Goal: Use online tool/utility: Utilize a website feature to perform a specific function

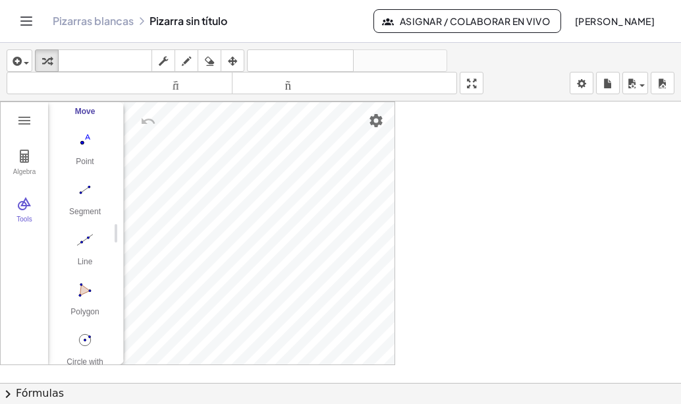
scroll to position [76, 0]
click at [80, 285] on img "Polygon. Select all vertices, then first vertex again" at bounding box center [85, 284] width 53 height 21
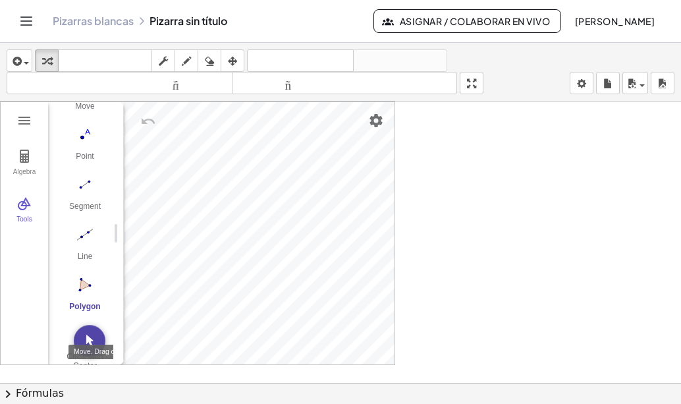
click at [90, 335] on img "Move. Drag or select object" at bounding box center [90, 341] width 32 height 32
click at [84, 283] on img "Polygon. Select all vertices, then first vertex again" at bounding box center [85, 284] width 53 height 21
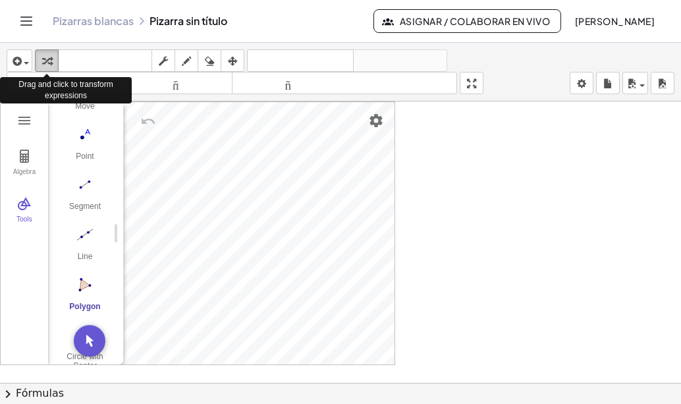
click at [49, 60] on icon "button" at bounding box center [46, 61] width 9 height 16
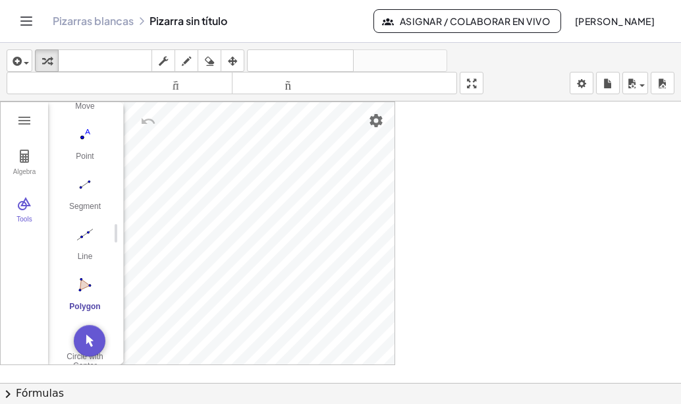
click at [90, 287] on img "Polygon. Select all vertices, then first vertex again" at bounding box center [85, 284] width 53 height 21
click at [85, 284] on img "Polygon. Select all vertices, then first vertex again" at bounding box center [85, 284] width 53 height 21
click at [84, 306] on div "Polygon" at bounding box center [85, 311] width 53 height 18
click at [83, 281] on img "Polygon. Select all vertices, then first vertex again" at bounding box center [85, 284] width 53 height 21
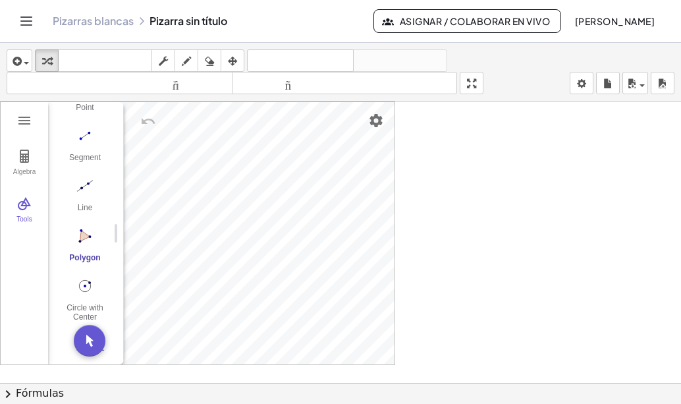
scroll to position [136, 0]
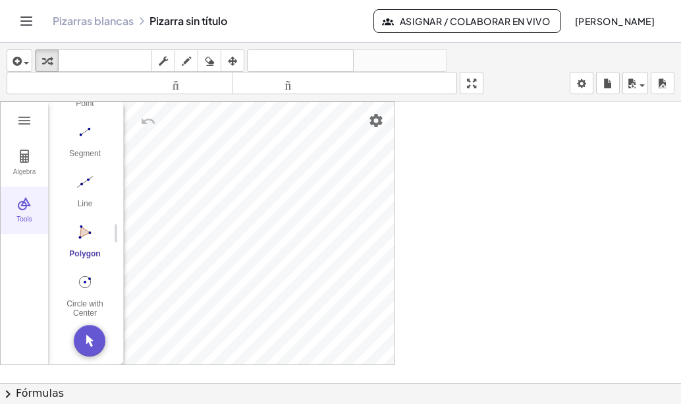
click at [25, 198] on img "Geometry" at bounding box center [24, 204] width 16 height 16
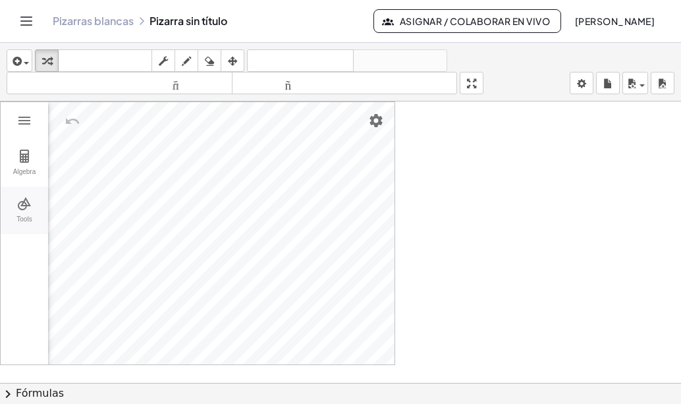
click at [22, 214] on button "Tools" at bounding box center [24, 209] width 47 height 47
drag, startPoint x: 117, startPoint y: 236, endPoint x: 155, endPoint y: 235, distance: 37.6
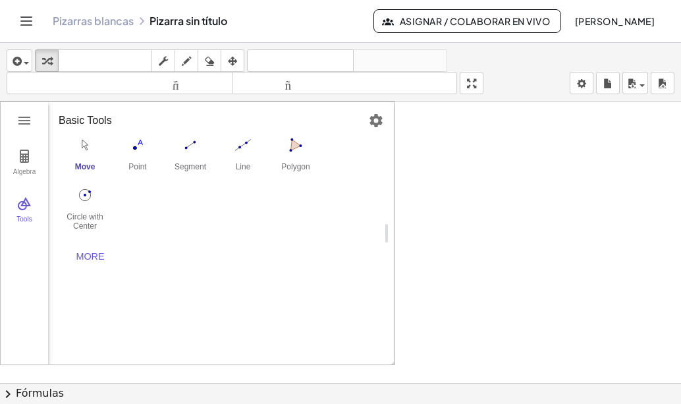
scroll to position [0, 0]
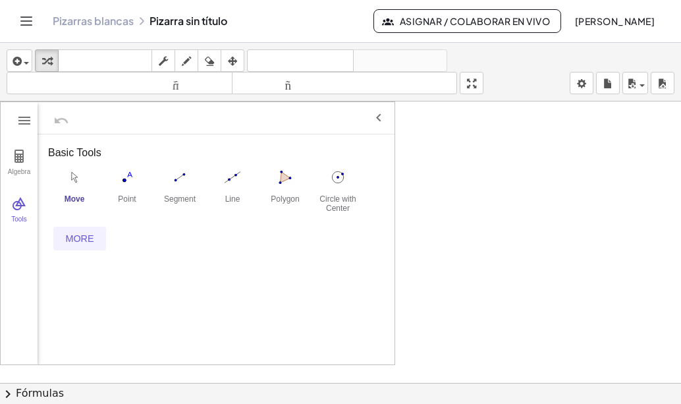
click at [80, 239] on div "More" at bounding box center [80, 238] width 42 height 11
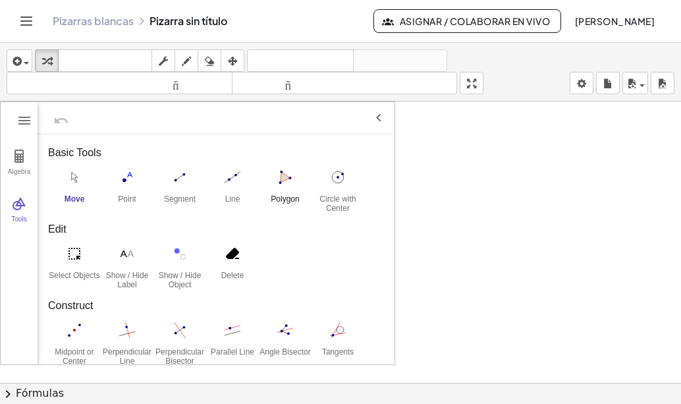
click at [284, 179] on img "Polygon. Select all vertices, then first vertex again" at bounding box center [285, 177] width 53 height 21
drag, startPoint x: 441, startPoint y: 219, endPoint x: 456, endPoint y: 195, distance: 28.4
click at [456, 195] on div at bounding box center [340, 130] width 681 height 844
click at [458, 195] on div at bounding box center [340, 130] width 681 height 844
click at [371, 337] on img "Move. Drag or select object" at bounding box center [371, 341] width 32 height 32
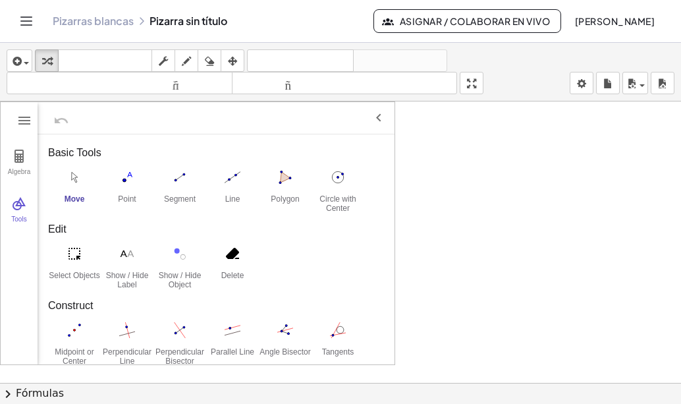
drag, startPoint x: 441, startPoint y: 275, endPoint x: 453, endPoint y: 246, distance: 31.9
click at [453, 246] on div at bounding box center [340, 130] width 681 height 844
click at [283, 185] on img "Polygon. Select all vertices, then first vertex again" at bounding box center [285, 177] width 53 height 21
drag, startPoint x: 437, startPoint y: 296, endPoint x: 447, endPoint y: 269, distance: 29.4
click at [447, 269] on div at bounding box center [340, 130] width 681 height 844
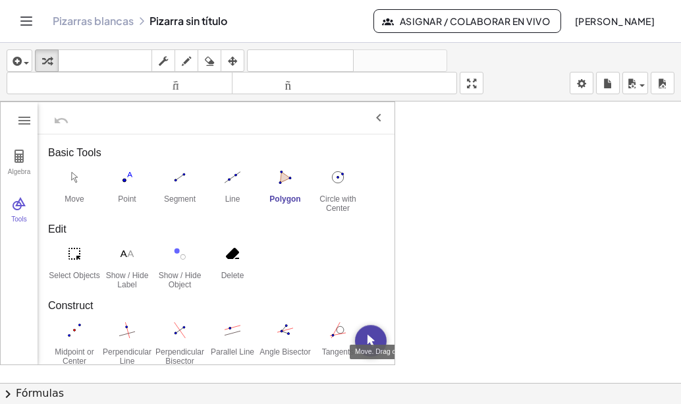
click at [370, 337] on img "Move. Drag or select object" at bounding box center [371, 341] width 32 height 32
drag, startPoint x: 426, startPoint y: 292, endPoint x: 447, endPoint y: 269, distance: 30.3
click at [447, 269] on div at bounding box center [340, 130] width 681 height 844
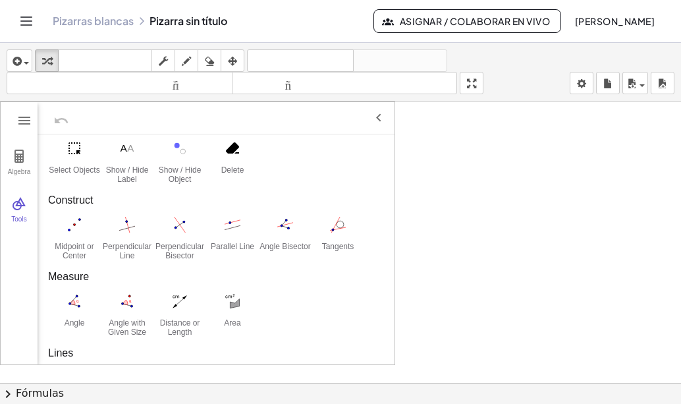
scroll to position [79, 0]
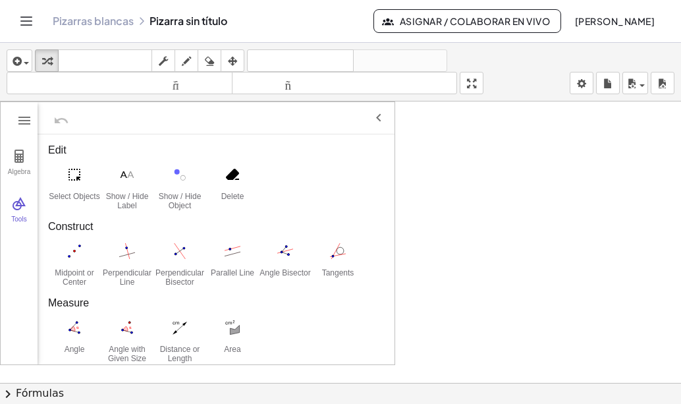
click at [69, 227] on div "Construct" at bounding box center [216, 227] width 336 height 16
click at [74, 225] on div "Construct" at bounding box center [216, 227] width 336 height 16
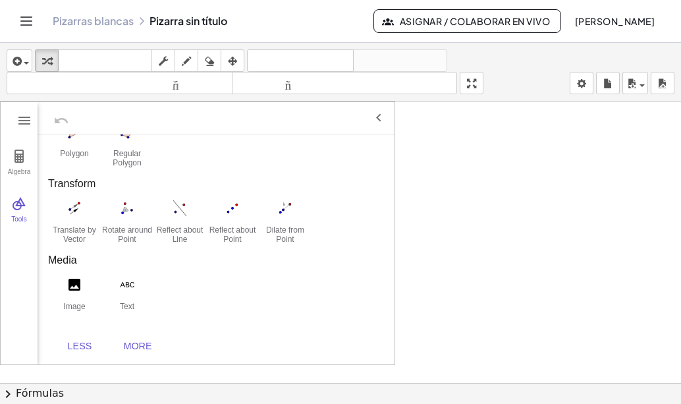
scroll to position [507, 0]
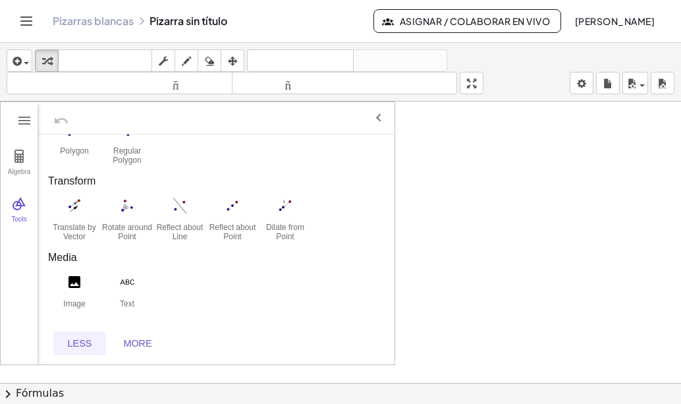
click at [80, 340] on div "Less" at bounding box center [80, 343] width 42 height 11
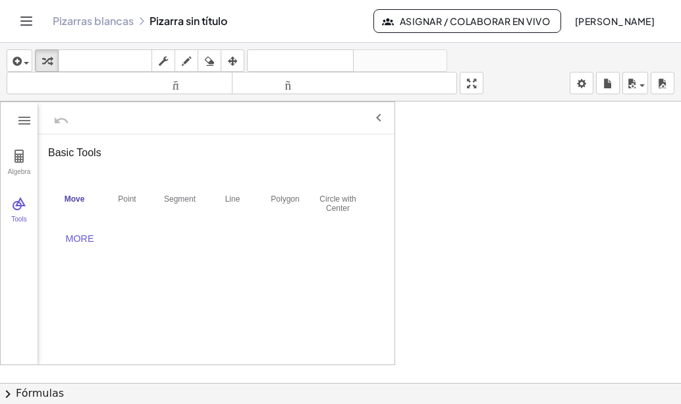
scroll to position [0, 0]
click at [283, 182] on img "Polygon. Select all vertices, then first vertex again" at bounding box center [285, 177] width 53 height 21
drag, startPoint x: 423, startPoint y: 255, endPoint x: 443, endPoint y: 230, distance: 31.9
click at [443, 230] on div at bounding box center [340, 130] width 681 height 844
drag, startPoint x: 374, startPoint y: 337, endPoint x: 420, endPoint y: 295, distance: 62.9
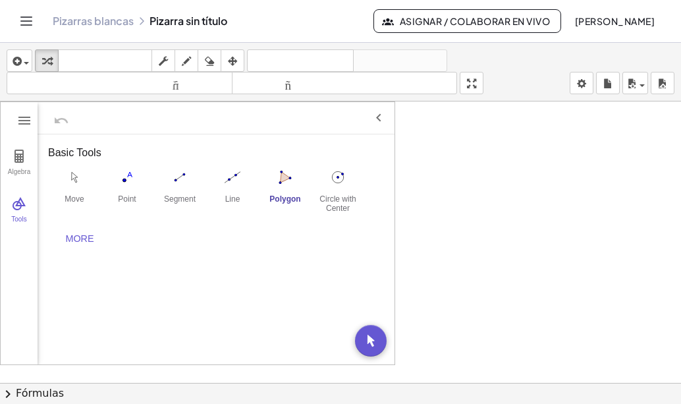
click at [420, 295] on div "Algebra Tools GeoGebra Geometry Basic Tools Move Point Segment Line Polygon Cir…" at bounding box center [340, 130] width 681 height 844
drag, startPoint x: 420, startPoint y: 295, endPoint x: 436, endPoint y: 267, distance: 31.9
click at [436, 267] on div at bounding box center [340, 130] width 681 height 844
click at [372, 337] on img "Move. Drag or select object" at bounding box center [371, 341] width 32 height 32
click at [372, 337] on div "Basic Tools Move Point Segment Line Polygon Circle with Center through Point Mo…" at bounding box center [216, 249] width 357 height 230
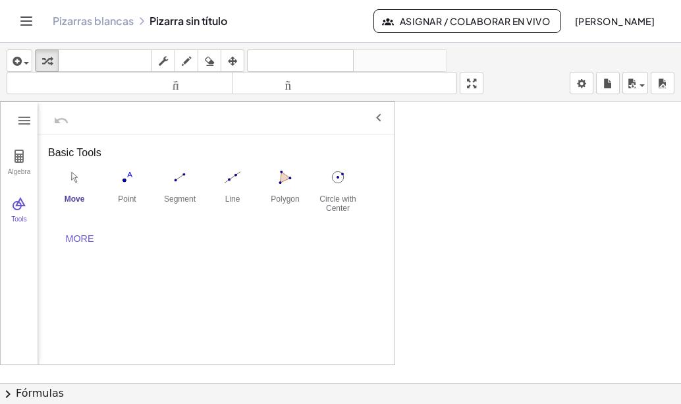
drag, startPoint x: 460, startPoint y: 272, endPoint x: 489, endPoint y: 242, distance: 41.5
click at [489, 242] on div at bounding box center [340, 130] width 681 height 844
click at [283, 184] on img "Polygon. Select all vertices, then first vertex again" at bounding box center [285, 177] width 53 height 21
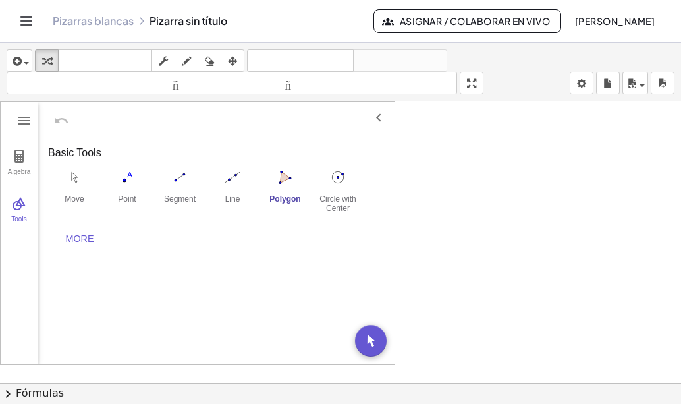
click at [283, 184] on img "Polygon. Select all vertices, then first vertex again" at bounding box center [285, 177] width 53 height 21
click at [283, 177] on img "Polygon. Select all vertices, then first vertex again" at bounding box center [285, 177] width 53 height 21
drag, startPoint x: 283, startPoint y: 177, endPoint x: 408, endPoint y: 175, distance: 125.2
click at [408, 175] on div "Algebra Tools GeoGebra Geometry Basic Tools Move Point Segment Line Polygon Cir…" at bounding box center [340, 130] width 681 height 844
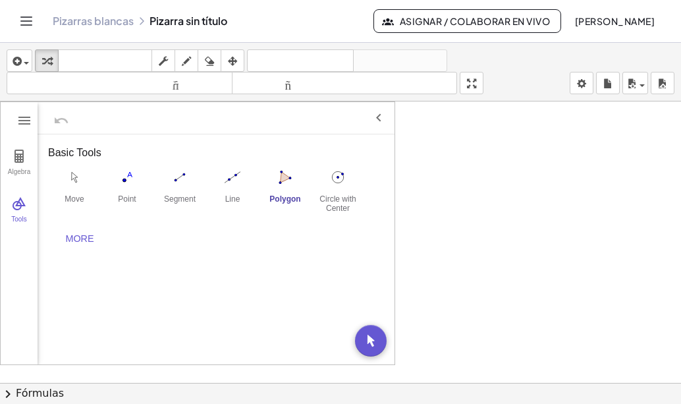
drag, startPoint x: 415, startPoint y: 175, endPoint x: 447, endPoint y: 170, distance: 32.1
click at [447, 170] on div at bounding box center [340, 130] width 681 height 844
click at [383, 349] on button "Move. Drag or select object" at bounding box center [371, 341] width 32 height 32
drag, startPoint x: 486, startPoint y: 249, endPoint x: 520, endPoint y: 230, distance: 39.2
click at [520, 230] on div at bounding box center [340, 130] width 681 height 844
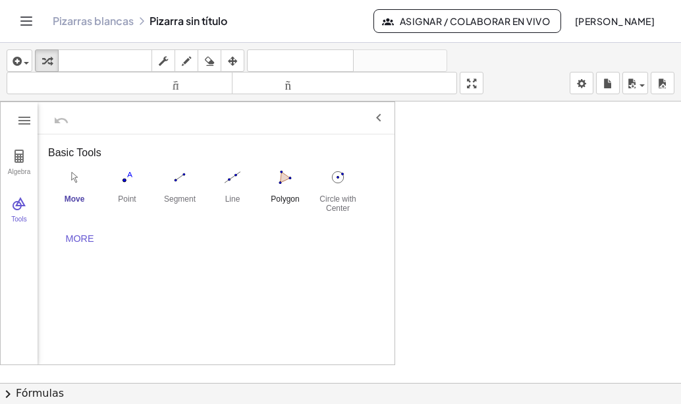
click at [281, 175] on img "Polygon. Select all vertices, then first vertex again" at bounding box center [285, 177] width 53 height 21
drag, startPoint x: 367, startPoint y: 335, endPoint x: 422, endPoint y: 295, distance: 67.9
click at [422, 295] on div "Algebra Tools GeoGebra Geometry Basic Tools Move Point Segment Line Polygon Cir…" at bounding box center [340, 130] width 681 height 844
drag, startPoint x: 422, startPoint y: 295, endPoint x: 455, endPoint y: 246, distance: 59.2
click at [455, 246] on div at bounding box center [340, 130] width 681 height 844
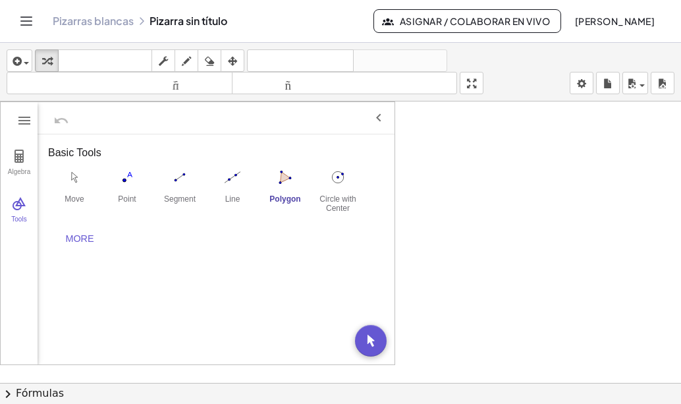
drag, startPoint x: 455, startPoint y: 246, endPoint x: 476, endPoint y: 237, distance: 23.3
click at [476, 237] on div at bounding box center [340, 130] width 681 height 844
drag, startPoint x: 376, startPoint y: 337, endPoint x: 485, endPoint y: 206, distance: 170.8
click at [485, 206] on div "Algebra Tools GeoGebra Geometry Basic Tools Move Point Segment Line Polygon Cir…" at bounding box center [340, 130] width 681 height 844
click at [85, 240] on div "More" at bounding box center [80, 238] width 42 height 11
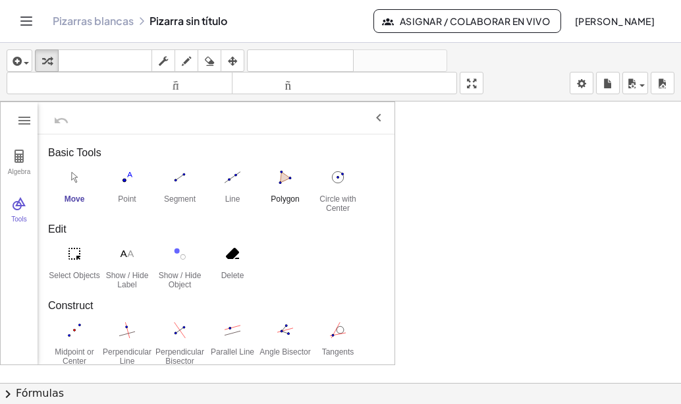
click at [282, 174] on img "Polygon. Select all vertices, then first vertex again" at bounding box center [285, 177] width 53 height 21
drag, startPoint x: 433, startPoint y: 240, endPoint x: 475, endPoint y: 229, distance: 43.6
click at [475, 229] on div at bounding box center [340, 130] width 681 height 844
drag, startPoint x: 288, startPoint y: 270, endPoint x: 317, endPoint y: 266, distance: 29.4
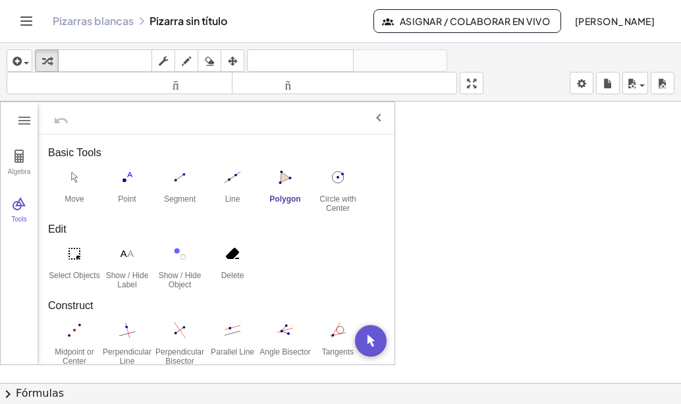
click at [317, 266] on div "Select Objects Show / Hide Label Show / Hide Object Delete" at bounding box center [216, 267] width 336 height 50
drag, startPoint x: 368, startPoint y: 336, endPoint x: 471, endPoint y: 271, distance: 121.7
click at [471, 271] on div "Algebra Tools GeoGebra Geometry Basic Tools Move Point Segment Line Polygon Cir…" at bounding box center [340, 130] width 681 height 844
drag, startPoint x: 471, startPoint y: 271, endPoint x: 445, endPoint y: 314, distance: 50.5
click at [445, 314] on div at bounding box center [340, 130] width 681 height 844
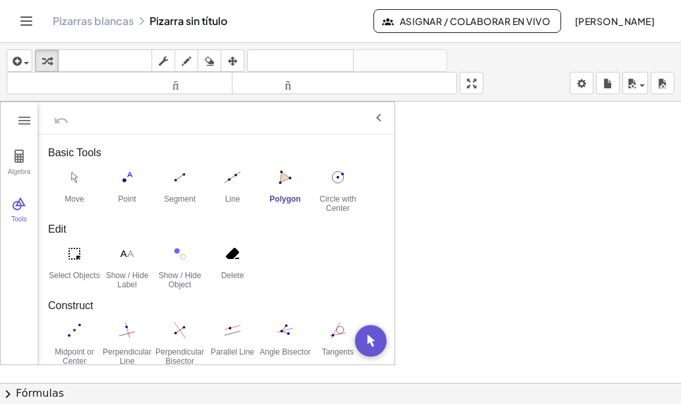
drag, startPoint x: 445, startPoint y: 316, endPoint x: 486, endPoint y: 271, distance: 60.2
click at [486, 271] on div at bounding box center [340, 130] width 681 height 844
click at [283, 184] on img "Polygon. Select all vertices, then first vertex again" at bounding box center [285, 177] width 53 height 21
drag, startPoint x: 428, startPoint y: 242, endPoint x: 457, endPoint y: 238, distance: 28.7
click at [457, 238] on div at bounding box center [340, 130] width 681 height 844
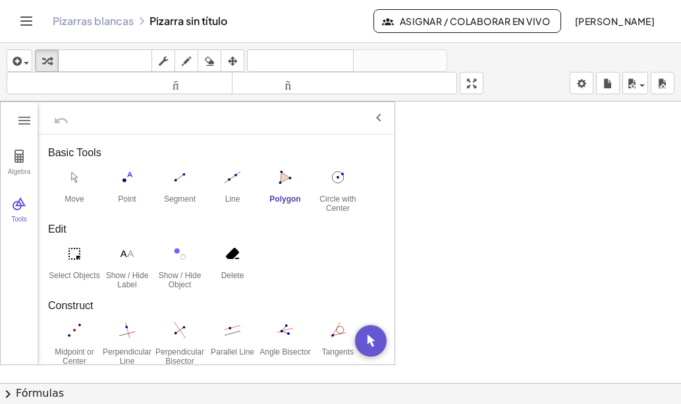
drag, startPoint x: 367, startPoint y: 341, endPoint x: 421, endPoint y: 311, distance: 61.6
click at [421, 311] on div "Algebra Tools GeoGebra Geometry Basic Tools Move Point Segment Line Polygon Cir…" at bounding box center [340, 130] width 681 height 844
drag, startPoint x: 421, startPoint y: 311, endPoint x: 484, endPoint y: 264, distance: 78.1
click at [484, 264] on div at bounding box center [340, 130] width 681 height 844
drag, startPoint x: 484, startPoint y: 264, endPoint x: 603, endPoint y: 184, distance: 143.8
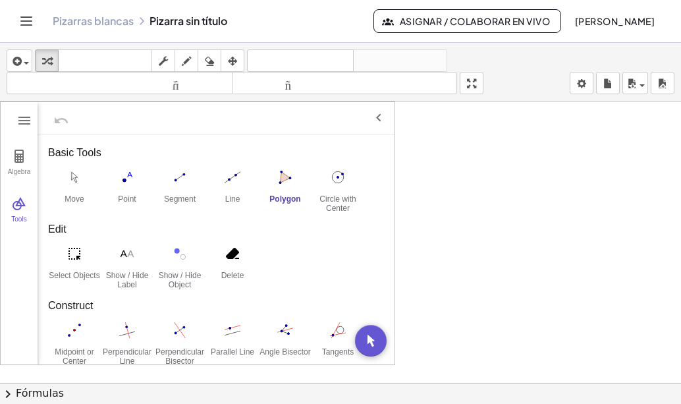
click at [603, 184] on div at bounding box center [340, 130] width 681 height 844
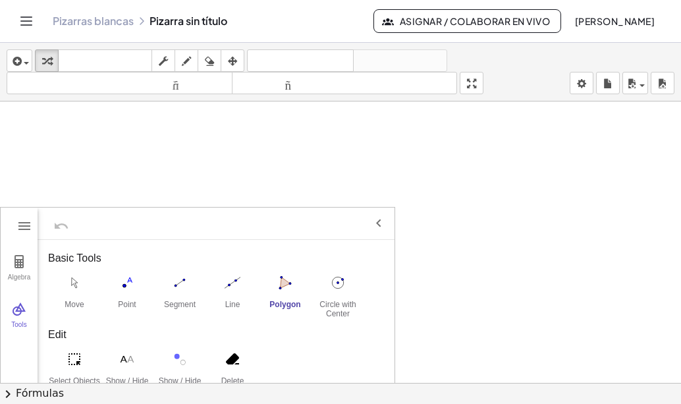
scroll to position [262, 0]
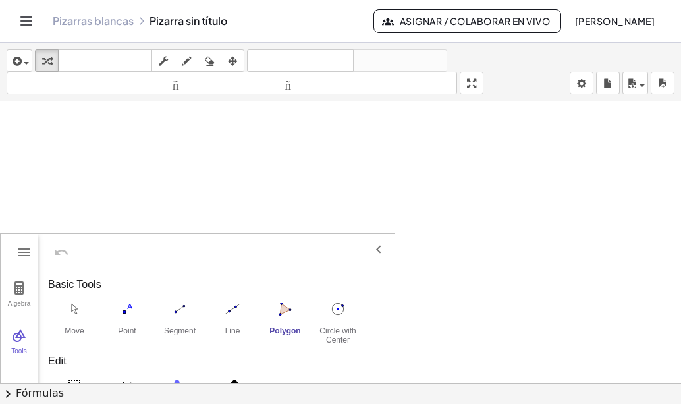
click at [379, 248] on img "Geometry" at bounding box center [379, 250] width 16 height 16
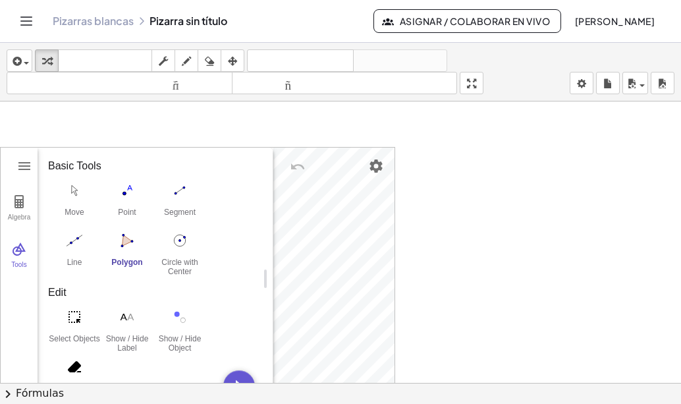
scroll to position [350, 0]
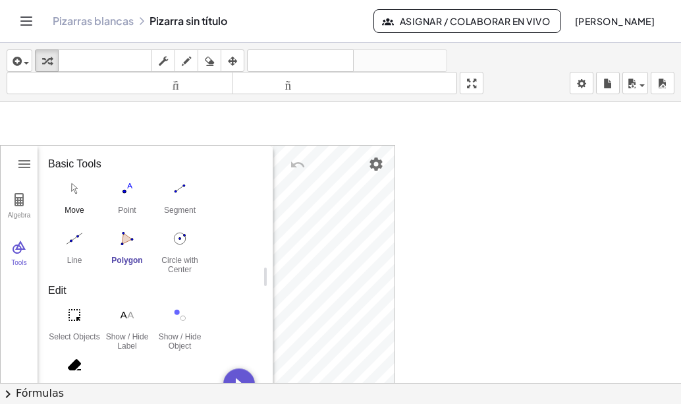
click at [73, 208] on div "Move" at bounding box center [74, 215] width 53 height 18
drag, startPoint x: 430, startPoint y: 251, endPoint x: 466, endPoint y: 250, distance: 35.6
click at [466, 250] on div at bounding box center [340, 174] width 681 height 844
click at [292, 167] on img "Undo" at bounding box center [298, 165] width 16 height 16
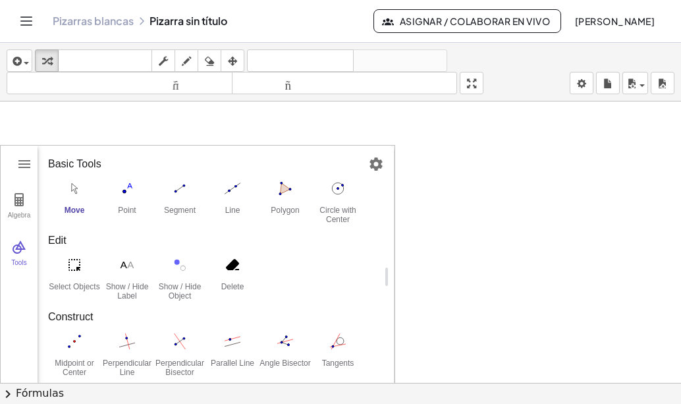
drag, startPoint x: 264, startPoint y: 279, endPoint x: 565, endPoint y: 270, distance: 300.6
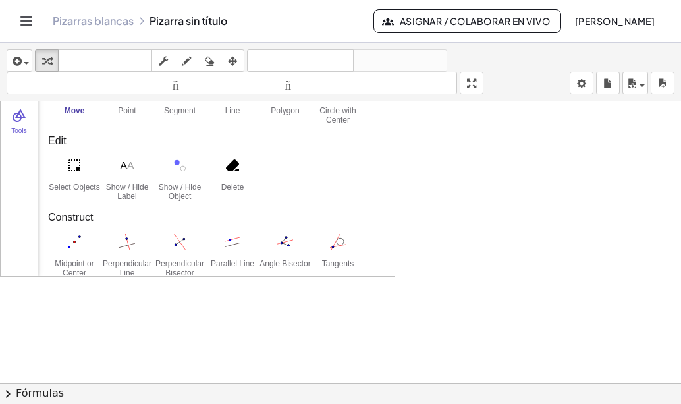
scroll to position [508, 0]
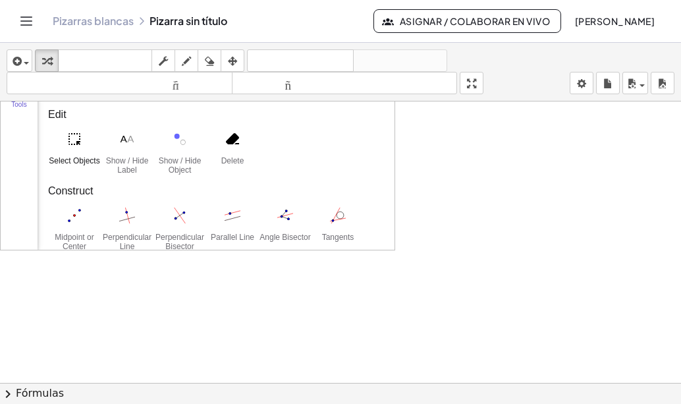
click at [78, 140] on img "Select Objects. Click on object to select it or drag a rectangle to select mult…" at bounding box center [74, 138] width 53 height 21
drag, startPoint x: 465, startPoint y: 208, endPoint x: 494, endPoint y: 212, distance: 29.3
click at [494, 212] on div at bounding box center [340, 15] width 681 height 844
drag, startPoint x: 472, startPoint y: 179, endPoint x: 484, endPoint y: 184, distance: 13.3
click at [484, 184] on div at bounding box center [340, 15] width 681 height 844
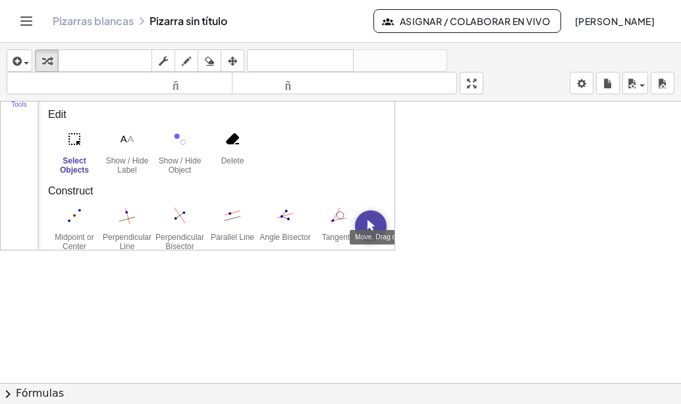
click at [375, 225] on img "Move. Drag or select object" at bounding box center [371, 226] width 32 height 32
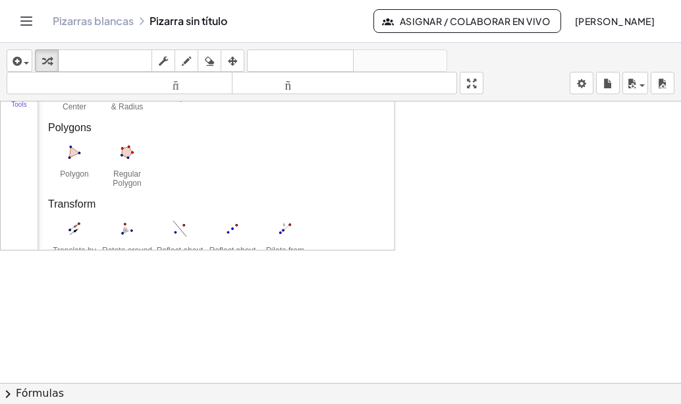
scroll to position [395, 0]
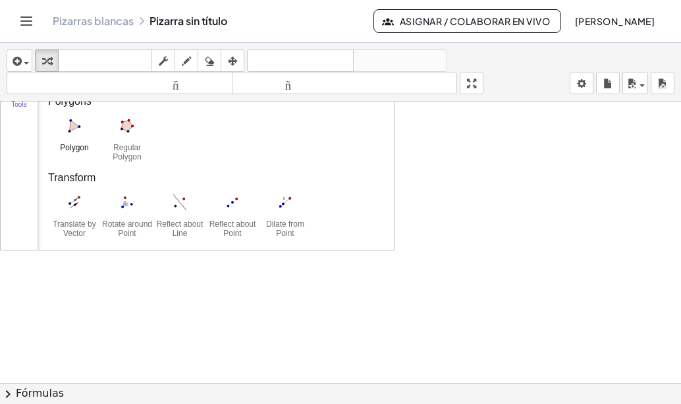
drag, startPoint x: 373, startPoint y: 231, endPoint x: 425, endPoint y: 223, distance: 52.8
click at [425, 223] on div "Algebra Tools GeoGebra Geometry Basic Tools Move Point Segment Line Polygon Cir…" at bounding box center [340, 15] width 681 height 844
drag, startPoint x: 425, startPoint y: 223, endPoint x: 461, endPoint y: 218, distance: 35.9
click at [461, 218] on div at bounding box center [340, 15] width 681 height 844
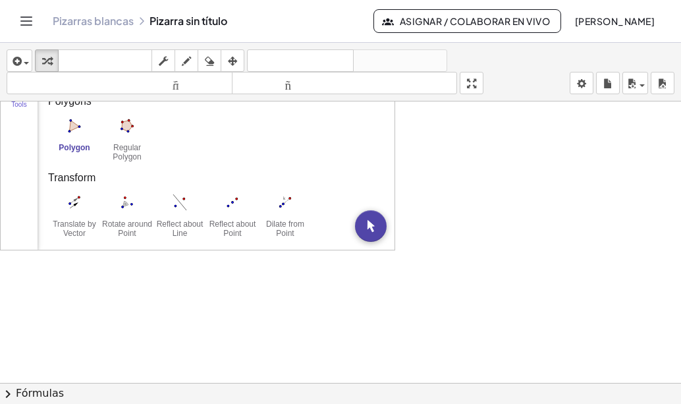
drag, startPoint x: 461, startPoint y: 218, endPoint x: 533, endPoint y: 171, distance: 86.6
click at [533, 171] on div at bounding box center [340, 15] width 681 height 844
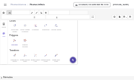
scroll to position [403, 0]
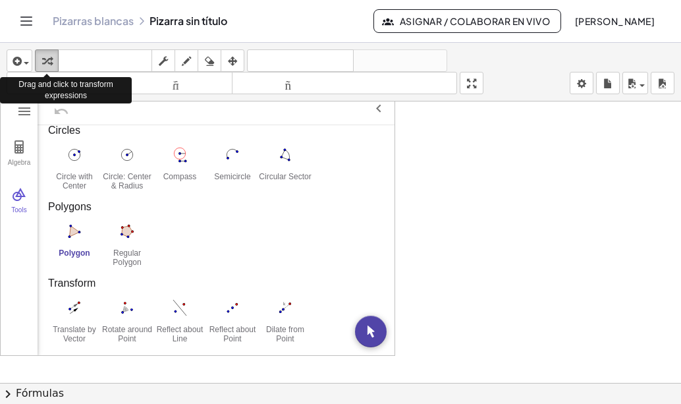
click at [45, 60] on icon "button" at bounding box center [46, 61] width 9 height 16
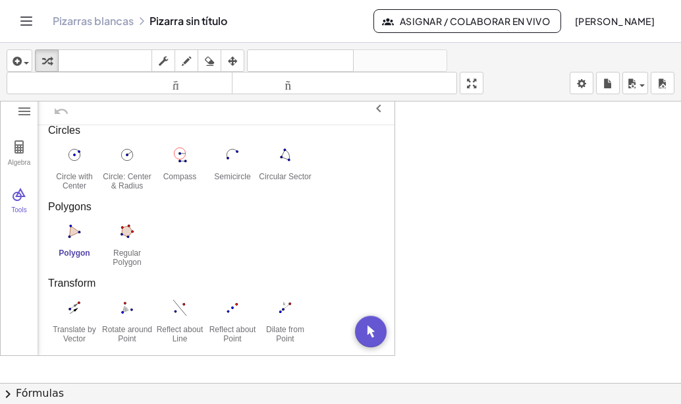
drag, startPoint x: 441, startPoint y: 268, endPoint x: 483, endPoint y: 259, distance: 43.0
click at [483, 259] on div at bounding box center [340, 121] width 681 height 844
drag, startPoint x: 370, startPoint y: 335, endPoint x: 446, endPoint y: 296, distance: 85.7
click at [446, 296] on div "Algebra Tools GeoGebra Geometry Basic Tools Move Point Segment Line Polygon Cir…" at bounding box center [340, 121] width 681 height 844
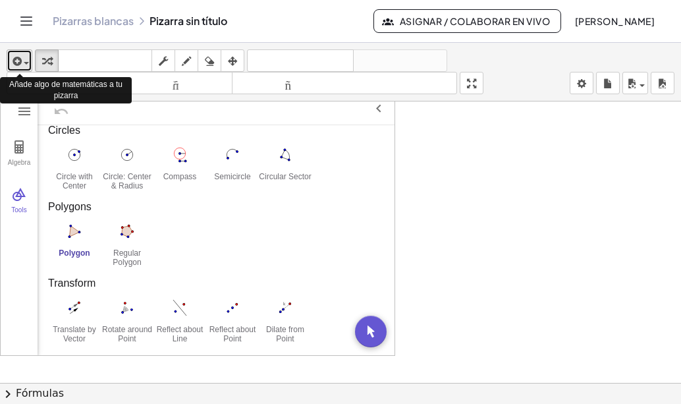
click at [25, 58] on div "button" at bounding box center [19, 61] width 19 height 16
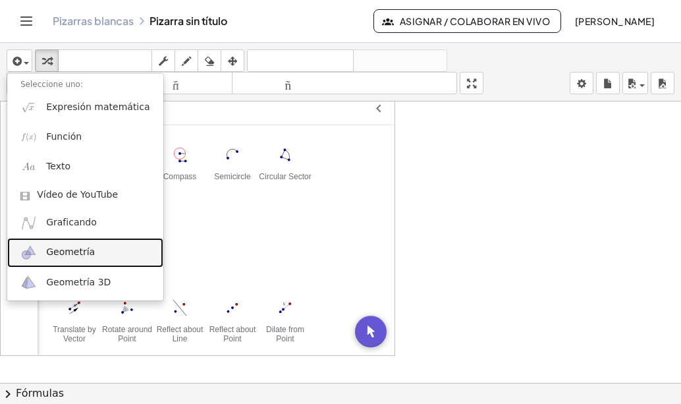
click at [72, 255] on font "Geometría" at bounding box center [70, 251] width 49 height 11
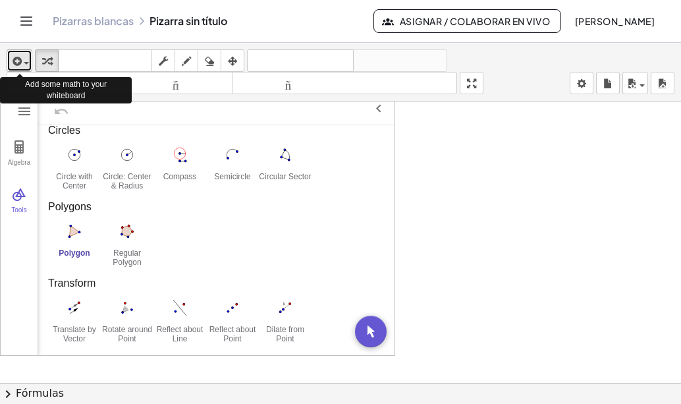
click at [28, 64] on span "button" at bounding box center [26, 63] width 5 height 3
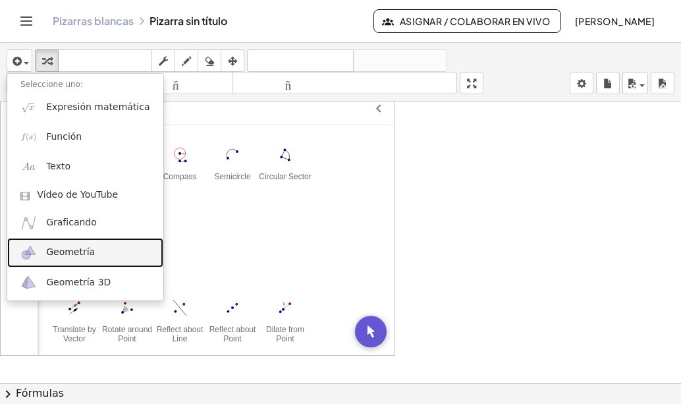
click at [59, 256] on font "Geometría" at bounding box center [70, 251] width 49 height 11
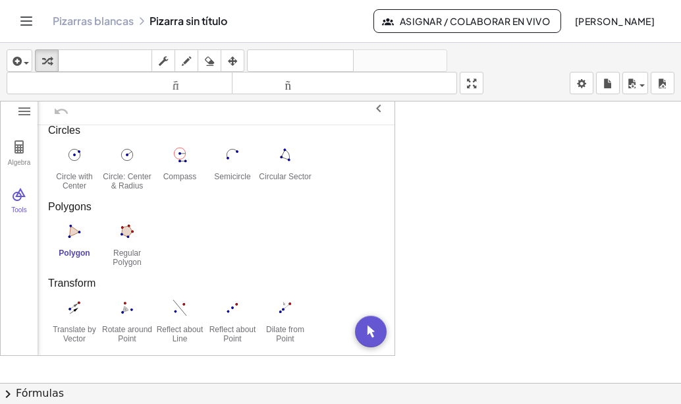
drag, startPoint x: 369, startPoint y: 331, endPoint x: 420, endPoint y: 308, distance: 56.0
click at [420, 308] on div "Algebra Tools GeoGebra Geometry Basic Tools Move Point Segment Line Polygon Cir…" at bounding box center [340, 121] width 681 height 844
drag, startPoint x: 420, startPoint y: 308, endPoint x: 381, endPoint y: 279, distance: 47.6
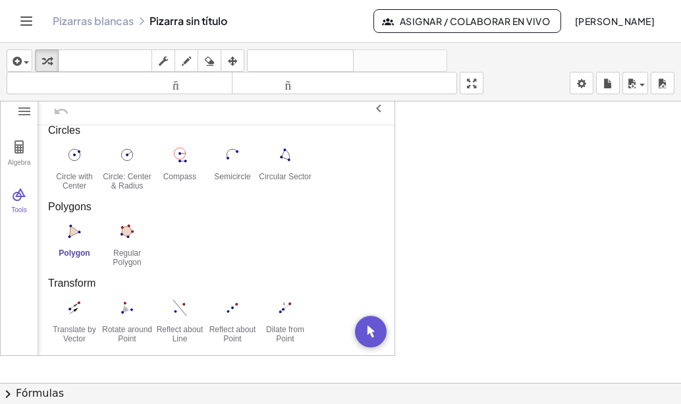
click at [84, 61] on div "insertar Seleccione uno: Expresión matemática Función Texto Vídeo de YouTube Gr…" at bounding box center [340, 223] width 681 height 361
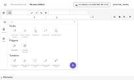
scroll to position [395, 0]
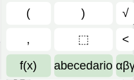
click at [103, 1] on div "****** 2 x + 1 = 5 incógnita y ⬚ 2 ⬚ n 7 8 9 + – ( ) √ 4 5 6 × ÷ , ⬚ < > 1 2 3 …" at bounding box center [67, 8] width 122 height 140
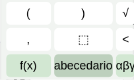
drag, startPoint x: 103, startPoint y: 1, endPoint x: 109, endPoint y: 58, distance: 57.0
click at [109, 58] on div "2 x + 1 = 5 incógnita y ⬚ 2 ⬚ n 7 8 9 + – ( ) √ 4 5 6 × ÷ , ⬚ < > 1 2 3 f(x) ab…" at bounding box center [67, 8] width 122 height 140
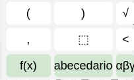
scroll to position [142, 0]
click at [134, 27] on div "Introduzca una ecuación en la que desee trabajar. 2 x + 1 = 5 incógnita y ⬚ 2 ⬚…" at bounding box center [67, 6] width 134 height 148
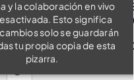
scroll to position [58, 0]
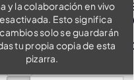
click at [120, 71] on div "Esta pizarra pertenece a otra persona y la colaboración en vivo está desactivad…" at bounding box center [42, 27] width 177 height 98
click at [125, 12] on div "Esta pizarra pertenece a otra persona y la colaboración en vivo está desactivad…" at bounding box center [42, 27] width 177 height 98
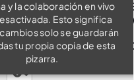
scroll to position [45, 0]
click at [108, 13] on div "Esta pizarra pertenece a otra persona y la colaboración en vivo está desactivad…" at bounding box center [42, 26] width 156 height 79
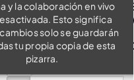
click at [126, 65] on div "Esta pizarra pertenece a otra persona y la colaboración en vivo está desactivad…" at bounding box center [42, 27] width 177 height 98
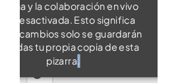
scroll to position [47, 0]
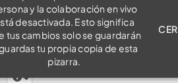
click at [135, 53] on header "Pizarras blancas MAT4ESO-SDA04-AE-12 (resolución) (por [PERSON_NAME]) Asignar /…" at bounding box center [89, 26] width 178 height 53
click at [135, 72] on div "Esta pizarra pertenece a otra persona y la colaboración en vivo está desactivad…" at bounding box center [89, 29] width 227 height 98
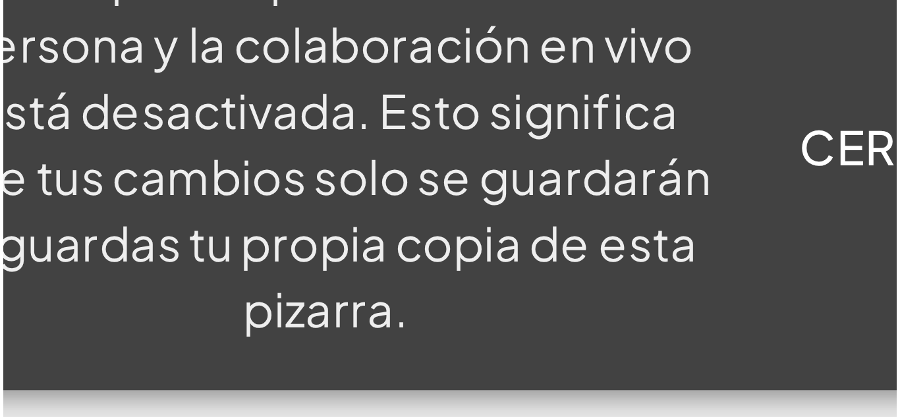
scroll to position [0, 0]
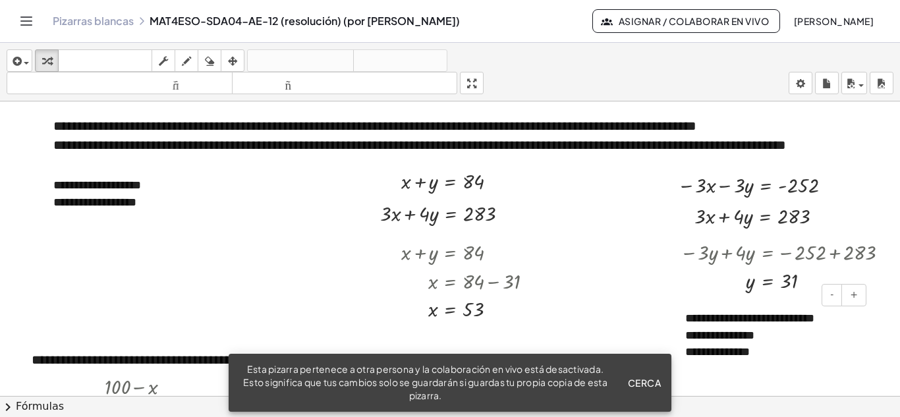
click at [135, 80] on div "**********" at bounding box center [771, 335] width 198 height 77
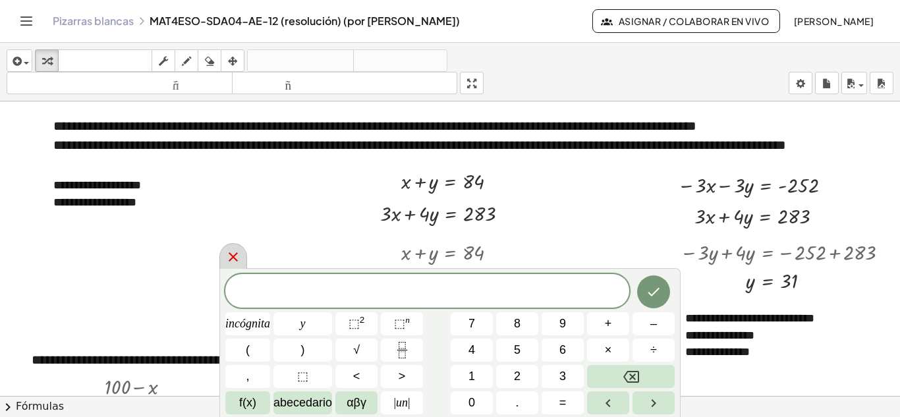
click at [135, 80] on icon at bounding box center [233, 257] width 16 height 16
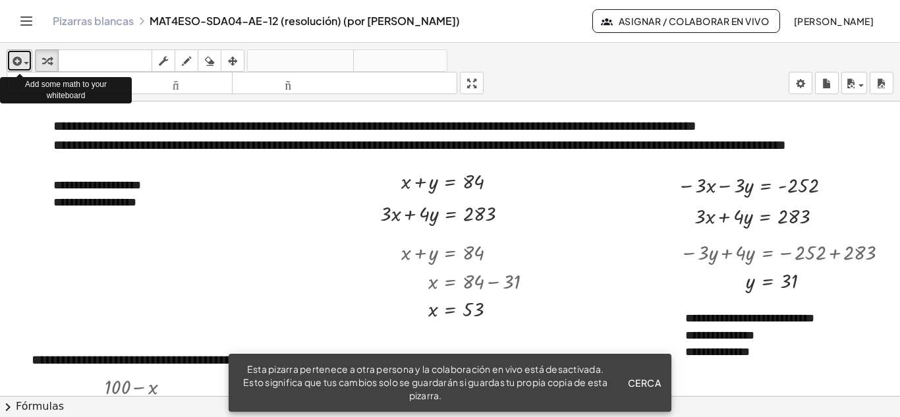
click at [28, 64] on span "button" at bounding box center [26, 63] width 5 height 3
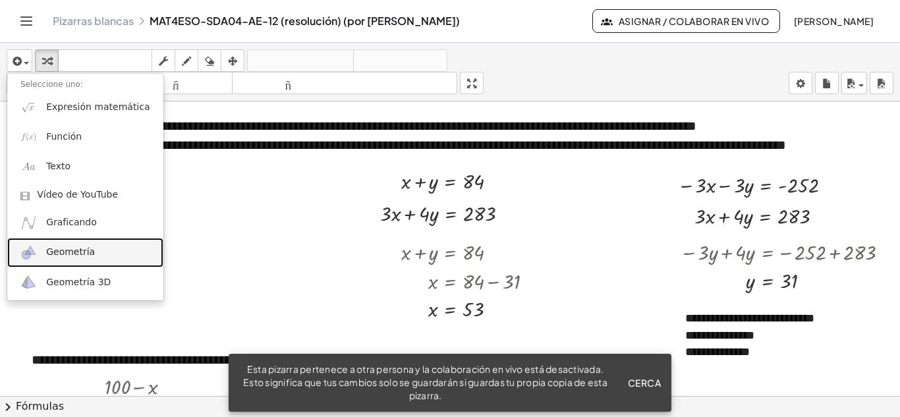
click at [73, 80] on font "Geometría" at bounding box center [70, 251] width 49 height 11
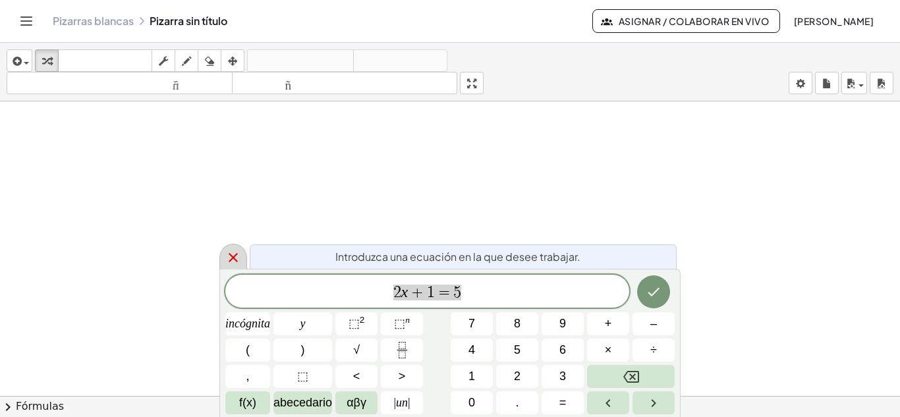
click at [233, 262] on icon at bounding box center [233, 258] width 16 height 16
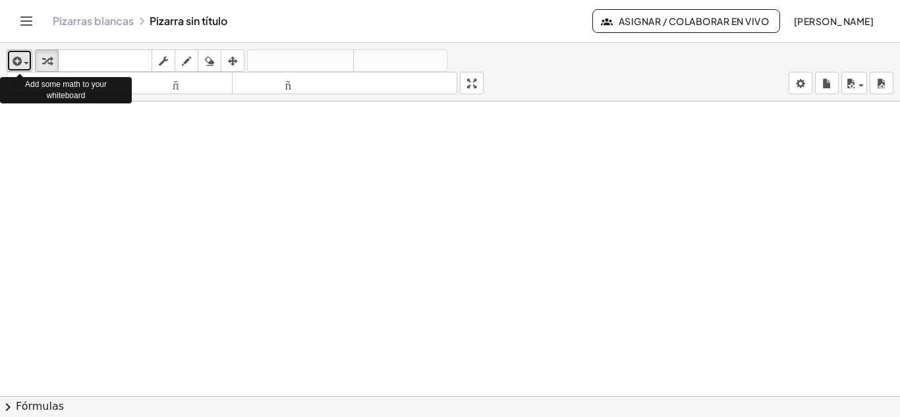
click at [24, 61] on div "button" at bounding box center [19, 61] width 19 height 16
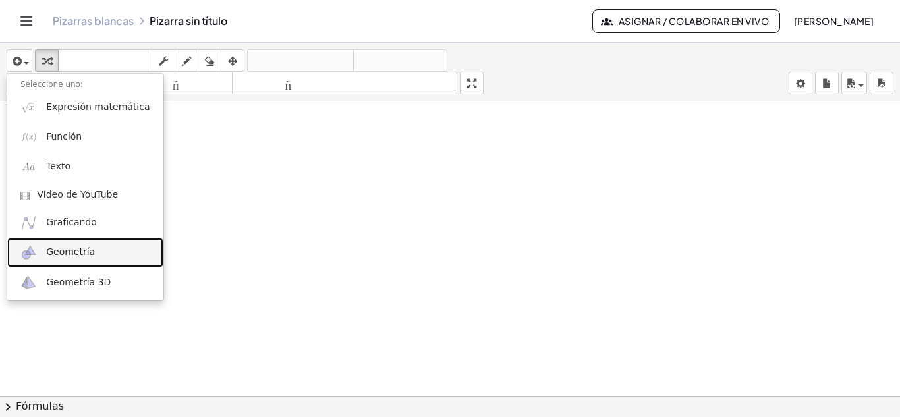
click at [63, 250] on font "Geometría" at bounding box center [70, 251] width 49 height 11
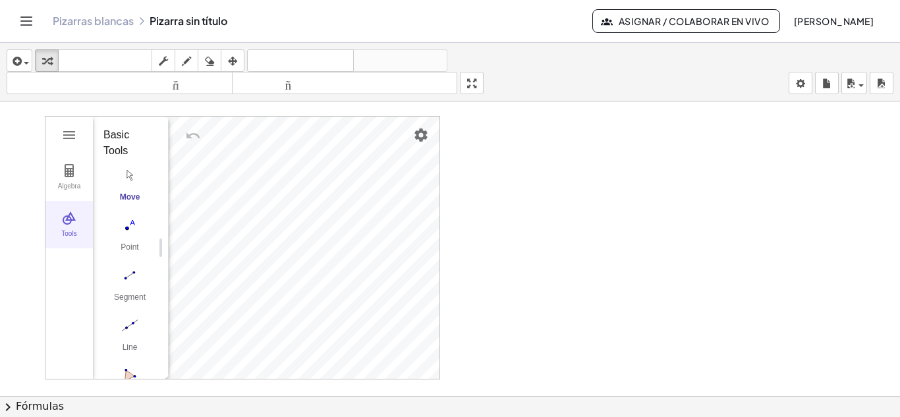
click at [71, 225] on img "Geometry" at bounding box center [69, 218] width 16 height 16
click at [66, 225] on img "Geometry" at bounding box center [69, 218] width 16 height 16
click at [132, 274] on img "Segment. Select two points or positions" at bounding box center [129, 275] width 53 height 21
click at [188, 134] on img "Undo" at bounding box center [193, 136] width 16 height 16
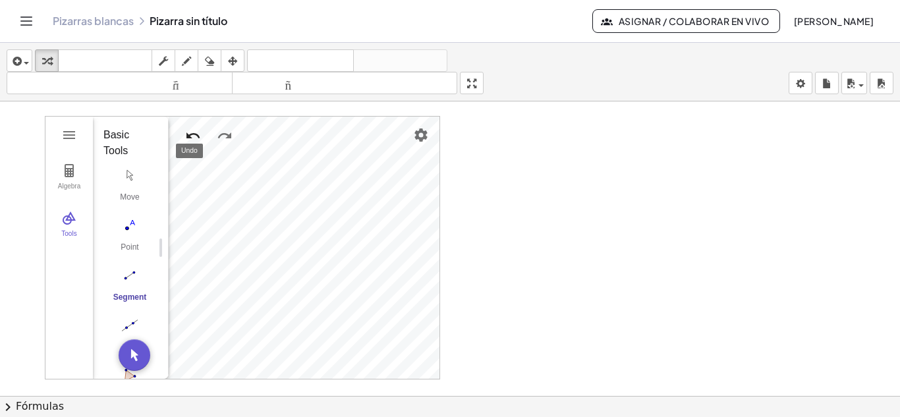
click at [188, 134] on img "Undo" at bounding box center [193, 136] width 16 height 16
click at [130, 286] on img "Polygon. Select all vertices, then first vertex again" at bounding box center [129, 283] width 53 height 21
click at [130, 308] on div "Polygon" at bounding box center [129, 310] width 53 height 18
click at [128, 279] on img "Polygon. Select all vertices, then first vertex again" at bounding box center [129, 283] width 53 height 21
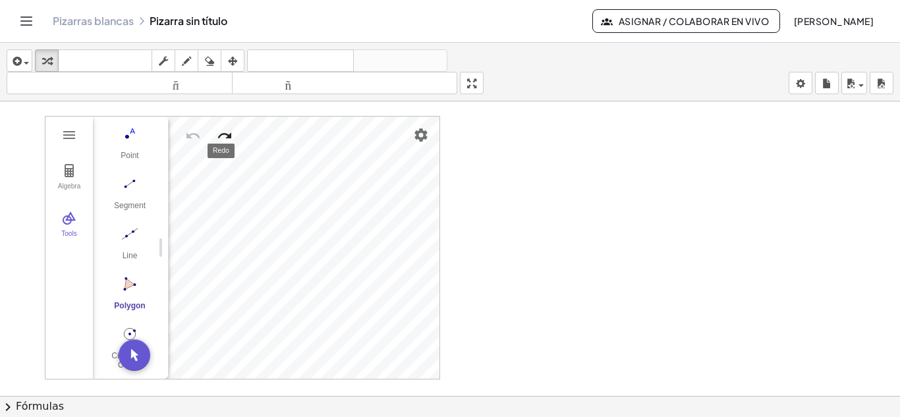
click at [228, 138] on img "Redo" at bounding box center [225, 136] width 16 height 16
click at [192, 134] on img "Undo" at bounding box center [193, 136] width 16 height 16
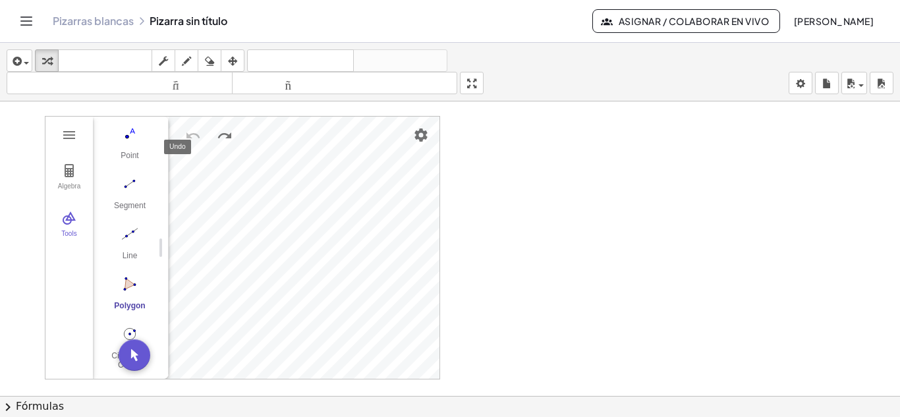
click at [192, 134] on img "Undo" at bounding box center [193, 136] width 16 height 16
click at [184, 137] on button "Undo" at bounding box center [193, 136] width 24 height 24
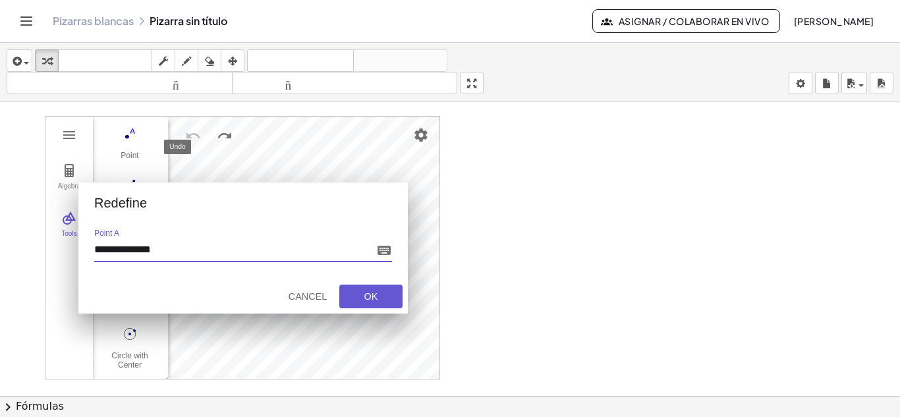
click at [291, 304] on button "Cancel" at bounding box center [307, 297] width 53 height 24
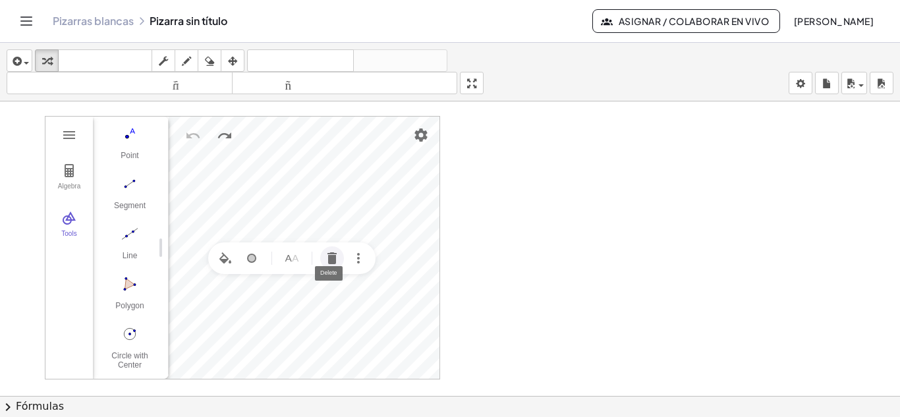
click at [331, 258] on img "Delete" at bounding box center [332, 258] width 16 height 16
click at [130, 284] on img "Polygon. Select all vertices, then first vertex again" at bounding box center [129, 283] width 53 height 21
click at [136, 352] on img "Move. Drag or select object" at bounding box center [135, 355] width 32 height 32
click at [134, 285] on img "Polygon. Select all vertices, then first vertex again" at bounding box center [129, 283] width 53 height 21
drag, startPoint x: 134, startPoint y: 285, endPoint x: 155, endPoint y: 284, distance: 21.8
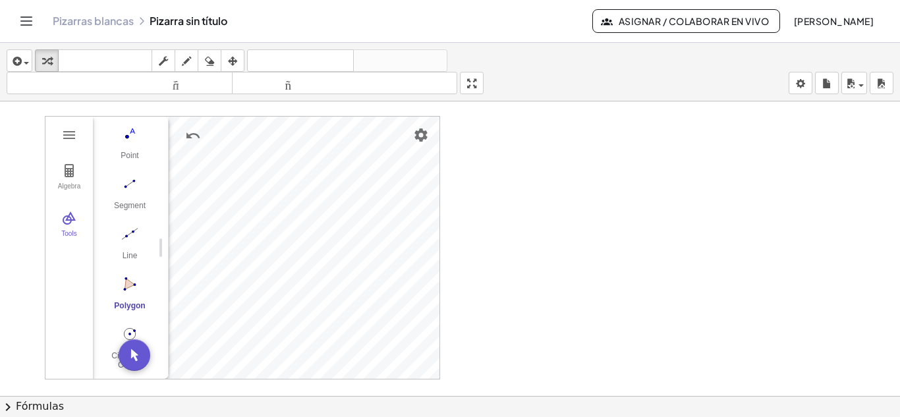
click at [150, 284] on img "Polygon. Select all vertices, then first vertex again" at bounding box center [129, 283] width 53 height 21
click at [129, 287] on img "Polygon. Select all vertices, then first vertex again" at bounding box center [129, 283] width 53 height 21
click at [127, 277] on img "Polygon. Select all vertices, then first vertex again" at bounding box center [129, 283] width 53 height 21
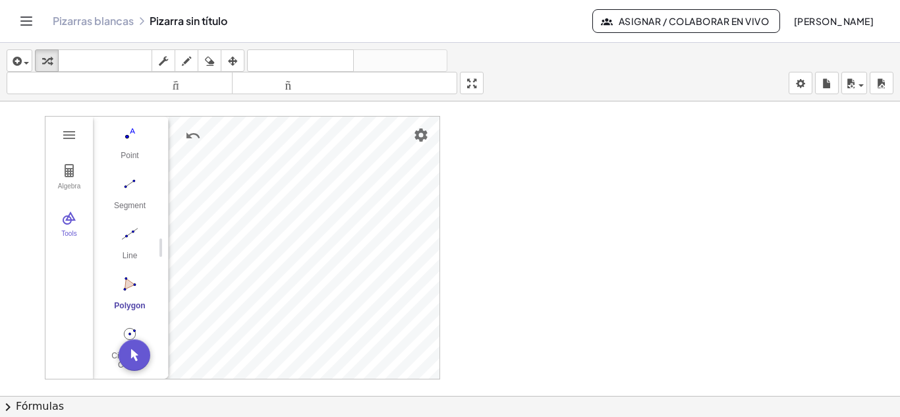
click at [127, 277] on img "Polygon. Select all vertices, then first vertex again" at bounding box center [129, 283] width 53 height 21
click at [133, 354] on img "Move. Drag or select object" at bounding box center [135, 355] width 32 height 32
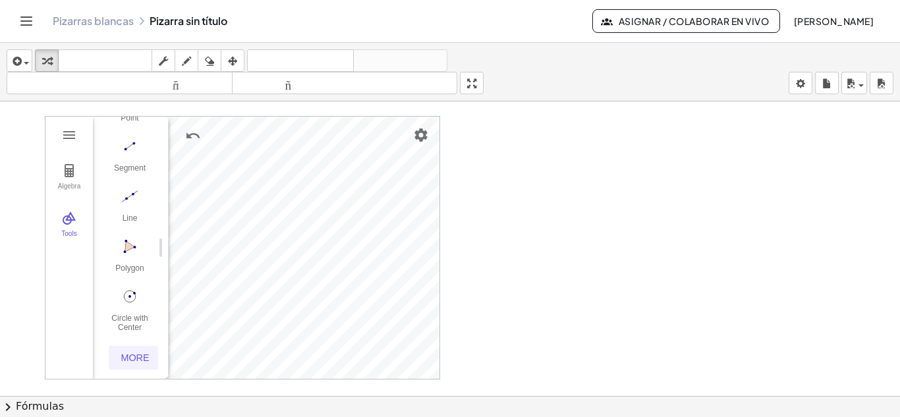
click at [130, 353] on div "More" at bounding box center [135, 358] width 42 height 11
click at [128, 241] on img "Polygon. Select all vertices, then first vertex again" at bounding box center [129, 239] width 53 height 21
click at [137, 349] on img "Move. Drag or select object" at bounding box center [135, 355] width 32 height 32
click at [137, 349] on div "Edit" at bounding box center [125, 342] width 44 height 16
click at [132, 262] on div "Polygon" at bounding box center [129, 266] width 53 height 18
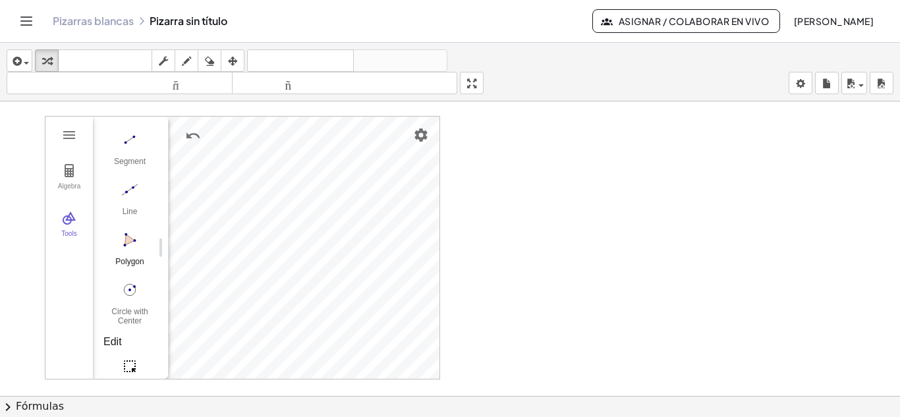
click at [132, 262] on div "Polygon" at bounding box center [129, 266] width 53 height 18
click at [68, 213] on img "Geometry" at bounding box center [69, 218] width 16 height 16
click at [69, 239] on div "Tools" at bounding box center [69, 239] width 42 height 18
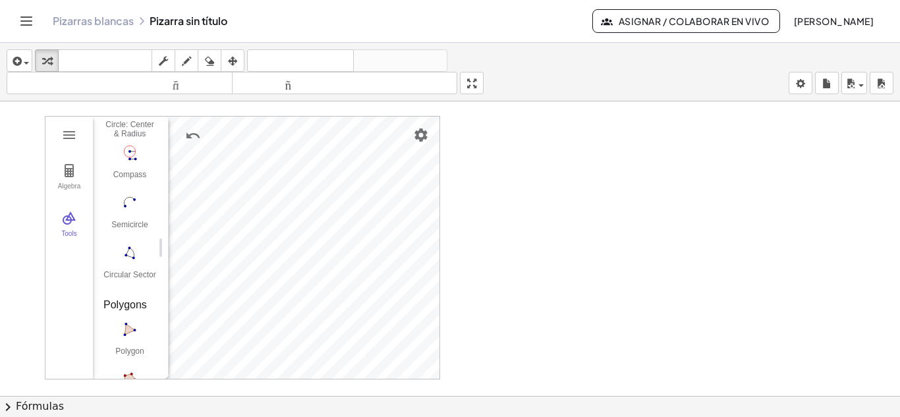
scroll to position [1533, 0]
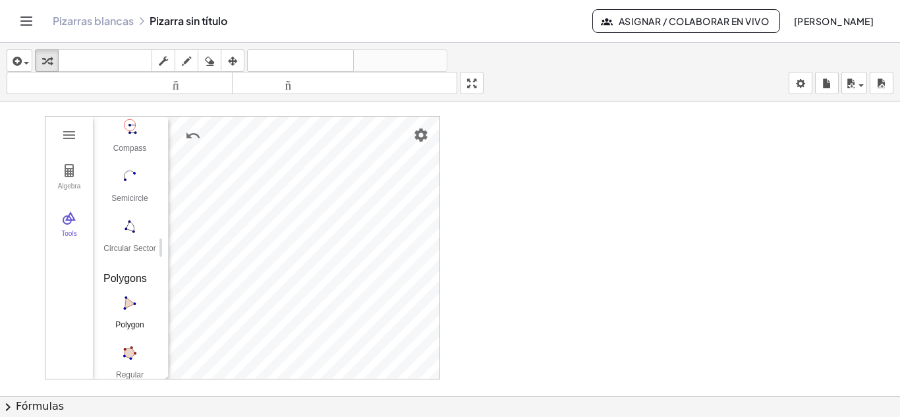
click at [252, 260] on div "Algebra Tools Input… GeoGebra Geometry Basic Tools Move Point Segment Line Poly…" at bounding box center [242, 248] width 394 height 262
click at [210, 305] on div "Algebra Tools Input… GeoGebra Geometry Basic Tools Move Point Segment Line Poly…" at bounding box center [242, 248] width 394 height 262
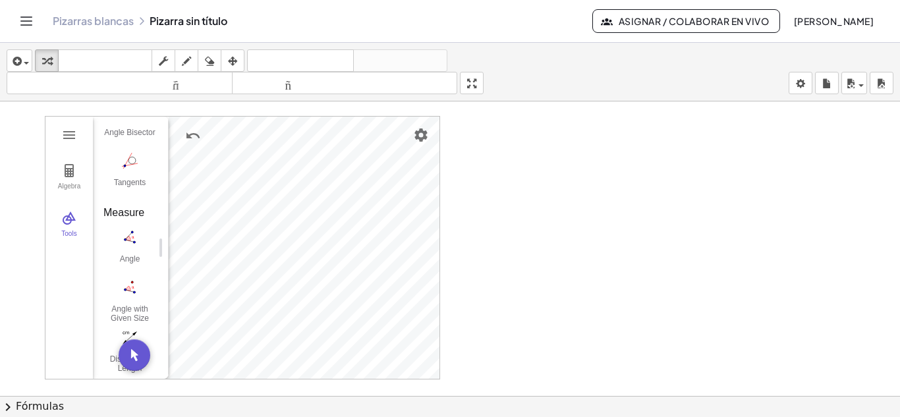
scroll to position [825, 0]
click at [137, 202] on div "Measure" at bounding box center [125, 206] width 44 height 16
click at [122, 206] on div "Measure" at bounding box center [125, 206] width 44 height 16
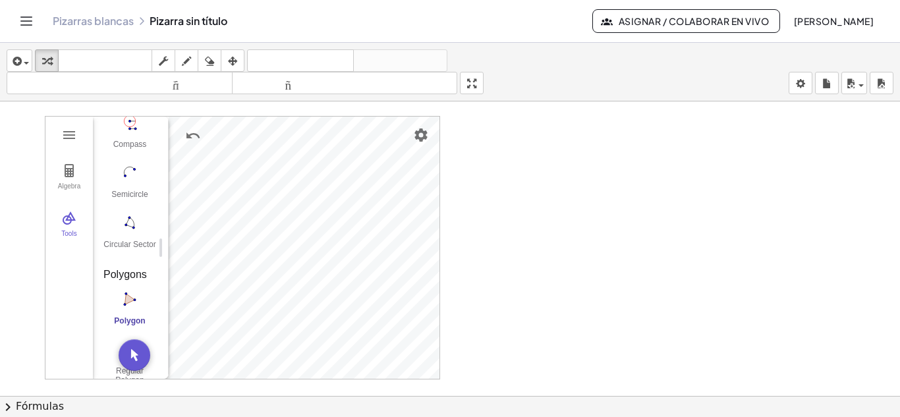
click at [132, 273] on div "Polygons" at bounding box center [125, 275] width 44 height 16
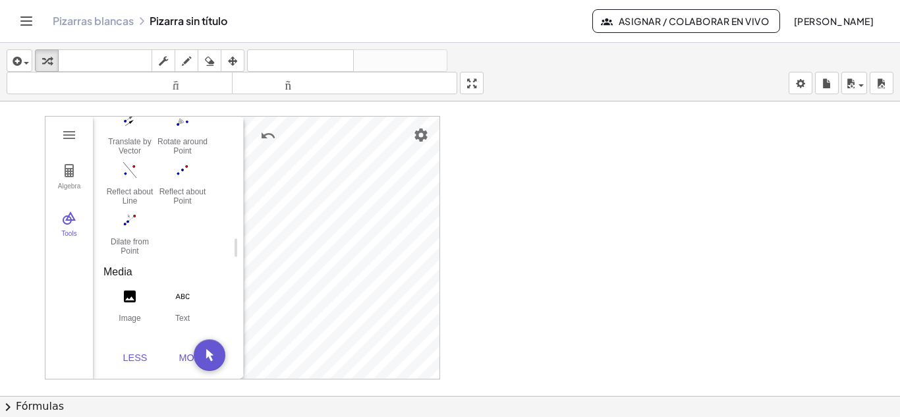
scroll to position [1110, 0]
drag, startPoint x: 161, startPoint y: 252, endPoint x: 238, endPoint y: 252, distance: 76.4
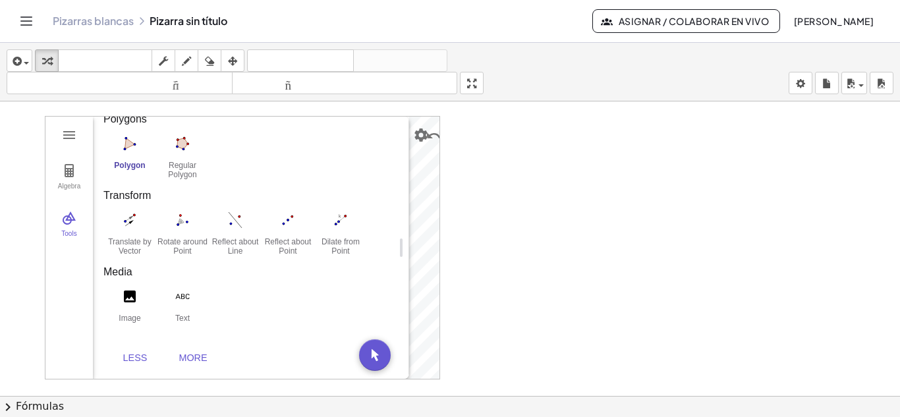
scroll to position [575, 0]
drag, startPoint x: 238, startPoint y: 252, endPoint x: 410, endPoint y: 245, distance: 172.1
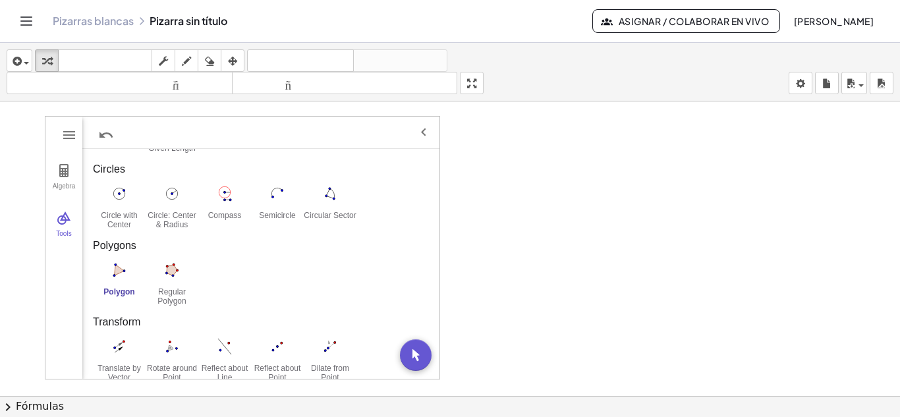
scroll to position [385, 0]
click at [173, 264] on img "Regular Polygon. Select two points, then enter number of vertices" at bounding box center [172, 265] width 53 height 21
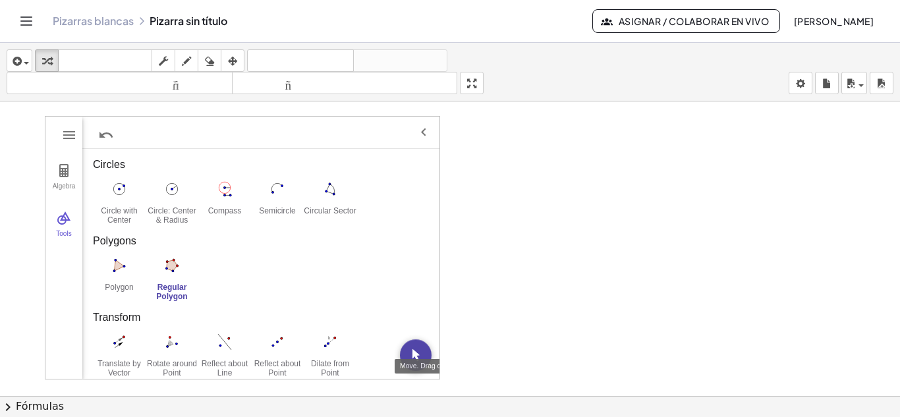
click at [414, 353] on img "Move. Drag or select object" at bounding box center [416, 355] width 32 height 32
drag, startPoint x: 579, startPoint y: 242, endPoint x: 612, endPoint y: 237, distance: 33.4
click at [171, 268] on img "Regular Polygon. Select two points, then enter number of vertices" at bounding box center [172, 265] width 53 height 21
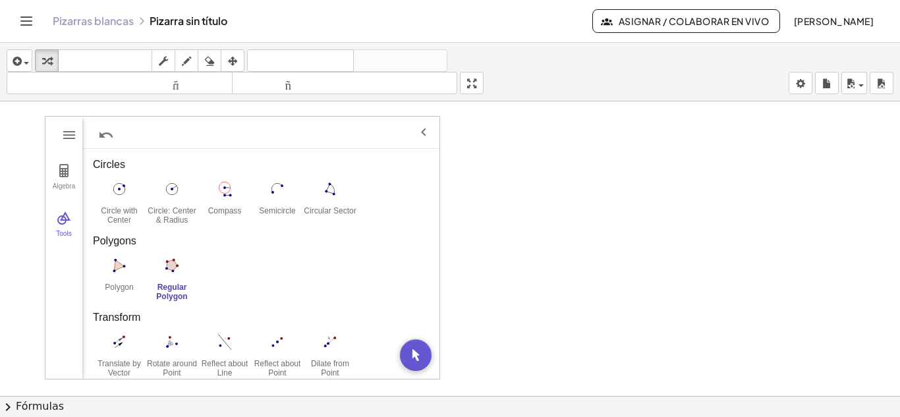
click at [171, 268] on img "Regular Polygon. Select two points, then enter number of vertices" at bounding box center [172, 265] width 53 height 21
drag, startPoint x: 172, startPoint y: 265, endPoint x: 545, endPoint y: 237, distance: 374.0
drag, startPoint x: 545, startPoint y: 237, endPoint x: 536, endPoint y: 264, distance: 27.9
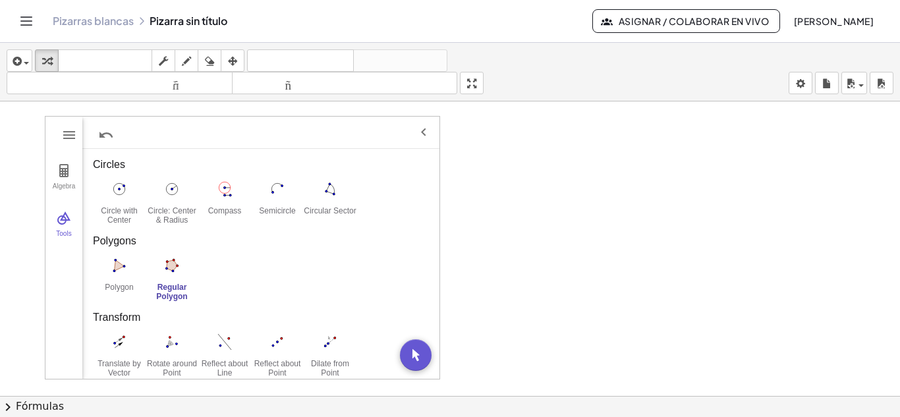
click at [412, 354] on img "Move. Drag or select object" at bounding box center [416, 355] width 32 height 32
drag, startPoint x: 474, startPoint y: 330, endPoint x: 546, endPoint y: 276, distance: 89.9
click at [175, 267] on img "Regular Polygon. Select two points, then enter number of vertices" at bounding box center [172, 265] width 53 height 21
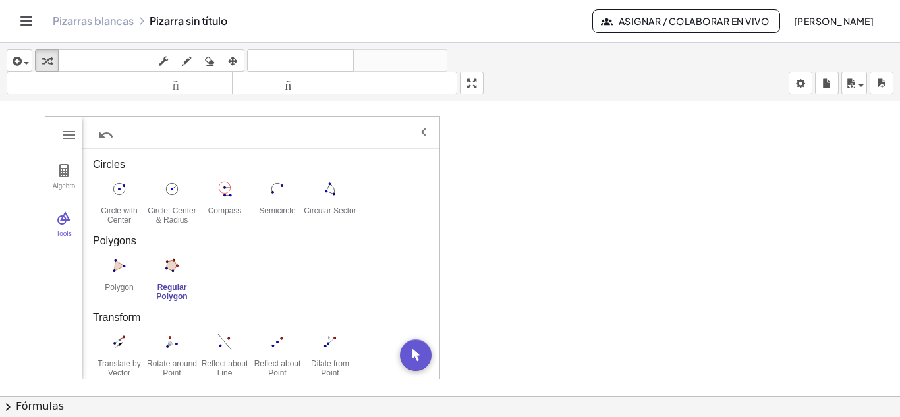
drag, startPoint x: 416, startPoint y: 353, endPoint x: 512, endPoint y: 313, distance: 104.0
drag, startPoint x: 512, startPoint y: 313, endPoint x: 550, endPoint y: 249, distance: 74.5
drag, startPoint x: 550, startPoint y: 249, endPoint x: 595, endPoint y: 239, distance: 45.9
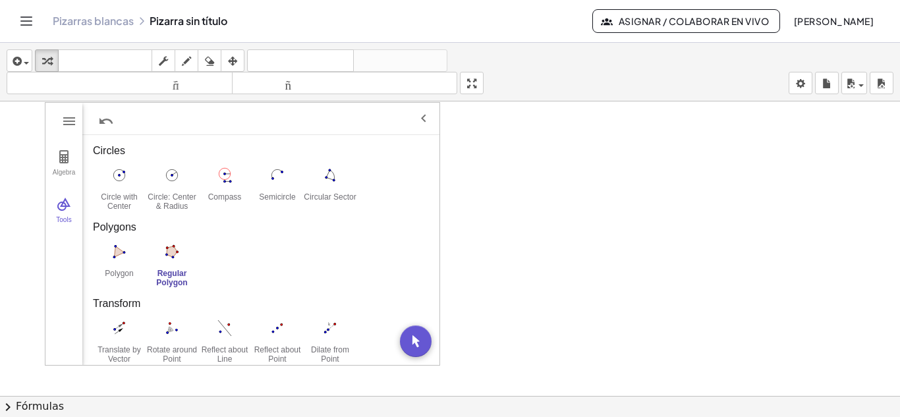
scroll to position [11, 0]
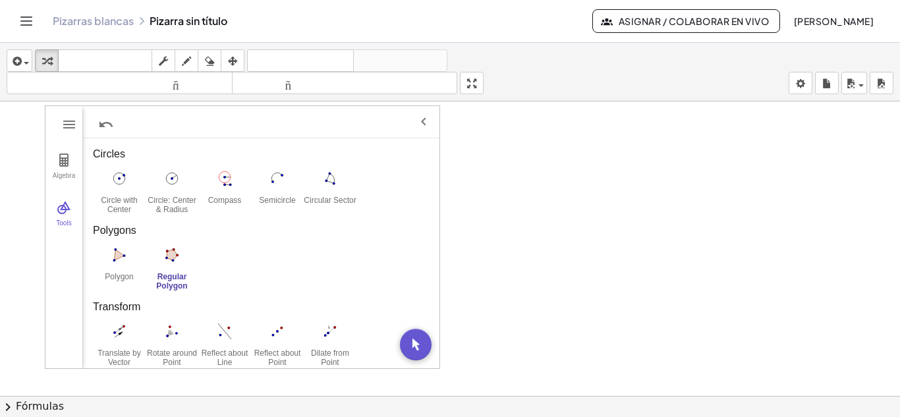
click at [502, 262] on div at bounding box center [450, 385] width 900 height 589
click at [170, 256] on img "Regular Polygon. Select two points, then enter number of vertices" at bounding box center [172, 253] width 53 height 21
click at [170, 279] on div "Regular Polygon" at bounding box center [172, 280] width 53 height 18
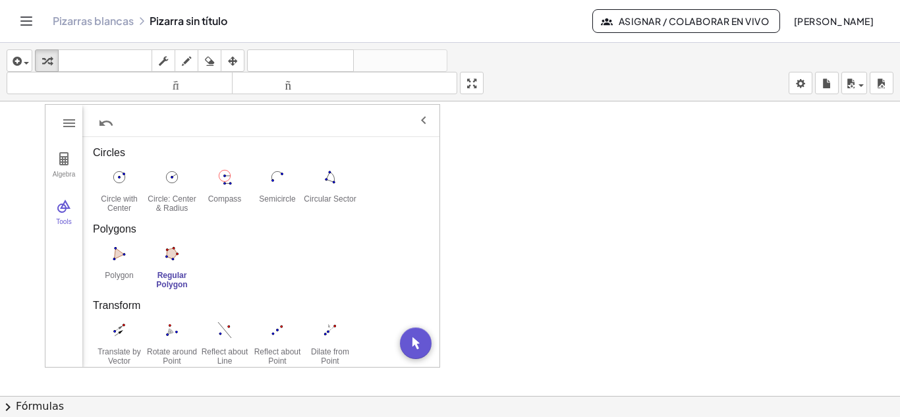
click at [170, 279] on div "Regular Polygon" at bounding box center [172, 280] width 53 height 18
drag, startPoint x: 557, startPoint y: 243, endPoint x: 481, endPoint y: 272, distance: 81.1
click at [481, 272] on div at bounding box center [450, 384] width 900 height 589
click at [414, 342] on img "Move. Drag or select object" at bounding box center [416, 343] width 32 height 32
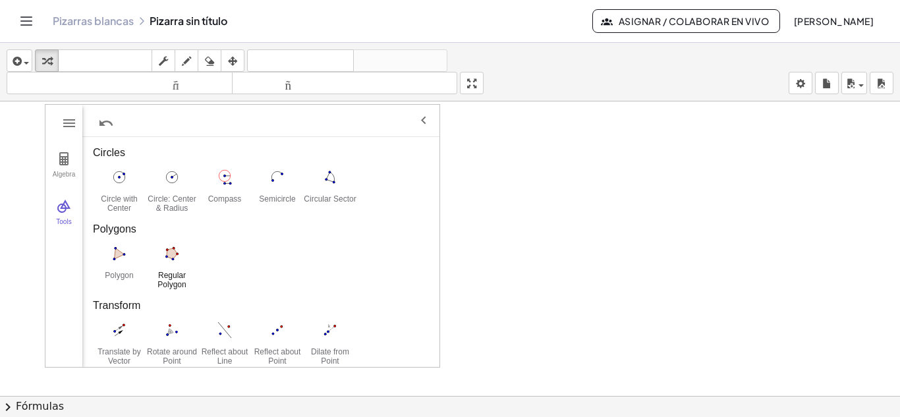
click at [166, 254] on img "Regular Polygon. Select two points, then enter number of vertices" at bounding box center [172, 253] width 53 height 21
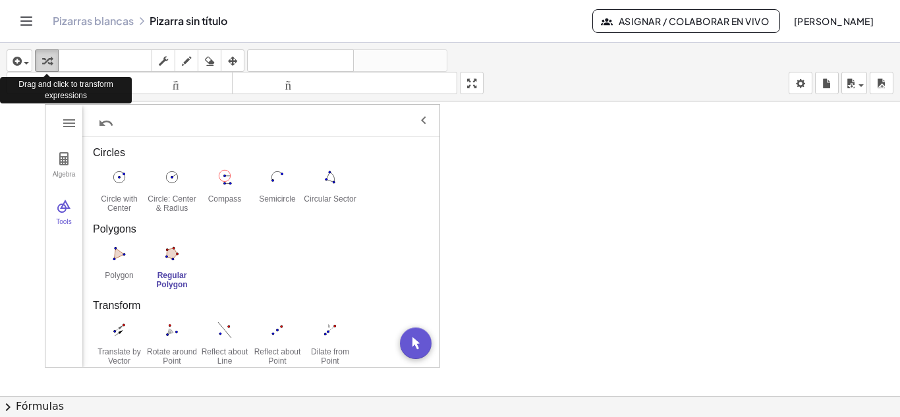
click at [48, 58] on icon "button" at bounding box center [46, 61] width 9 height 16
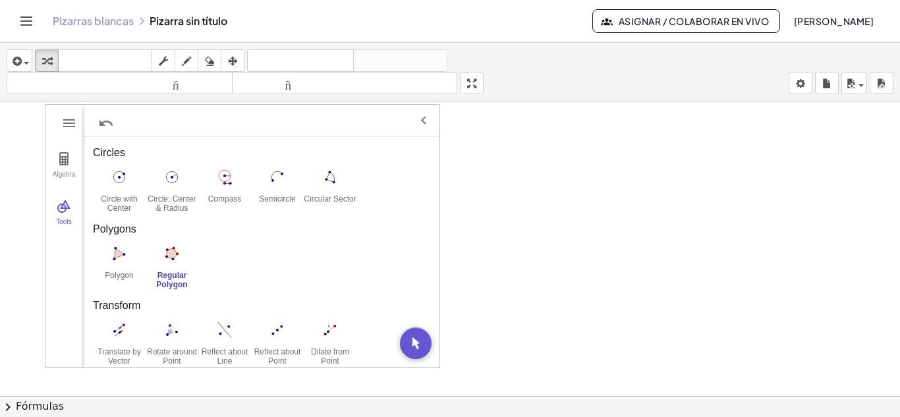
drag, startPoint x: 529, startPoint y: 232, endPoint x: 585, endPoint y: 202, distance: 63.7
click at [585, 202] on div at bounding box center [450, 384] width 900 height 589
drag, startPoint x: 417, startPoint y: 340, endPoint x: 501, endPoint y: 281, distance: 103.1
click at [501, 281] on div "Algebra Tools Input… GeoGebra Geometry Basic Tools Move Point Segment Line Poly…" at bounding box center [450, 384] width 900 height 589
drag, startPoint x: 501, startPoint y: 281, endPoint x: 530, endPoint y: 266, distance: 31.8
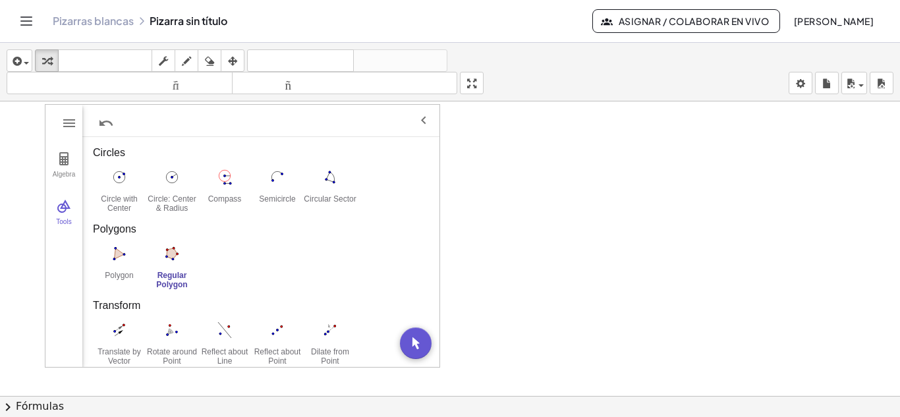
click at [530, 266] on div at bounding box center [450, 384] width 900 height 589
click at [169, 256] on img "Regular Polygon. Select two points, then enter number of vertices" at bounding box center [172, 253] width 53 height 21
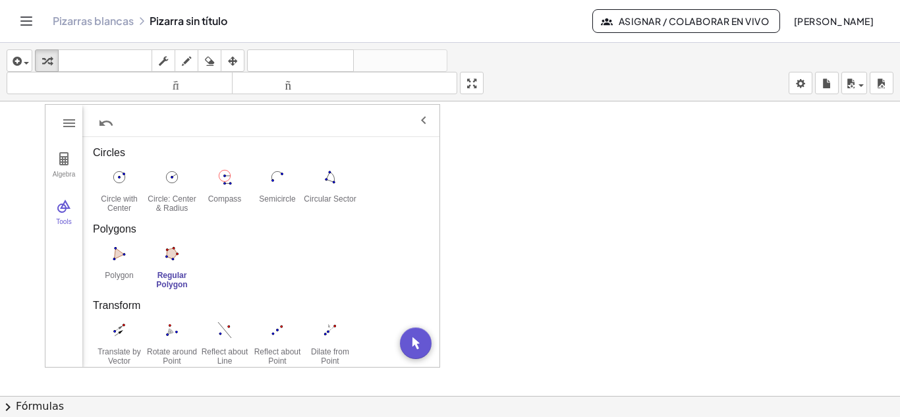
click at [169, 256] on img "Regular Polygon. Select two points, then enter number of vertices" at bounding box center [172, 253] width 53 height 21
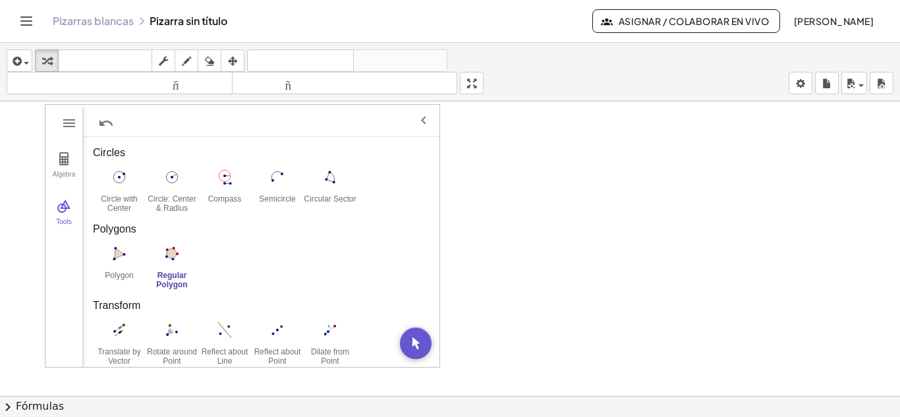
click at [169, 256] on img "Regular Polygon. Select two points, then enter number of vertices" at bounding box center [172, 253] width 53 height 21
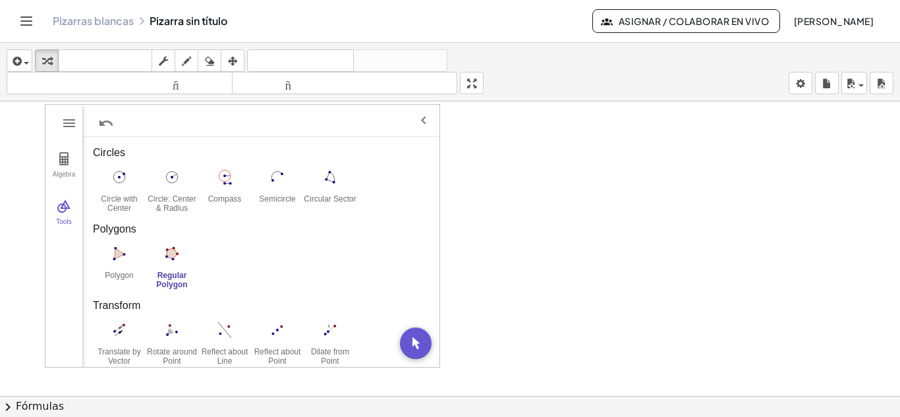
click at [170, 295] on div "Basic Tools Move Point Segment Line Polygon Circle with Center through Point Ed…" at bounding box center [260, 120] width 357 height 737
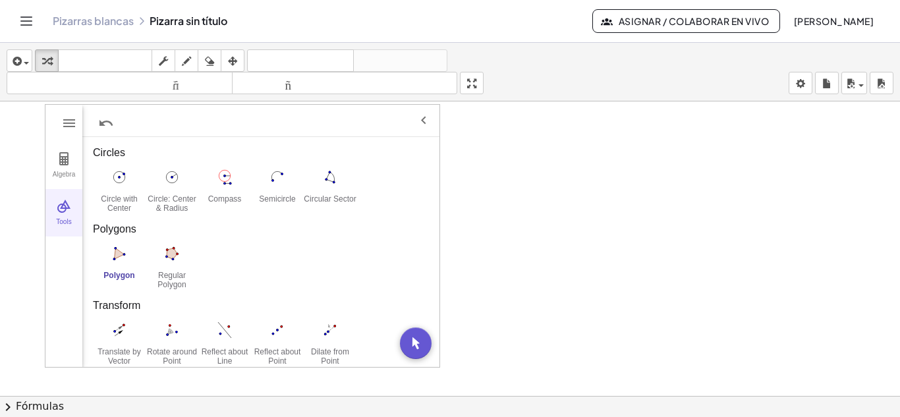
click at [66, 208] on img "Geometry" at bounding box center [64, 206] width 16 height 16
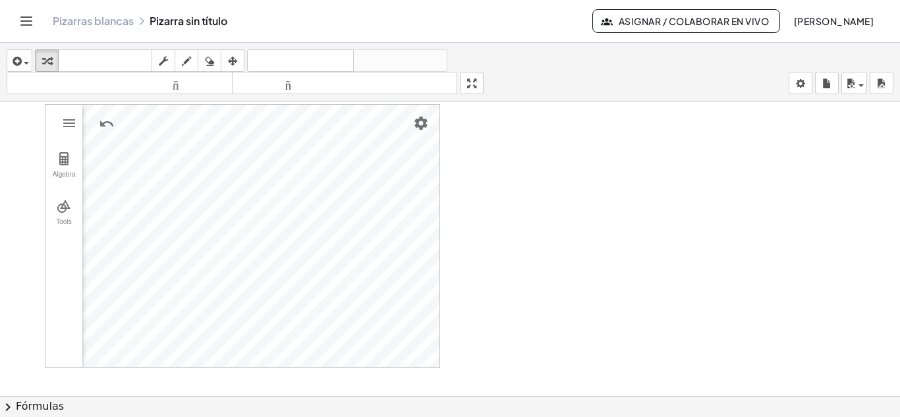
click at [66, 208] on img "Geometry" at bounding box center [64, 206] width 16 height 16
click at [121, 345] on img "Polygon. Select all vertices, then first vertex again" at bounding box center [119, 347] width 53 height 21
click at [279, 315] on div "Algebra Tools Input… GeoGebra Geometry Basic Tools Move Point Segment Line Poly…" at bounding box center [242, 236] width 394 height 262
drag, startPoint x: 481, startPoint y: 266, endPoint x: 532, endPoint y: 226, distance: 64.7
click at [532, 226] on div at bounding box center [450, 384] width 900 height 589
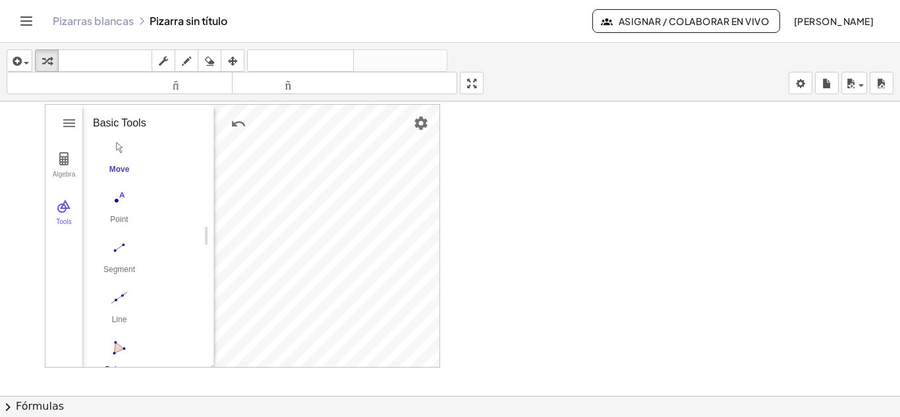
click at [120, 350] on img "Polygon. Select all vertices, then first vertex again" at bounding box center [119, 347] width 53 height 21
click at [116, 348] on img "Polygon. Select all vertices, then first vertex again" at bounding box center [119, 347] width 53 height 21
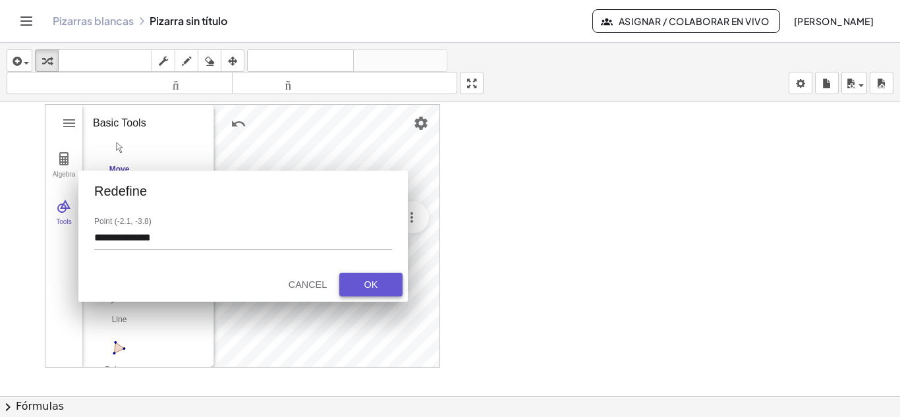
click at [365, 283] on div "OK" at bounding box center [371, 284] width 42 height 11
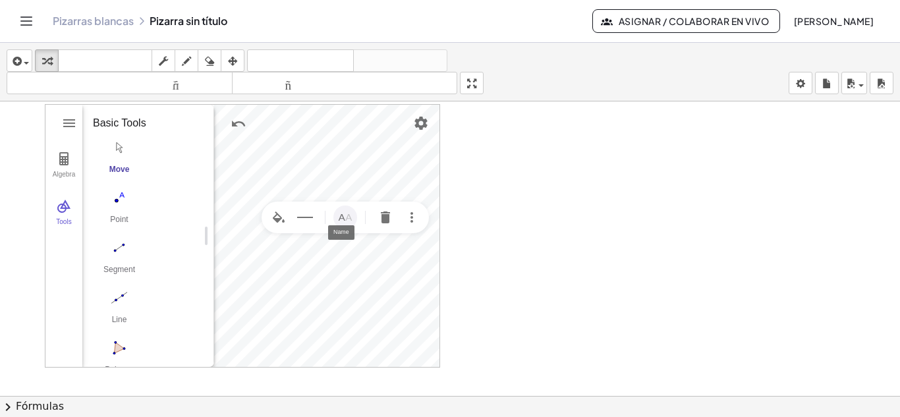
click at [345, 220] on img "Name" at bounding box center [345, 218] width 16 height 16
click at [479, 304] on div at bounding box center [450, 384] width 900 height 589
click at [276, 313] on img "Set color" at bounding box center [279, 309] width 16 height 16
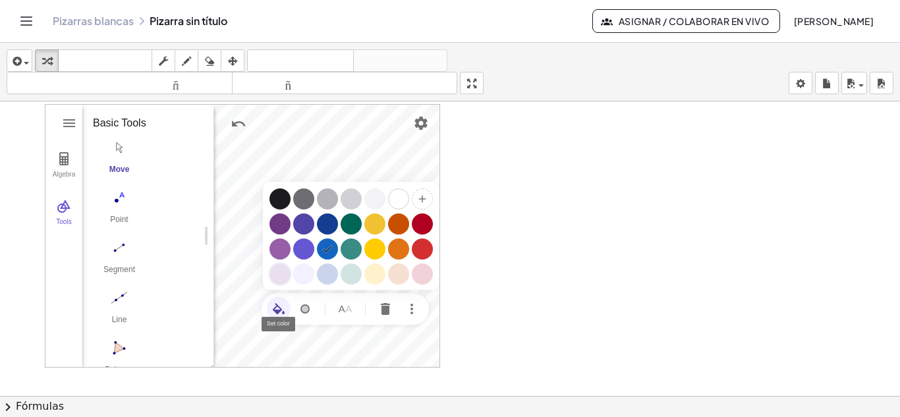
click at [279, 272] on div "Geometry" at bounding box center [279, 274] width 21 height 21
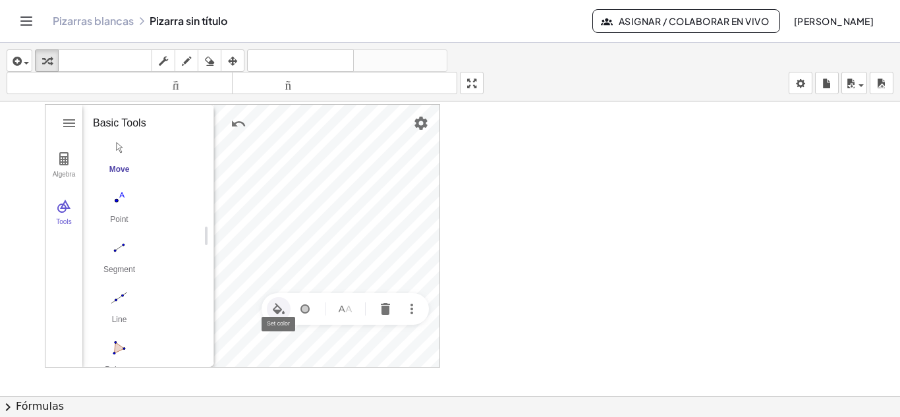
click at [276, 308] on img "Set color" at bounding box center [279, 309] width 16 height 16
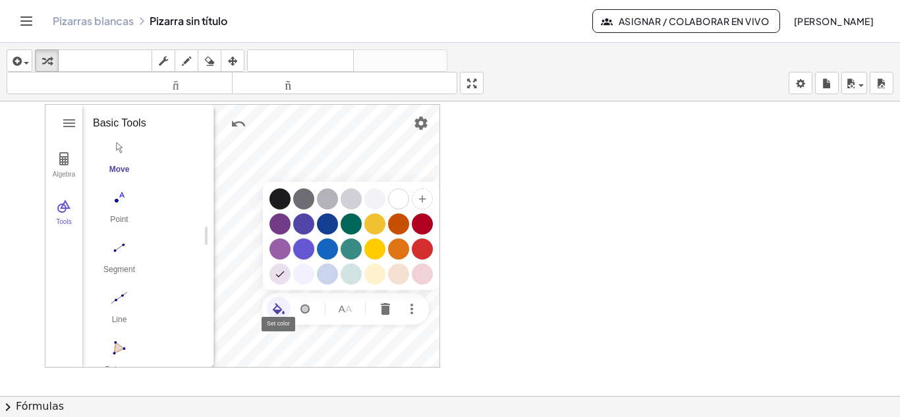
click at [303, 252] on div "Geometry" at bounding box center [303, 249] width 21 height 21
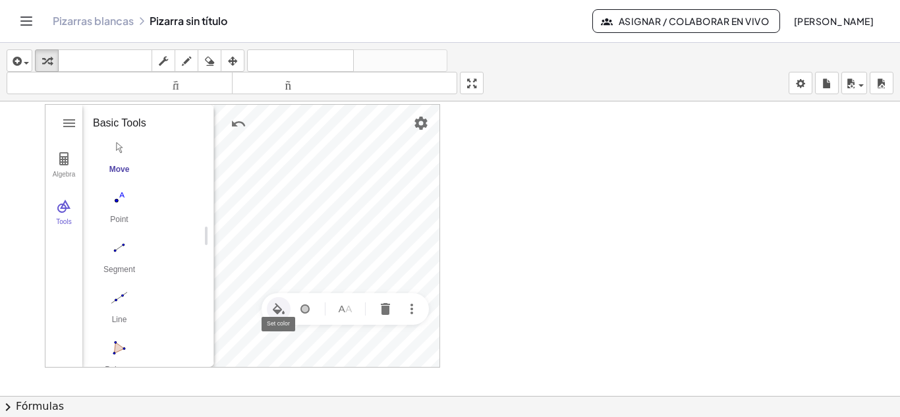
click at [275, 313] on img "Set color" at bounding box center [279, 309] width 16 height 16
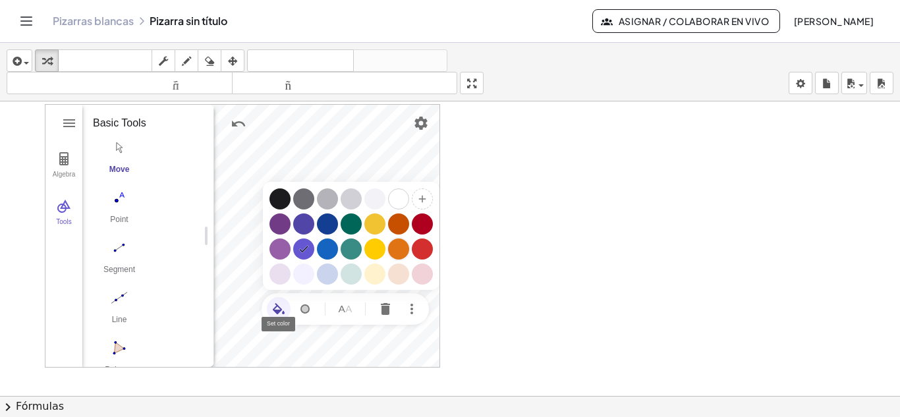
click at [399, 249] on div "Geometry" at bounding box center [398, 249] width 21 height 21
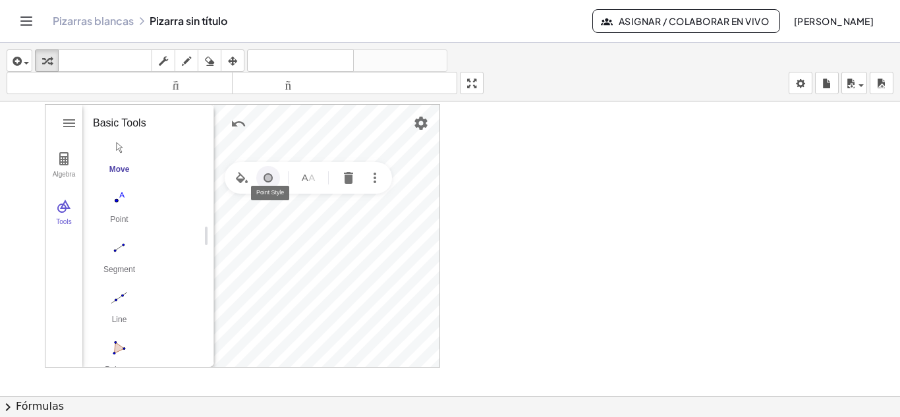
click at [267, 178] on img "Point Style" at bounding box center [268, 178] width 16 height 16
click at [333, 214] on img "Geometry" at bounding box center [332, 218] width 16 height 16
click at [303, 177] on img "Name" at bounding box center [308, 178] width 16 height 16
click at [267, 181] on img "Point Style" at bounding box center [268, 178] width 16 height 16
click at [307, 248] on img "Geometry" at bounding box center [303, 247] width 16 height 16
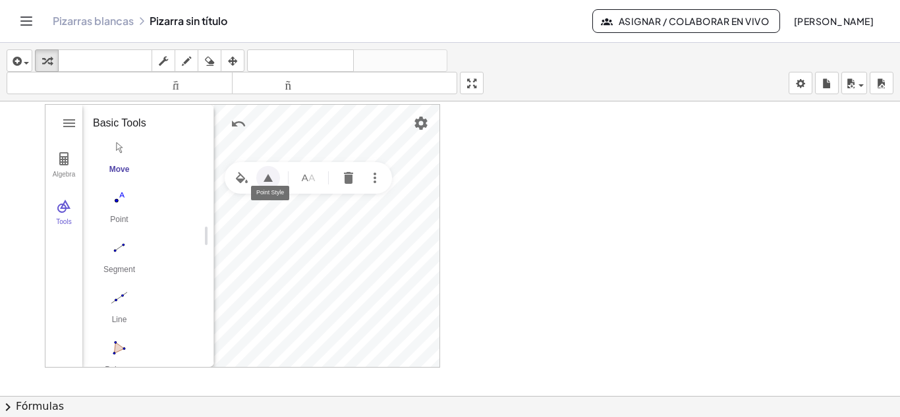
click at [269, 178] on img "Point Style" at bounding box center [268, 178] width 16 height 16
click at [392, 218] on img "Geometry" at bounding box center [390, 218] width 16 height 16
click at [303, 179] on img "Name" at bounding box center [308, 178] width 16 height 16
click at [279, 260] on img "Set color" at bounding box center [281, 260] width 16 height 16
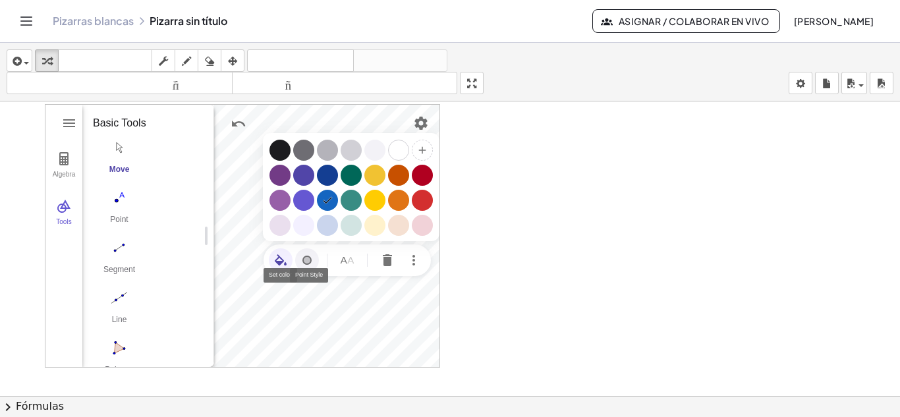
click at [307, 261] on img "Point Style" at bounding box center [307, 260] width 16 height 16
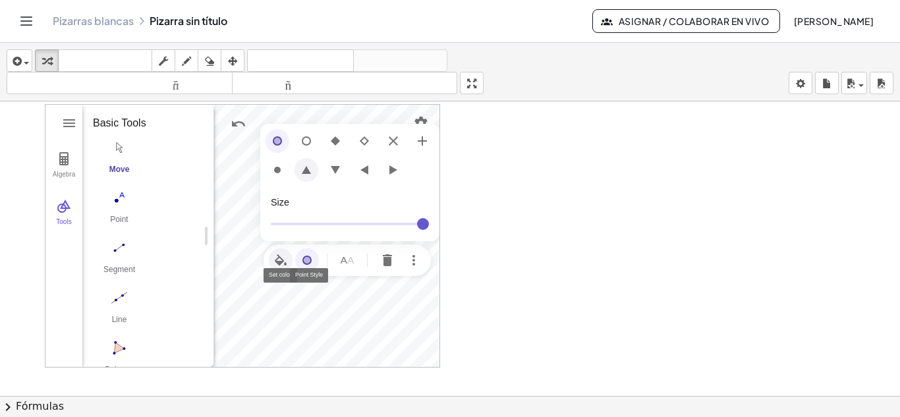
click at [304, 169] on img "Geometry" at bounding box center [306, 170] width 16 height 16
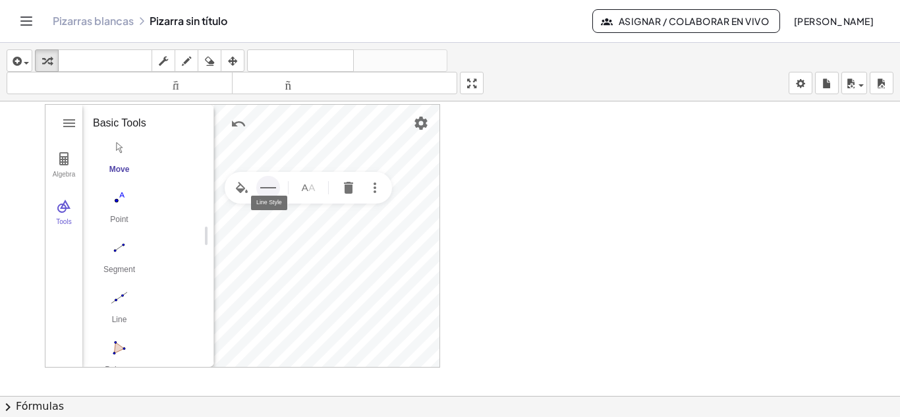
click at [269, 183] on img "Line Style" at bounding box center [268, 188] width 16 height 16
click at [304, 225] on img "Geometry" at bounding box center [303, 228] width 16 height 16
click at [484, 251] on div at bounding box center [450, 384] width 900 height 589
click at [304, 226] on img "Geometry" at bounding box center [303, 228] width 16 height 16
click at [376, 192] on img "More" at bounding box center [375, 188] width 16 height 16
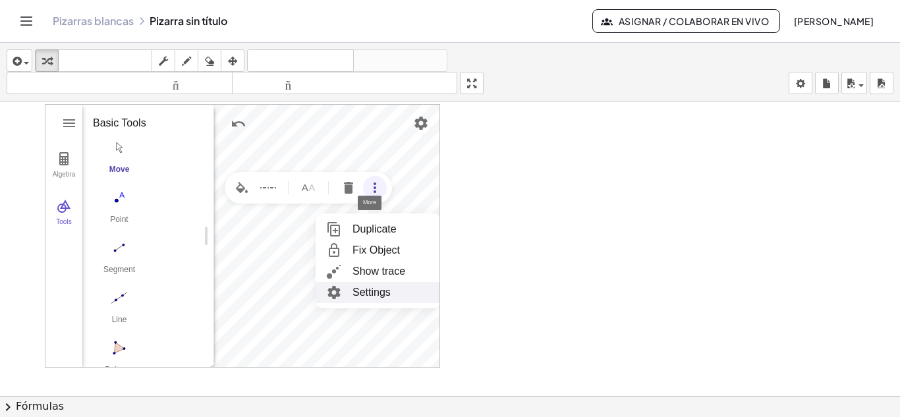
click at [386, 293] on li "Settings" at bounding box center [378, 292] width 125 height 21
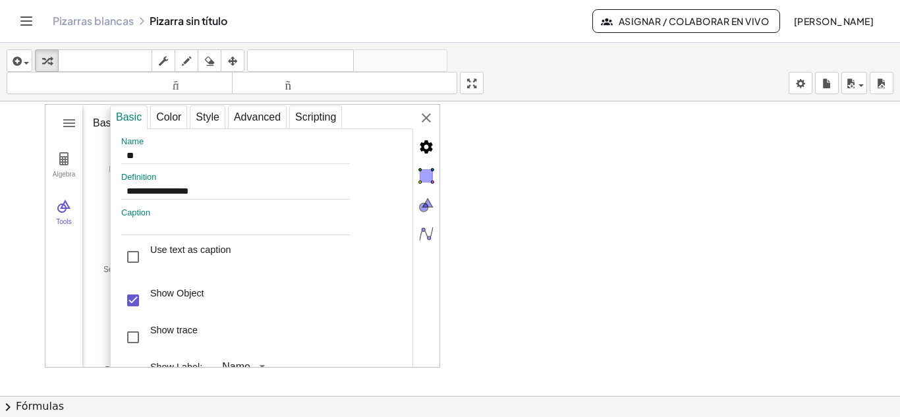
click at [523, 313] on div at bounding box center [450, 384] width 900 height 589
click at [558, 163] on div at bounding box center [450, 384] width 900 height 589
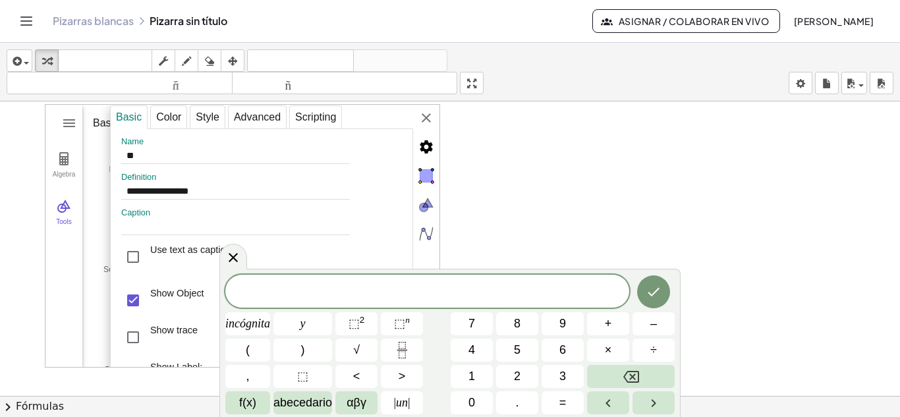
click at [558, 163] on div at bounding box center [450, 384] width 900 height 589
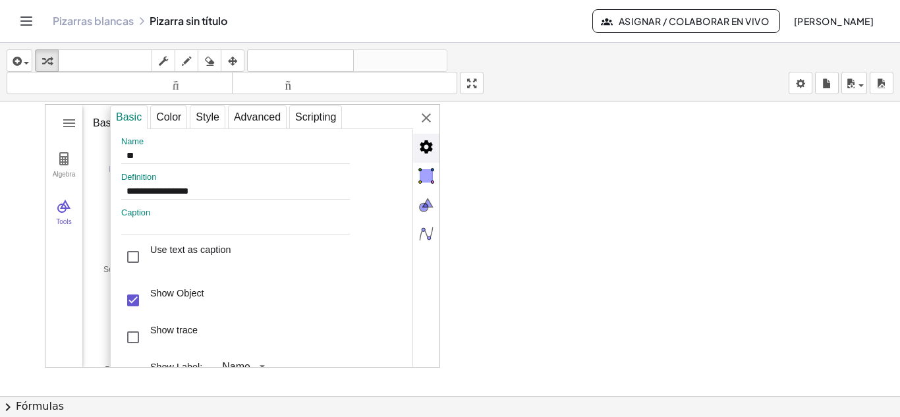
click at [499, 157] on div at bounding box center [450, 384] width 900 height 589
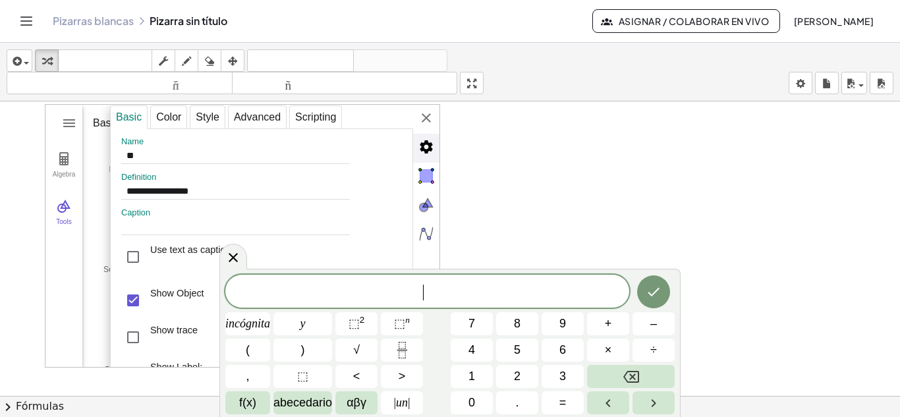
click at [564, 191] on div at bounding box center [450, 384] width 900 height 589
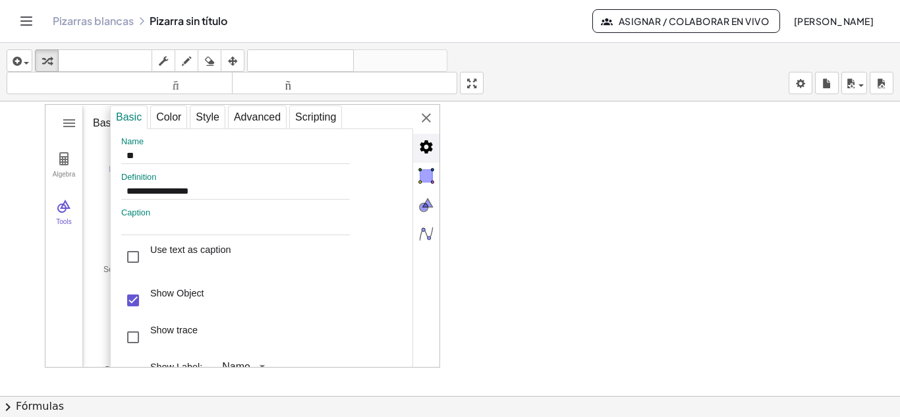
click at [484, 175] on div at bounding box center [450, 384] width 900 height 589
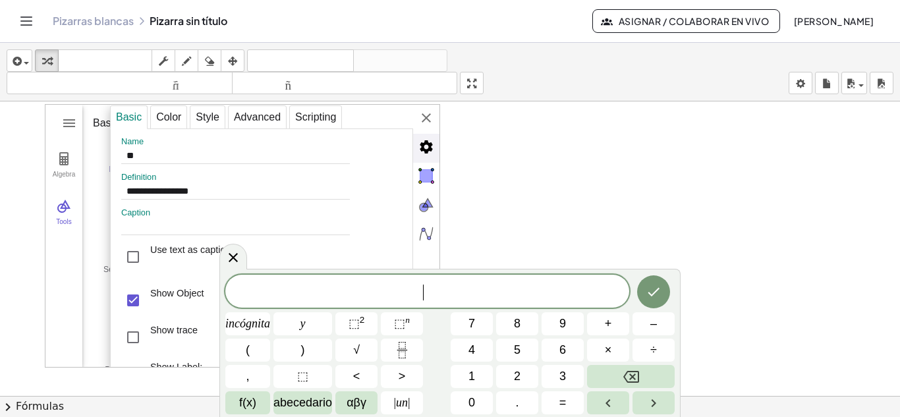
click at [599, 219] on div at bounding box center [450, 384] width 900 height 589
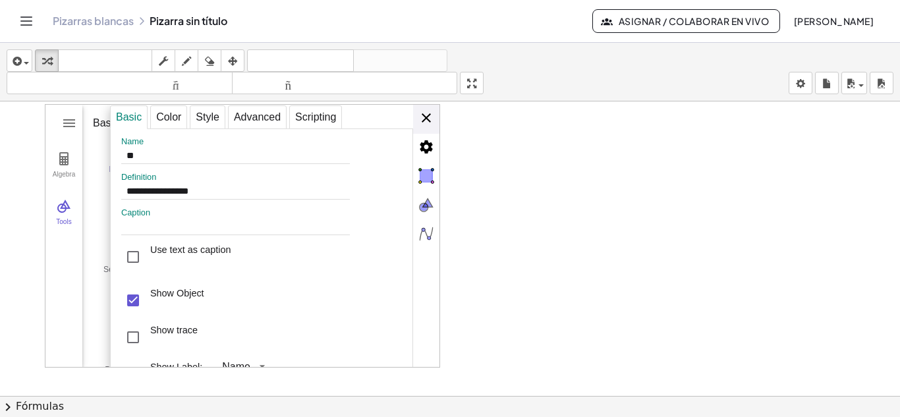
click at [428, 115] on div "**********" at bounding box center [274, 237] width 329 height 264
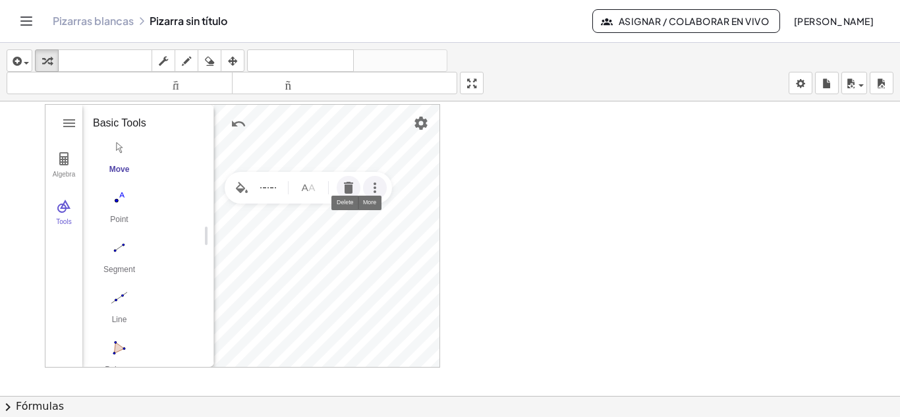
click at [345, 189] on img "Delete" at bounding box center [349, 188] width 16 height 16
click at [389, 277] on img "Delete" at bounding box center [386, 277] width 16 height 16
click at [345, 175] on img "Delete" at bounding box center [349, 178] width 16 height 16
click at [347, 254] on img "Delete" at bounding box center [349, 260] width 16 height 16
click at [389, 255] on img "Delete" at bounding box center [388, 260] width 16 height 16
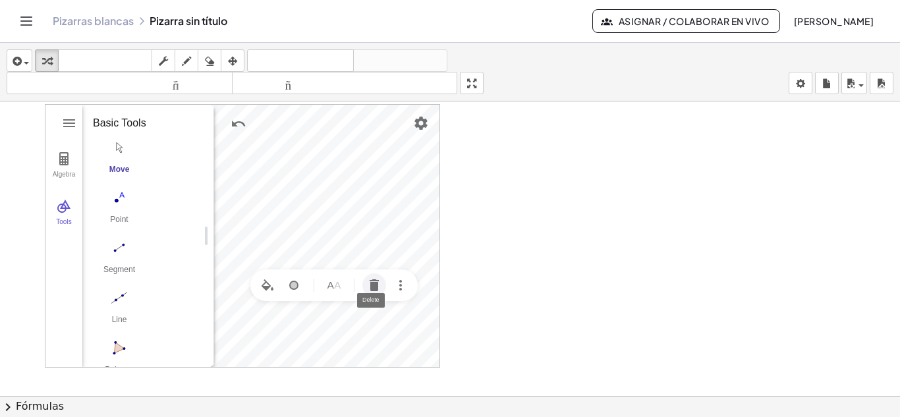
click at [374, 286] on img "Delete" at bounding box center [374, 285] width 16 height 16
click at [386, 268] on img "Delete" at bounding box center [386, 268] width 16 height 16
click at [385, 318] on button "Delete" at bounding box center [386, 309] width 24 height 24
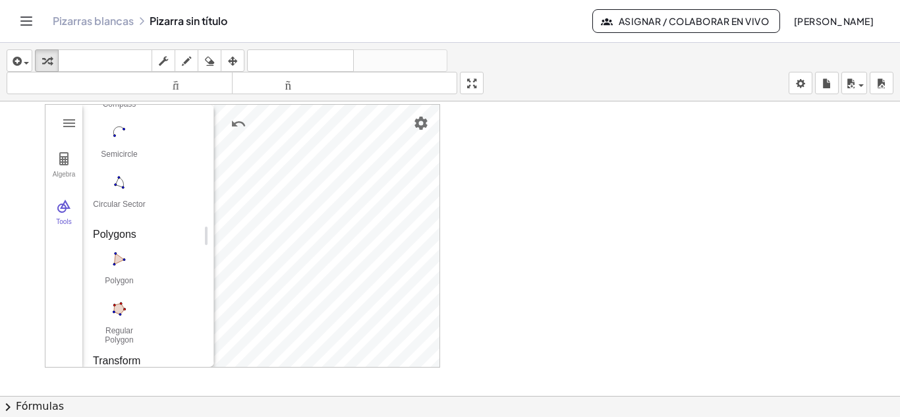
scroll to position [1537, 0]
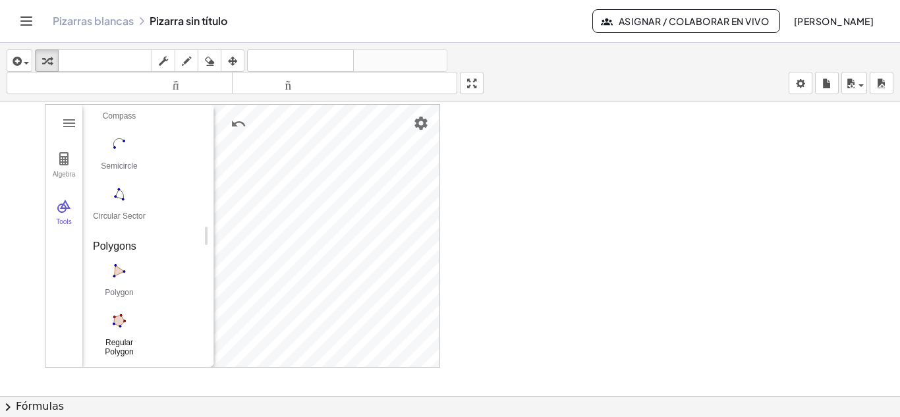
click at [121, 317] on img "Regular Polygon. Select two points, then enter number of vertices" at bounding box center [119, 320] width 53 height 21
click at [183, 344] on img "Move. Drag or select object" at bounding box center [180, 343] width 32 height 32
click at [121, 318] on img "Regular Polygon. Select two points, then enter number of vertices" at bounding box center [119, 320] width 53 height 21
click at [248, 306] on div "Algebra Tools Input… GeoGebra Geometry Basic Tools Move Point Segment Line Poly…" at bounding box center [242, 236] width 394 height 262
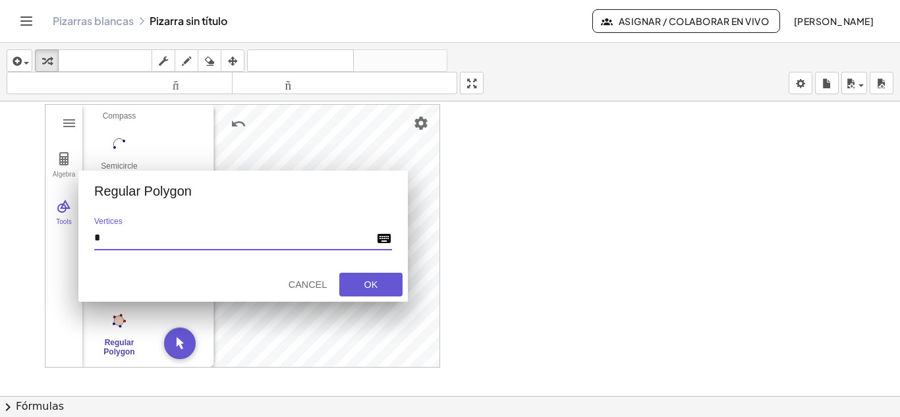
click at [383, 235] on img "Geometry" at bounding box center [384, 239] width 16 height 16
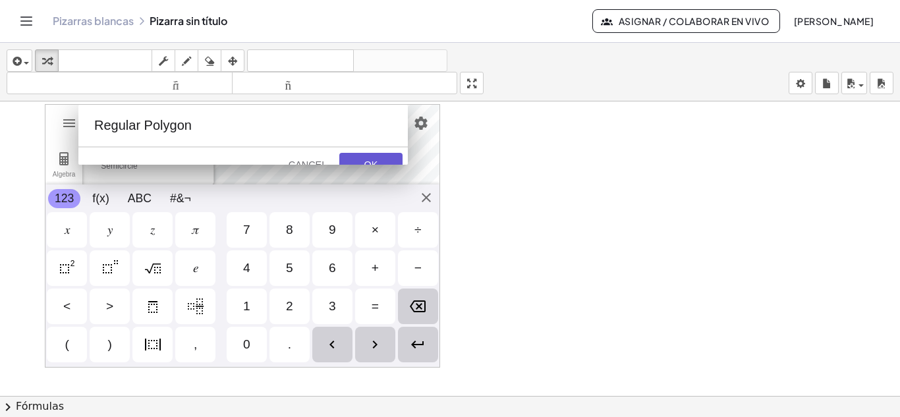
click at [246, 229] on div "7" at bounding box center [246, 230] width 7 height 16
click at [194, 348] on div "," at bounding box center [195, 345] width 3 height 16
click at [293, 270] on div "5" at bounding box center [289, 268] width 7 height 16
click at [196, 354] on div "," at bounding box center [195, 345] width 40 height 36
click at [333, 310] on div "3" at bounding box center [332, 306] width 7 height 16
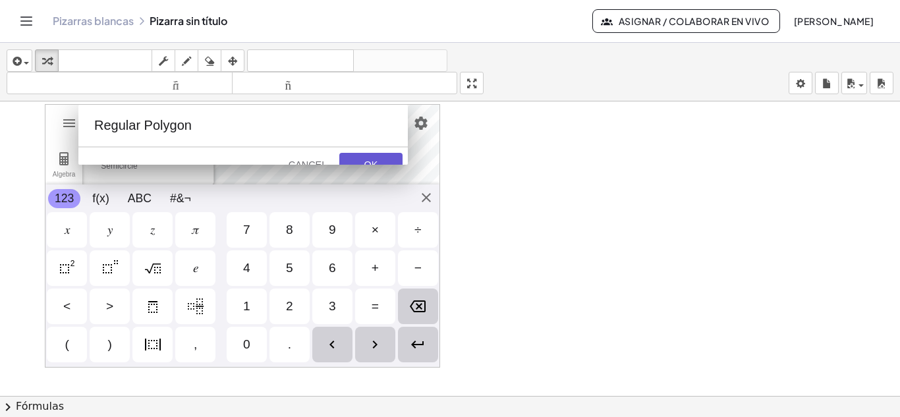
click at [420, 342] on img "Enter" at bounding box center [418, 345] width 16 height 16
type input "******"
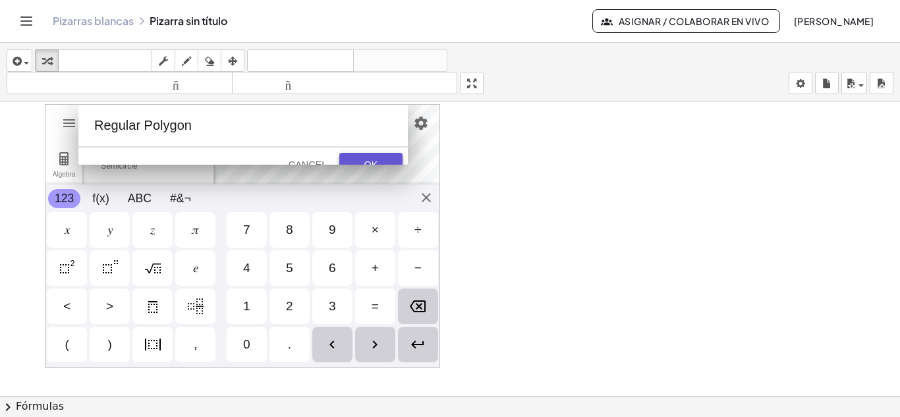
click at [380, 158] on button "OK" at bounding box center [370, 165] width 63 height 24
click at [550, 152] on div at bounding box center [450, 384] width 900 height 589
click at [416, 347] on img "Enter" at bounding box center [418, 345] width 16 height 16
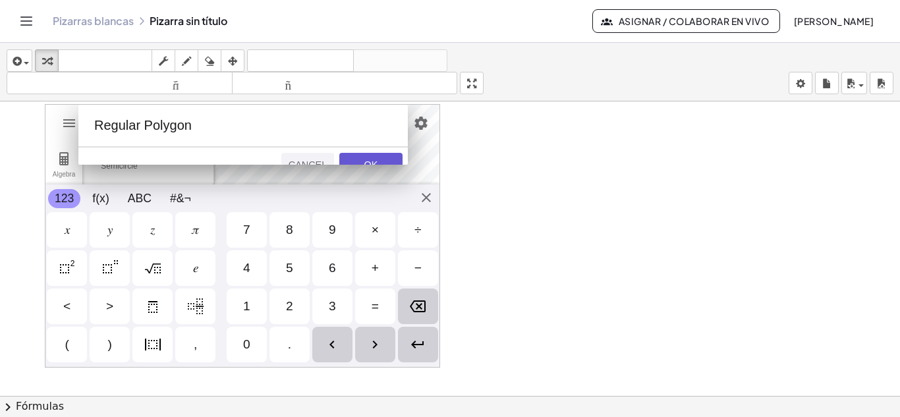
click at [306, 163] on div "Cancel" at bounding box center [308, 164] width 42 height 11
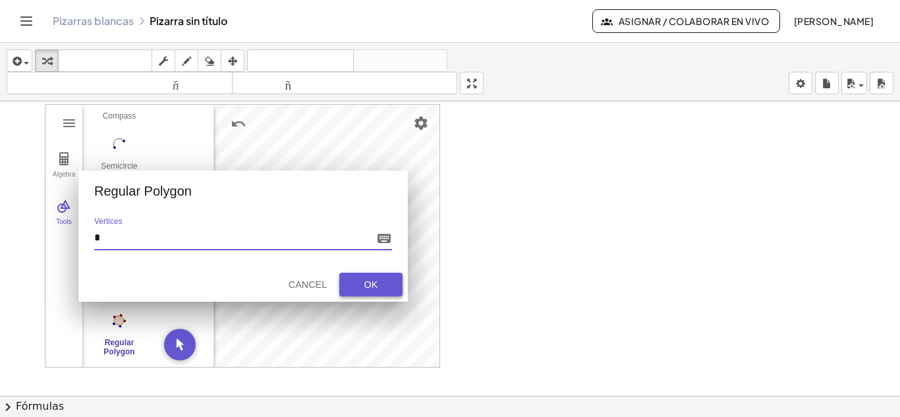
click at [376, 285] on div "OK" at bounding box center [371, 284] width 42 height 11
click at [380, 284] on div "OK" at bounding box center [371, 284] width 42 height 11
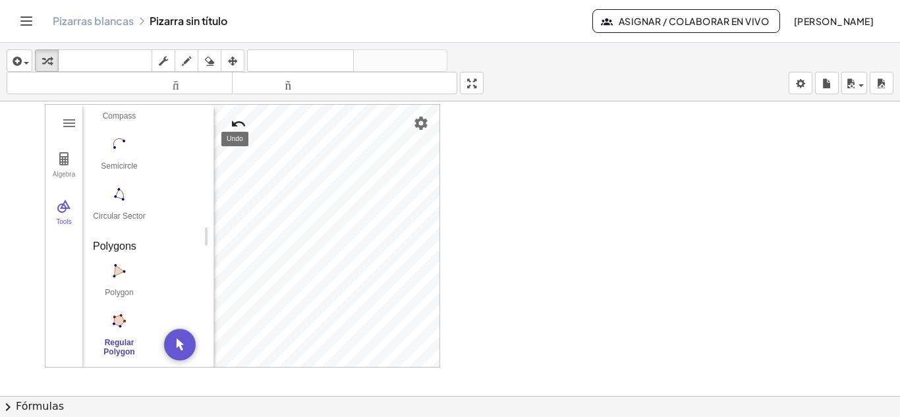
click at [234, 122] on img "Undo" at bounding box center [239, 124] width 16 height 16
click at [233, 122] on img "Undo" at bounding box center [239, 124] width 16 height 16
click at [235, 123] on img "Undo" at bounding box center [239, 124] width 16 height 16
click at [273, 123] on img "Redo" at bounding box center [270, 124] width 16 height 16
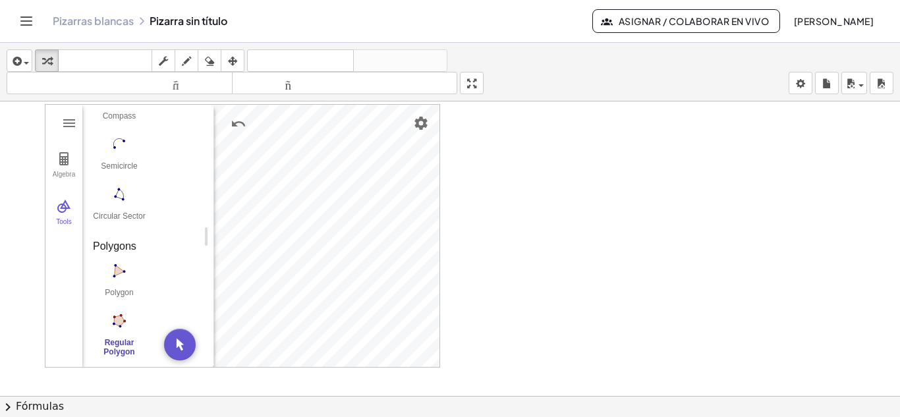
click at [115, 321] on img "Regular Polygon. Select two points, then enter number of vertices" at bounding box center [119, 320] width 53 height 21
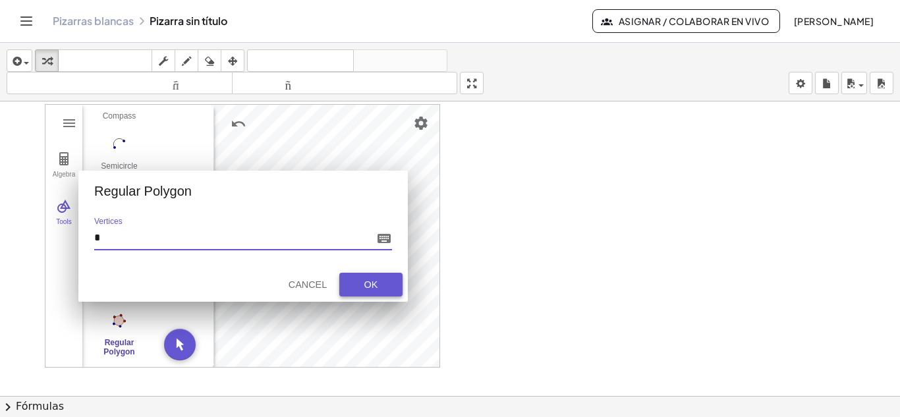
type input "*"
click at [375, 280] on div "OK" at bounding box center [371, 284] width 42 height 11
click at [300, 284] on div "Cancel" at bounding box center [308, 284] width 42 height 11
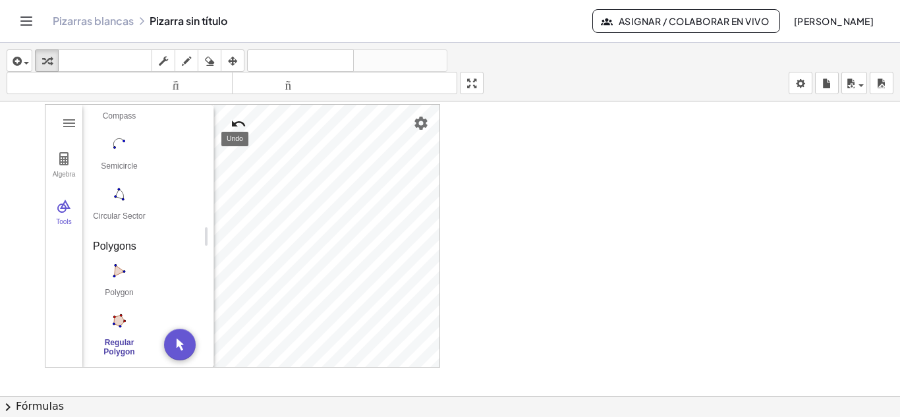
click at [236, 123] on img "Undo" at bounding box center [239, 124] width 16 height 16
click at [238, 119] on img "Undo" at bounding box center [239, 124] width 16 height 16
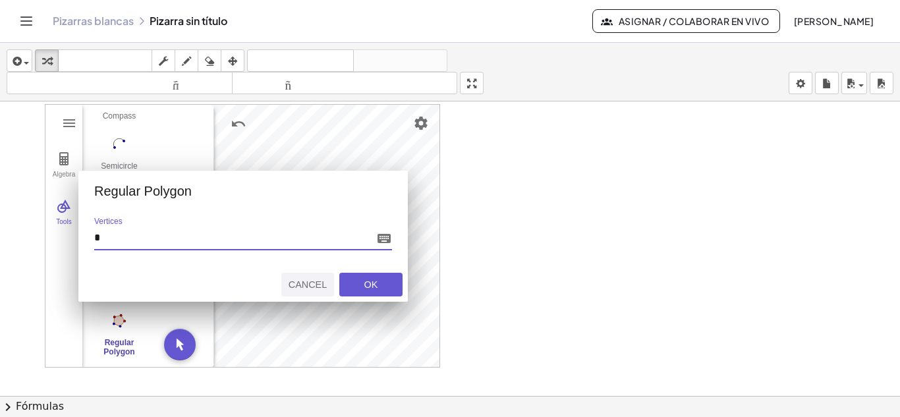
click at [301, 286] on div "Cancel" at bounding box center [308, 284] width 42 height 11
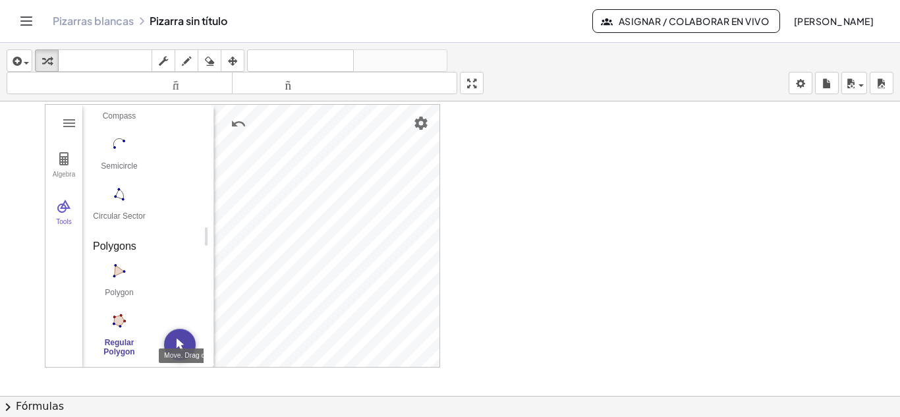
click at [183, 339] on img "Move. Drag or select object" at bounding box center [180, 345] width 32 height 32
click at [271, 188] on img "Point Style" at bounding box center [268, 189] width 16 height 16
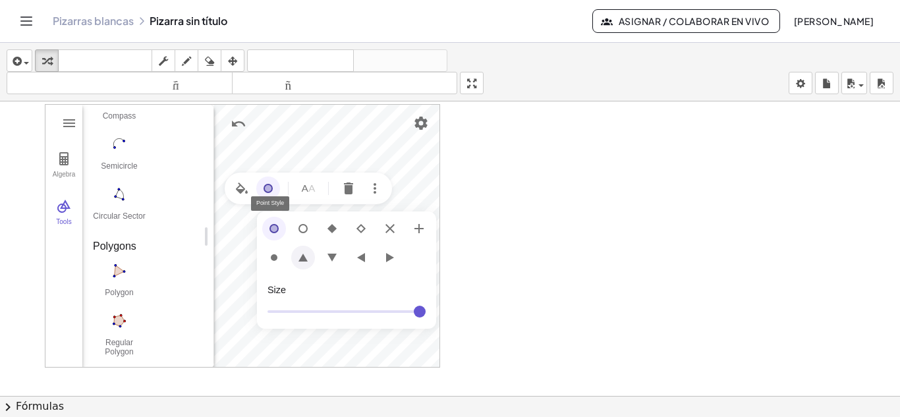
click at [302, 255] on img "Geometry" at bounding box center [303, 258] width 16 height 16
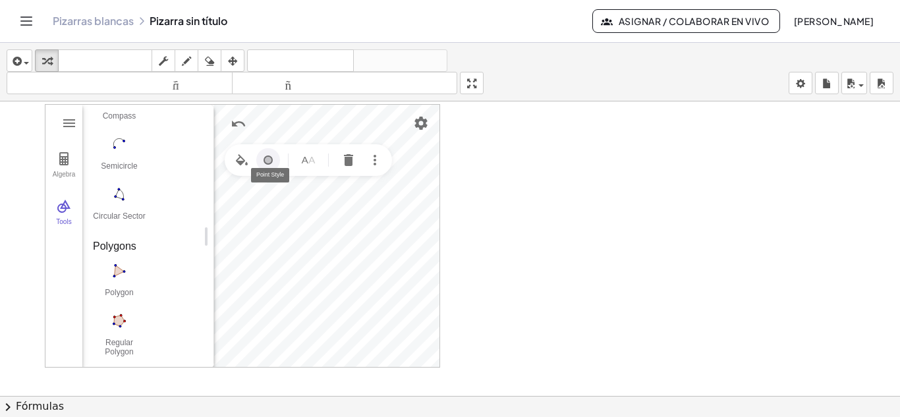
click at [268, 163] on img "Point Style" at bounding box center [268, 160] width 16 height 16
click at [333, 229] on img "Geometry" at bounding box center [332, 229] width 16 height 16
click at [268, 157] on img "Point Style" at bounding box center [268, 160] width 16 height 16
click at [301, 227] on img "Geometry" at bounding box center [303, 229] width 16 height 16
click at [304, 157] on img "Point Style" at bounding box center [304, 160] width 16 height 16
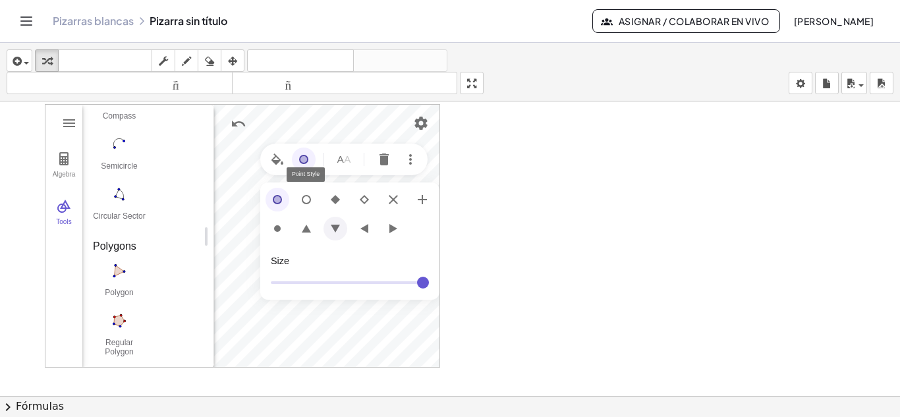
click at [336, 230] on img "Geometry" at bounding box center [335, 229] width 16 height 16
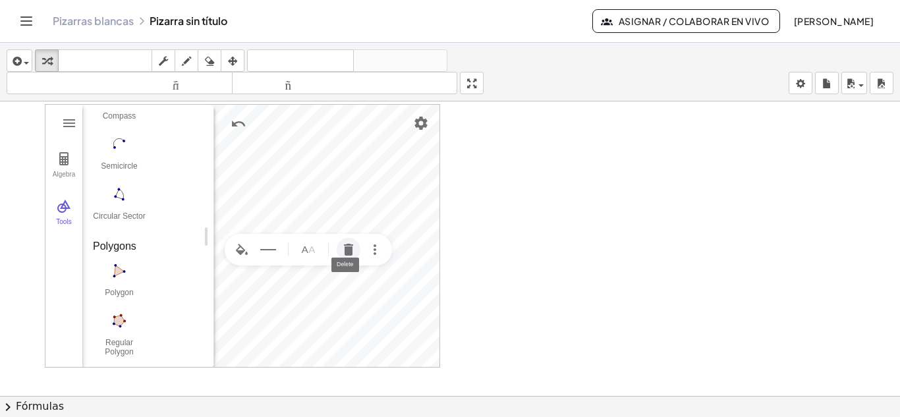
click at [353, 254] on img "Delete" at bounding box center [349, 250] width 16 height 16
click at [345, 159] on img "Delete" at bounding box center [349, 160] width 16 height 16
click at [383, 159] on img "Delete" at bounding box center [384, 160] width 16 height 16
click at [177, 345] on img "Move. Drag or select object" at bounding box center [180, 345] width 32 height 32
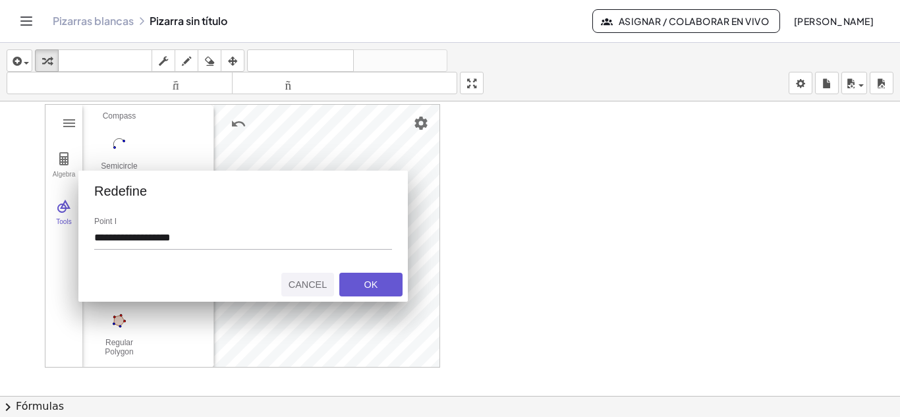
click at [312, 285] on div "Cancel" at bounding box center [308, 284] width 42 height 11
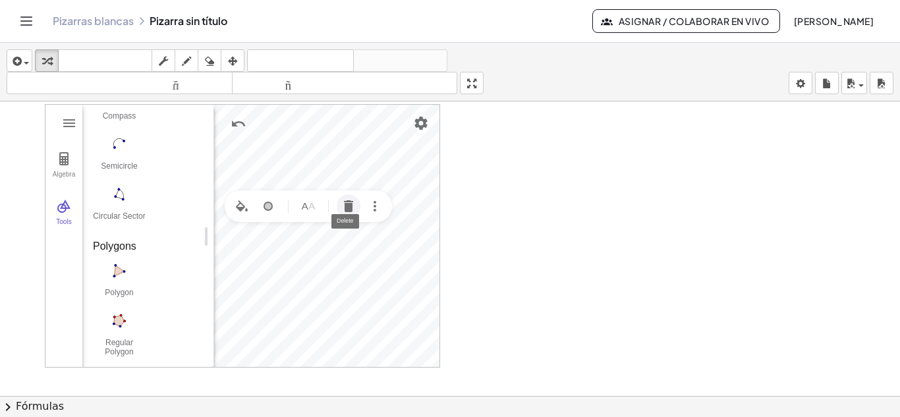
click at [345, 203] on img "Delete" at bounding box center [349, 206] width 16 height 16
click at [394, 206] on img "Delete" at bounding box center [393, 208] width 16 height 16
click at [351, 135] on img "Delete" at bounding box center [349, 136] width 16 height 16
click at [123, 320] on img "Regular Polygon. Select two points, then enter number of vertices" at bounding box center [119, 320] width 53 height 21
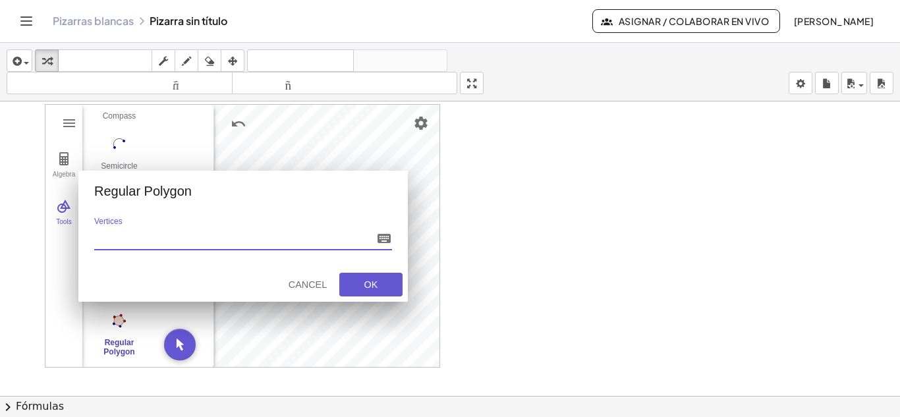
type input "*"
click at [385, 236] on img "Geometry" at bounding box center [384, 239] width 16 height 16
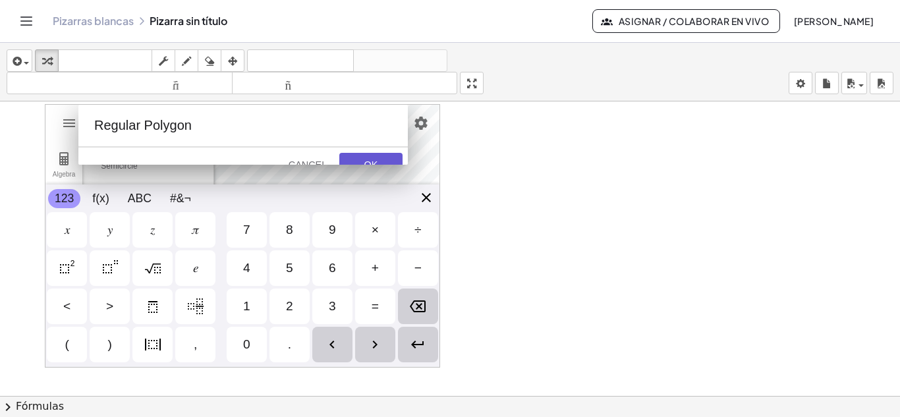
click at [428, 196] on div "Algebra Tools Point A Point B poly1 = Polygon(B, A, 4) 10.3 f = Segment B, A 3.…" at bounding box center [242, 236] width 395 height 264
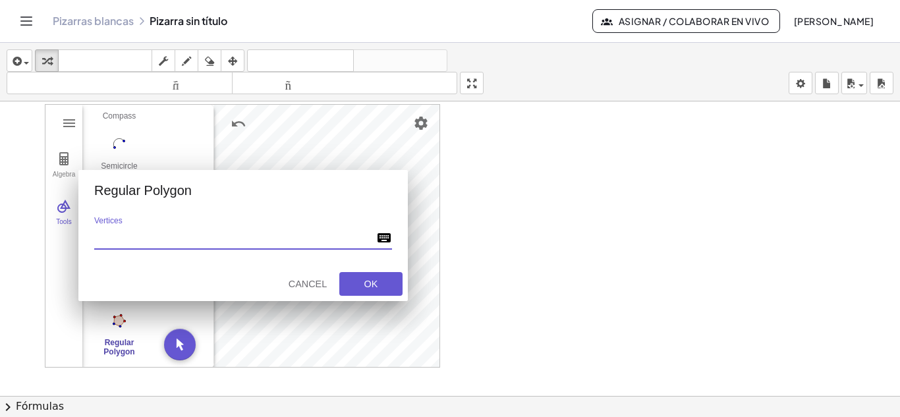
click at [385, 231] on img "Geometry" at bounding box center [384, 238] width 16 height 16
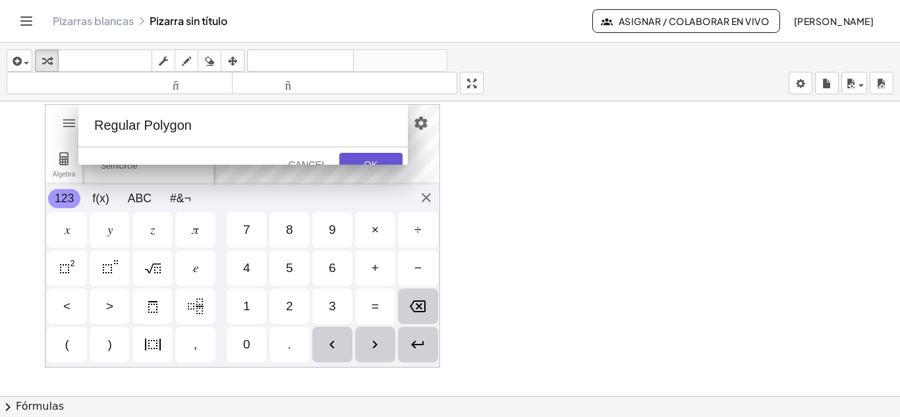
click at [287, 269] on div "5" at bounding box center [289, 268] width 7 height 16
click at [196, 349] on div "," at bounding box center [195, 345] width 3 height 16
click at [335, 275] on div "6" at bounding box center [332, 268] width 7 height 16
click at [194, 348] on div "," at bounding box center [195, 345] width 3 height 16
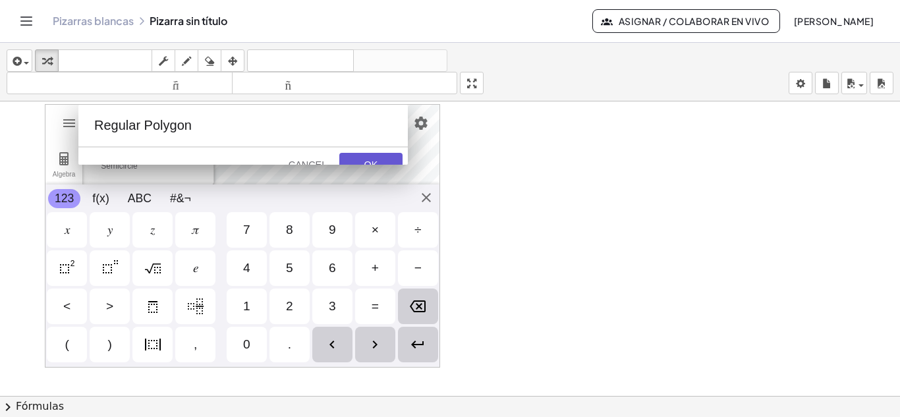
click at [286, 306] on div "2" at bounding box center [289, 306] width 7 height 16
click at [420, 345] on img "Enter" at bounding box center [418, 345] width 16 height 16
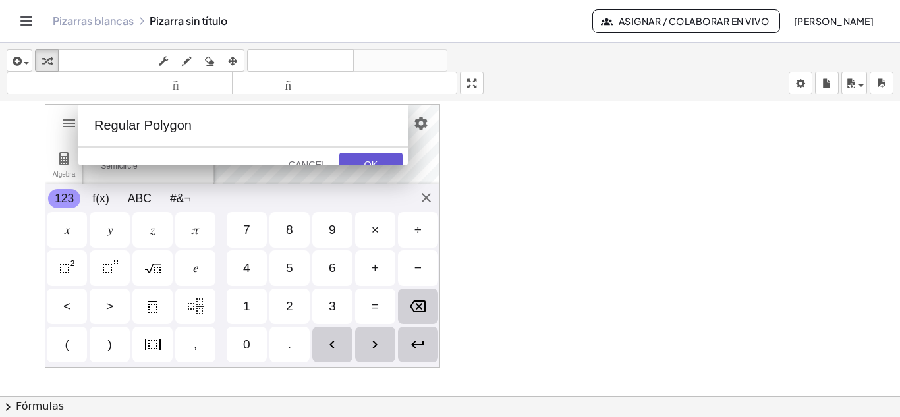
click at [420, 345] on img "Enter" at bounding box center [418, 345] width 16 height 16
click at [425, 201] on div "Algebra Tools Point A Point B poly1 = Polygon(B, A, 4) 10.3 f = Segment B, A 3.…" at bounding box center [242, 236] width 395 height 264
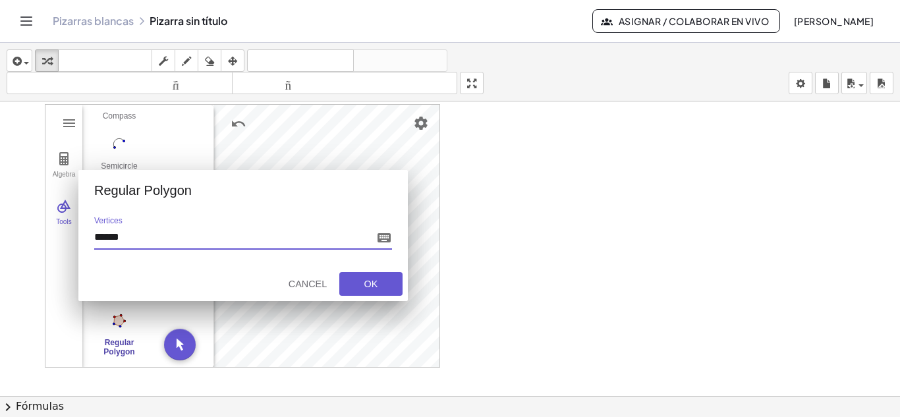
click at [113, 239] on input "******" at bounding box center [232, 239] width 277 height 18
click at [137, 238] on input "*****" at bounding box center [232, 239] width 277 height 18
click at [367, 281] on div "OK" at bounding box center [371, 284] width 42 height 11
click at [123, 239] on input "*****" at bounding box center [232, 239] width 277 height 18
type input "*"
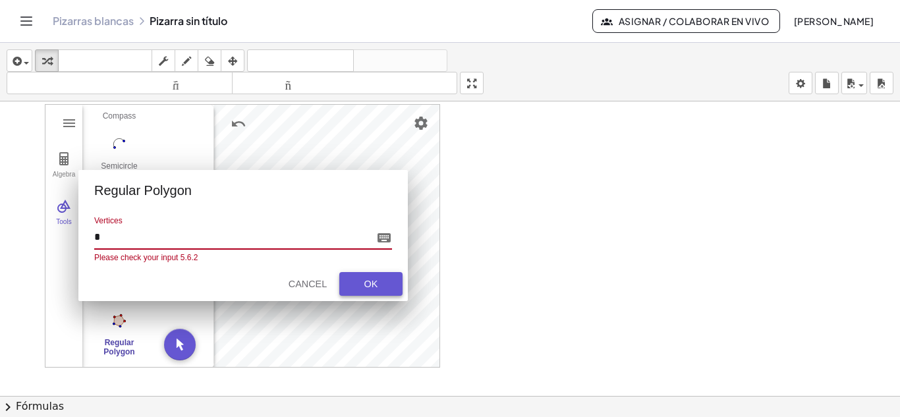
click at [361, 281] on div "OK" at bounding box center [371, 284] width 42 height 11
click at [374, 285] on div "OK" at bounding box center [371, 284] width 42 height 11
type input "*"
click at [373, 287] on div "OK" at bounding box center [371, 284] width 42 height 11
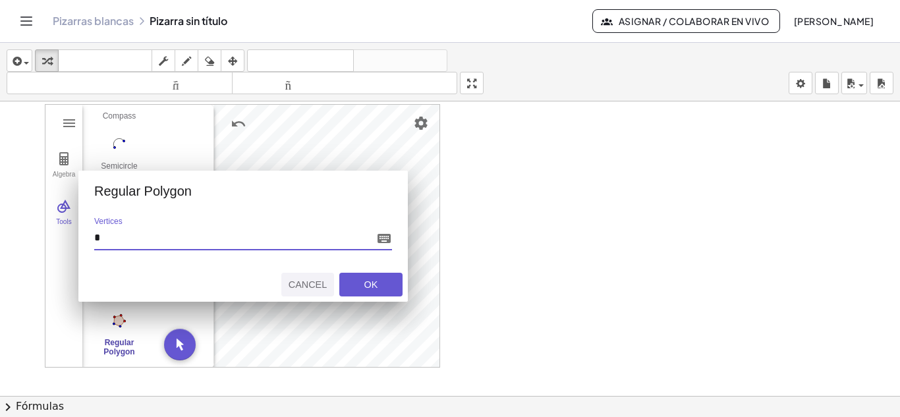
click at [312, 285] on div "Cancel" at bounding box center [308, 284] width 42 height 11
click at [315, 285] on div "Cancel" at bounding box center [308, 284] width 42 height 11
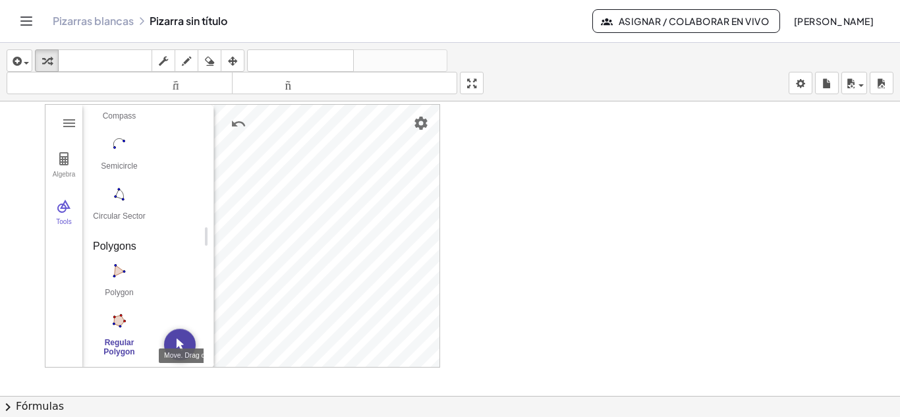
click at [183, 344] on img "Move. Drag or select object" at bounding box center [180, 345] width 32 height 32
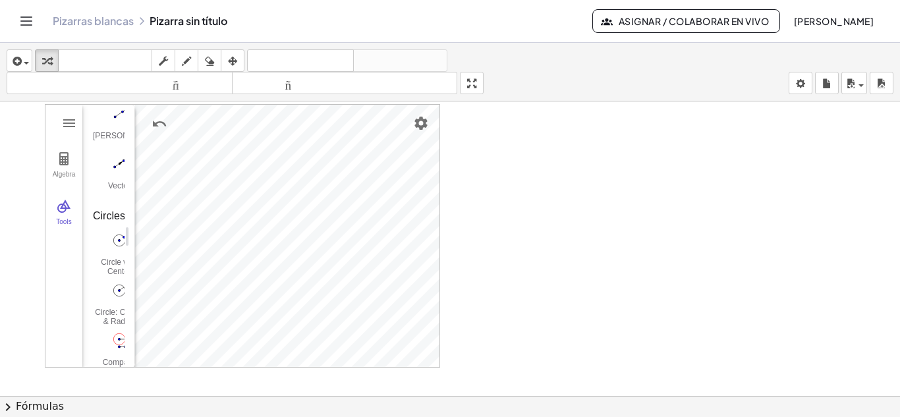
drag, startPoint x: 206, startPoint y: 237, endPoint x: 127, endPoint y: 246, distance: 79.5
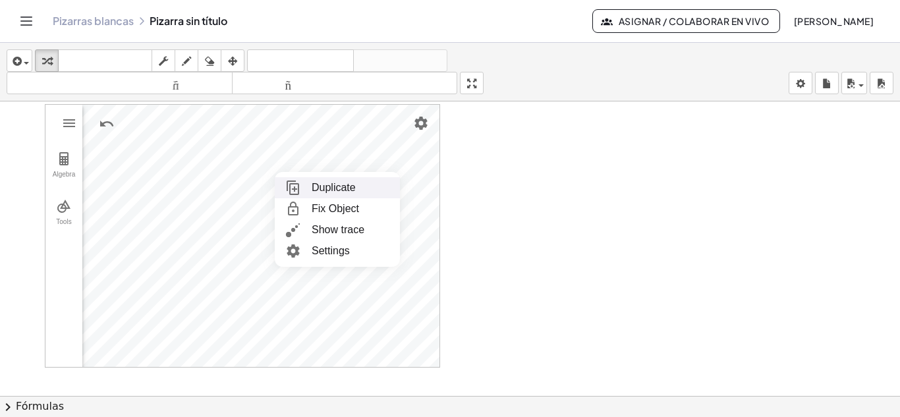
click at [340, 186] on li "Duplicate" at bounding box center [337, 187] width 125 height 21
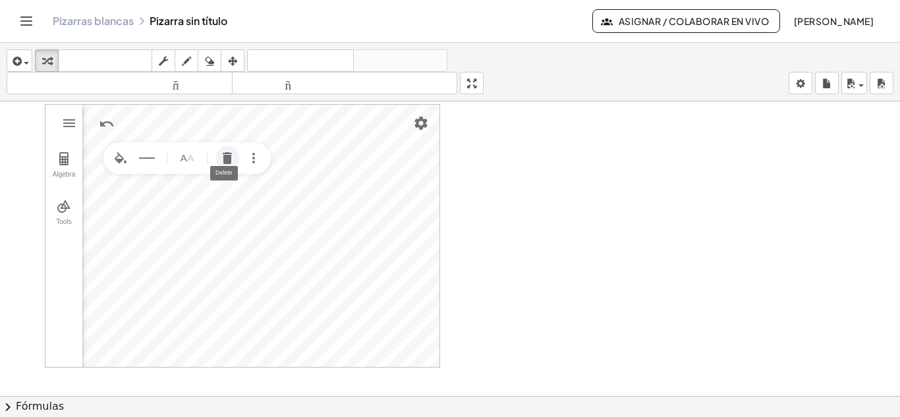
click at [227, 160] on img "Delete" at bounding box center [227, 158] width 16 height 16
click at [383, 190] on img "Delete" at bounding box center [386, 188] width 16 height 16
click at [302, 210] on img "Delete" at bounding box center [307, 209] width 16 height 16
click at [276, 305] on img "Delete" at bounding box center [274, 303] width 16 height 16
click at [376, 268] on img "Delete" at bounding box center [376, 271] width 16 height 16
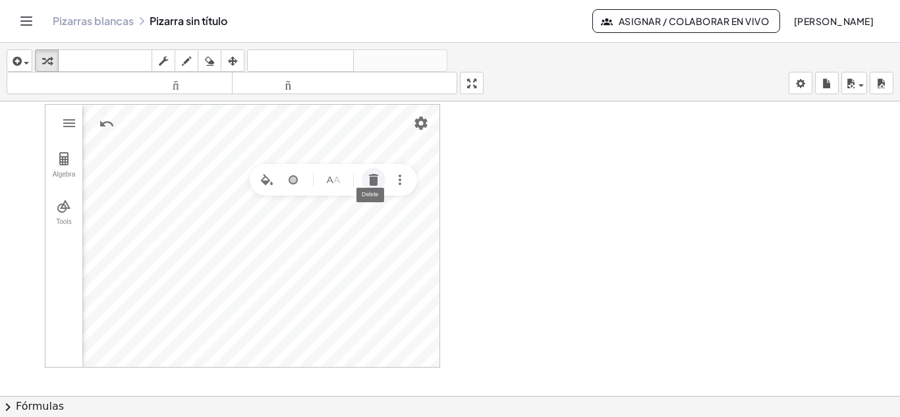
click at [376, 174] on img "Delete" at bounding box center [374, 180] width 16 height 16
click at [65, 157] on img "Geometry" at bounding box center [64, 159] width 16 height 16
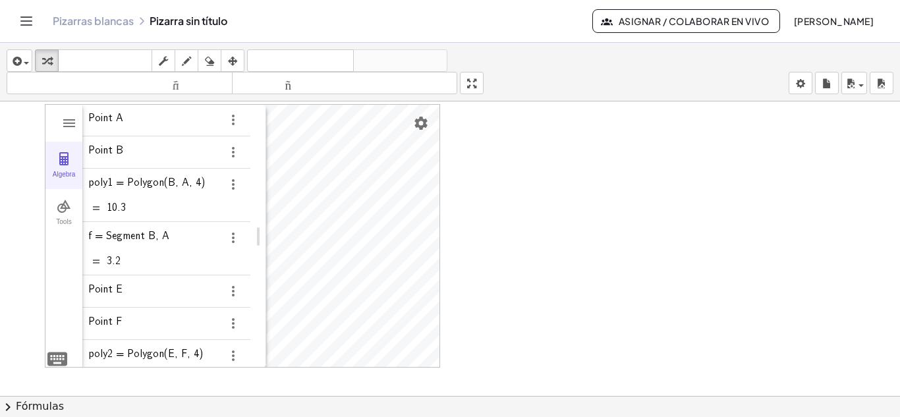
scroll to position [0, 0]
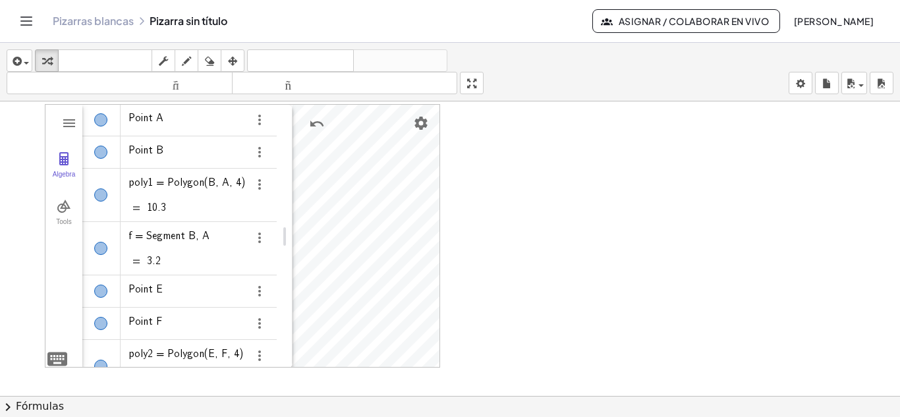
drag, startPoint x: 298, startPoint y: 233, endPoint x: 285, endPoint y: 235, distance: 14.0
click at [259, 117] on img "Options" at bounding box center [260, 120] width 16 height 16
click at [267, 198] on div "Algebra" at bounding box center [264, 195] width 24 height 53
click at [259, 181] on img "Options" at bounding box center [260, 185] width 16 height 16
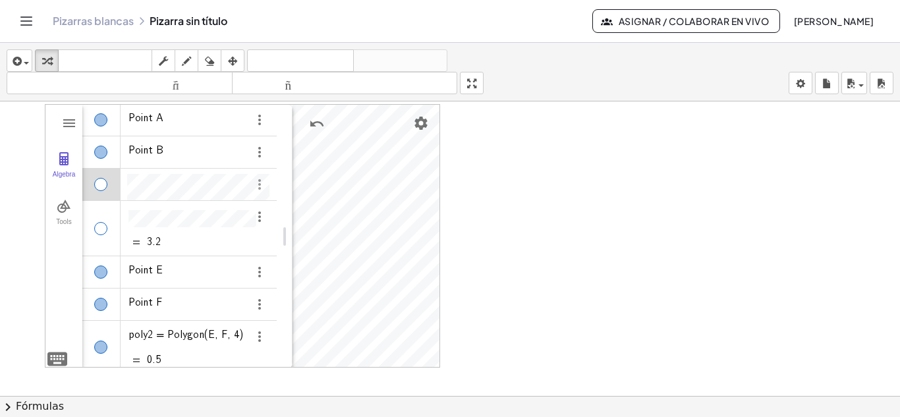
scroll to position [7, 0]
click at [252, 186] on img "Options" at bounding box center [260, 185] width 16 height 16
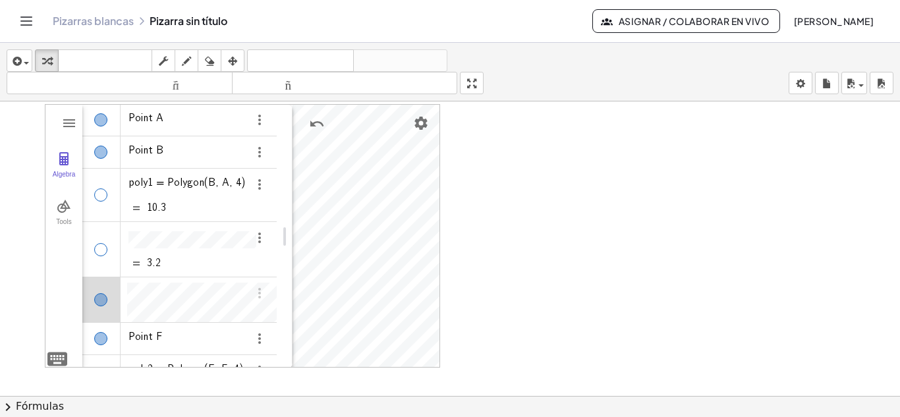
click at [609, 266] on div at bounding box center [450, 384] width 900 height 589
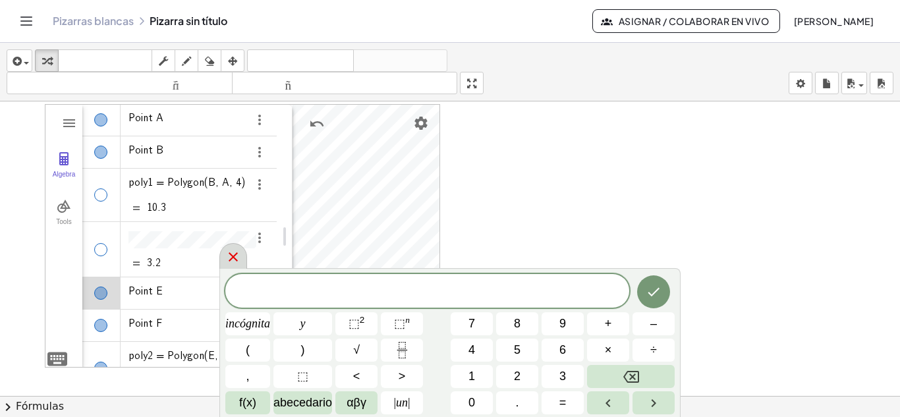
click at [235, 257] on icon at bounding box center [233, 256] width 9 height 9
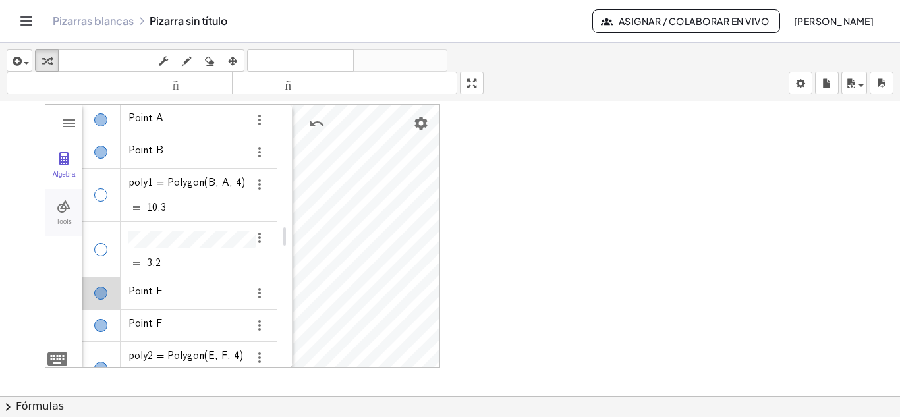
click at [59, 208] on img "Geometry" at bounding box center [64, 206] width 16 height 16
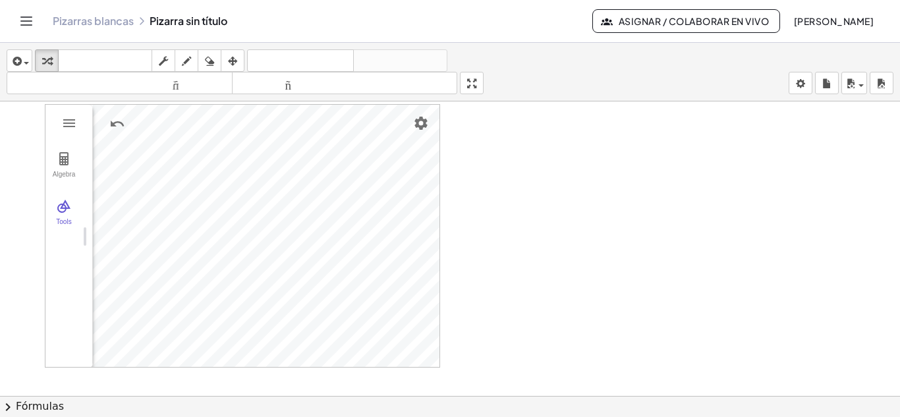
drag, startPoint x: 284, startPoint y: 233, endPoint x: 79, endPoint y: 235, distance: 204.9
click at [74, 120] on img "Geometry" at bounding box center [69, 123] width 16 height 16
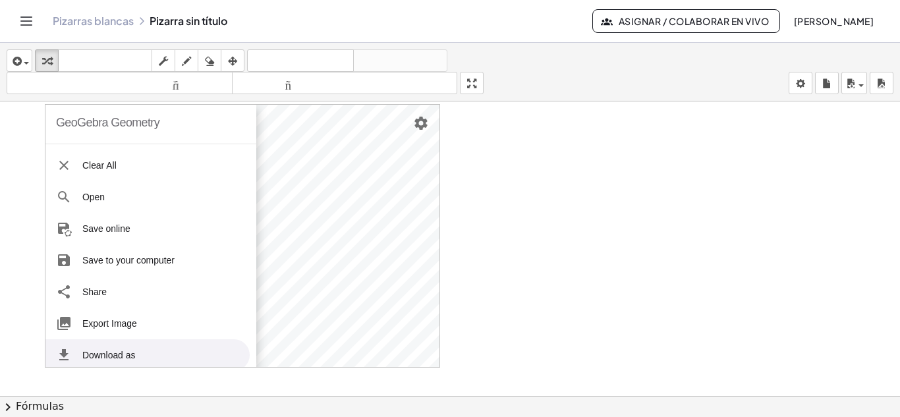
scroll to position [0, 0]
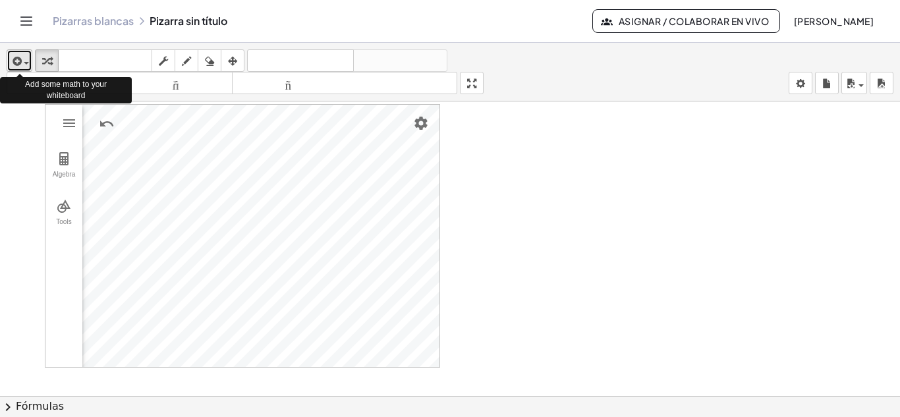
click at [28, 60] on div "button" at bounding box center [19, 61] width 19 height 16
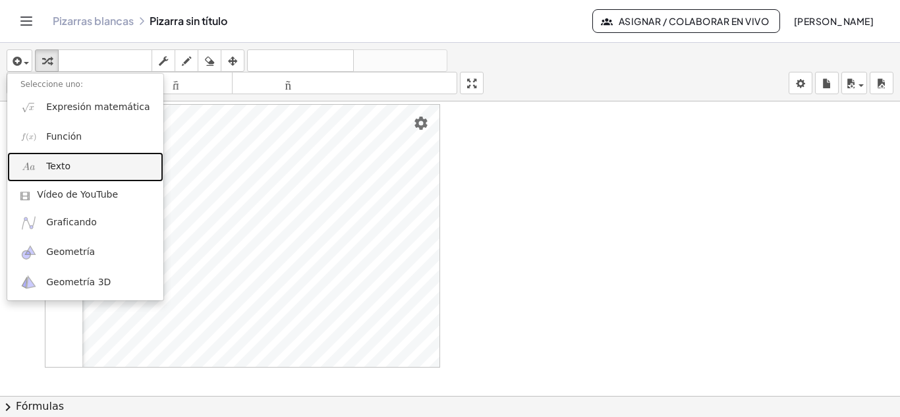
click at [68, 162] on link "Texto" at bounding box center [85, 167] width 156 height 30
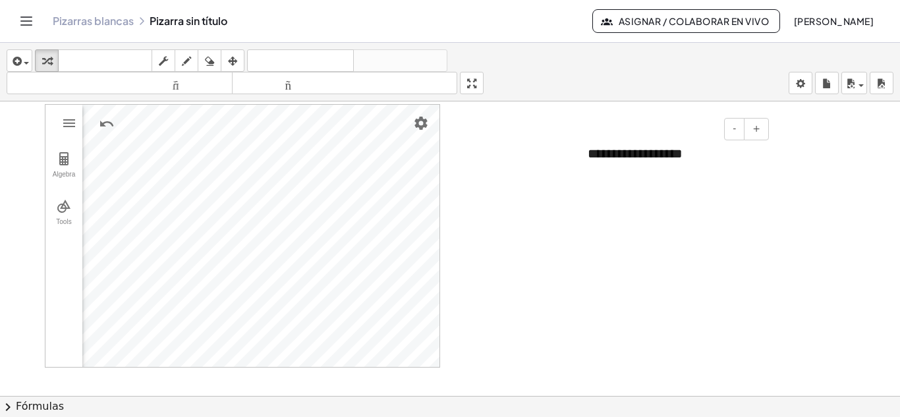
click at [616, 155] on font "**********" at bounding box center [635, 153] width 95 height 13
click at [681, 154] on font "**********" at bounding box center [635, 153] width 95 height 13
click at [696, 153] on div "**********" at bounding box center [674, 153] width 198 height 45
click at [736, 128] on font "-" at bounding box center [734, 128] width 3 height 11
click at [760, 128] on font "+" at bounding box center [756, 128] width 8 height 11
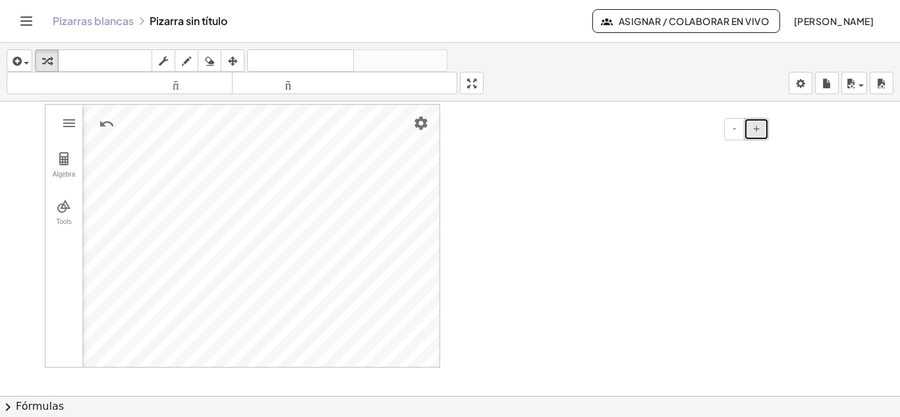
click at [760, 128] on font "+" at bounding box center [756, 128] width 8 height 11
click at [736, 128] on font "-" at bounding box center [734, 128] width 3 height 11
click at [754, 128] on font "+" at bounding box center [756, 128] width 8 height 11
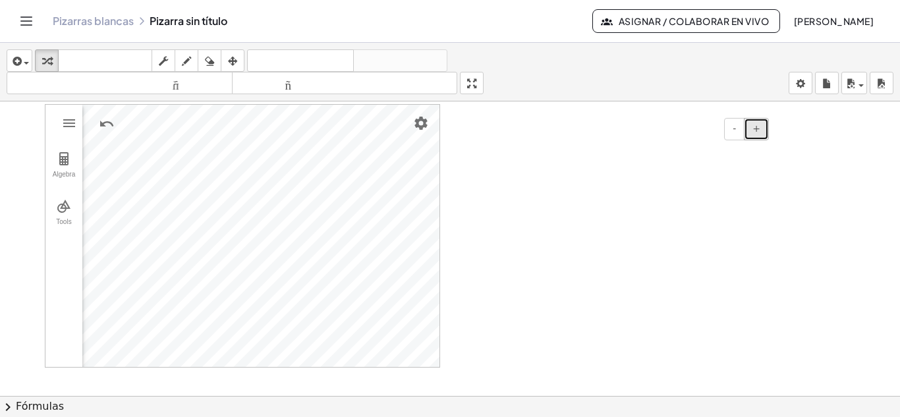
click at [754, 128] on font "+" at bounding box center [756, 128] width 8 height 11
click at [677, 138] on div "- +" at bounding box center [670, 129] width 198 height 22
click at [735, 132] on font "-" at bounding box center [734, 128] width 3 height 11
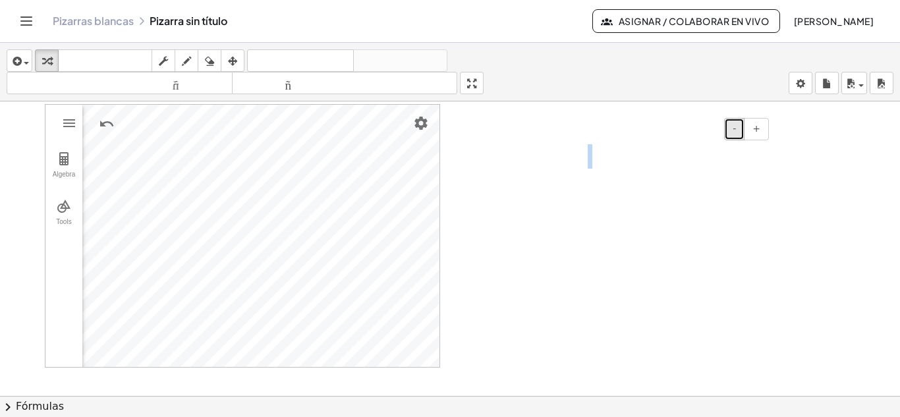
click at [735, 132] on font "-" at bounding box center [734, 128] width 3 height 11
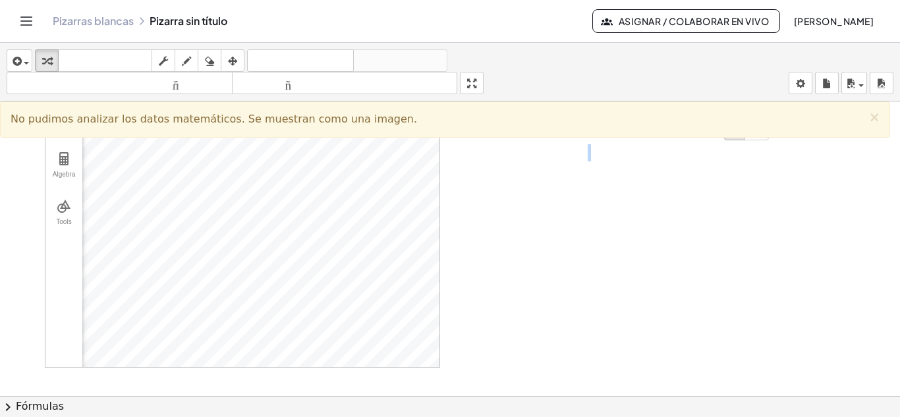
click at [679, 150] on div at bounding box center [674, 152] width 198 height 43
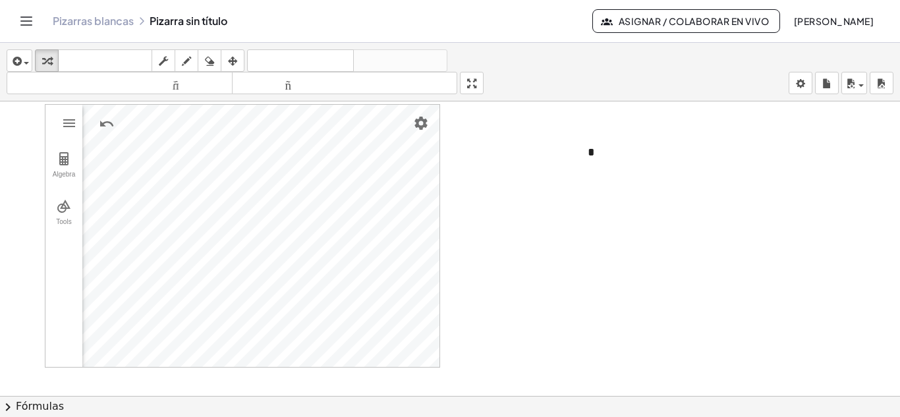
click at [619, 225] on div at bounding box center [450, 384] width 900 height 589
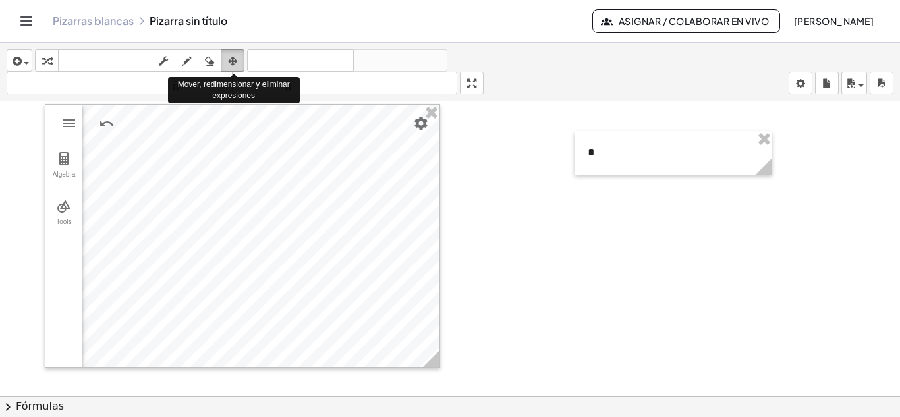
click at [233, 60] on icon "button" at bounding box center [232, 61] width 9 height 16
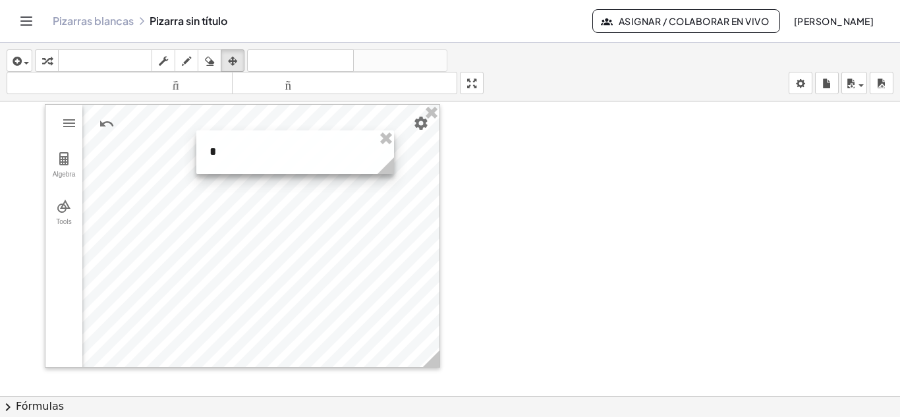
drag, startPoint x: 618, startPoint y: 156, endPoint x: 240, endPoint y: 155, distance: 378.2
click at [240, 155] on div at bounding box center [295, 151] width 198 height 43
click at [393, 146] on div at bounding box center [296, 146] width 198 height 43
click at [484, 152] on div at bounding box center [450, 384] width 900 height 589
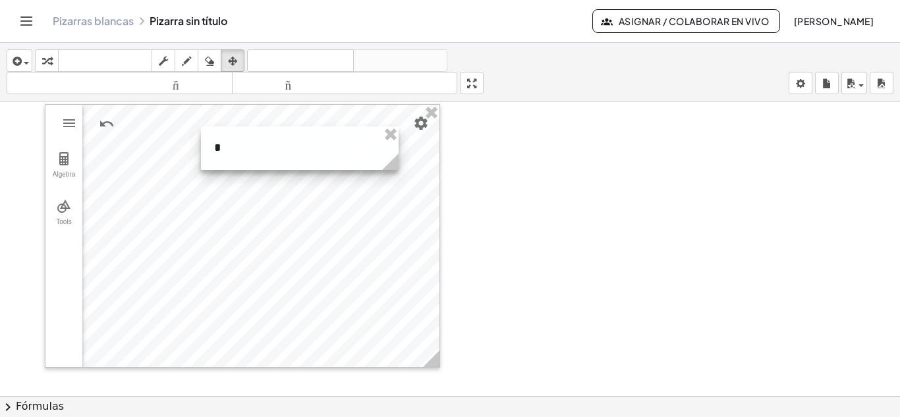
click at [252, 155] on div at bounding box center [300, 148] width 198 height 43
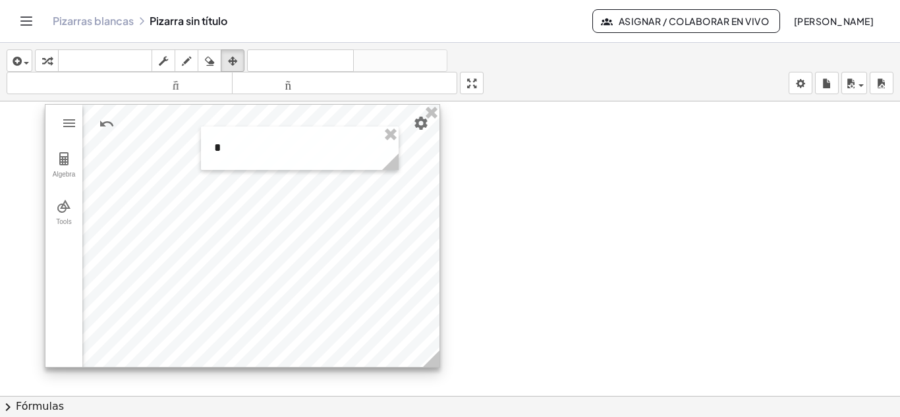
click at [177, 175] on div at bounding box center [242, 236] width 394 height 262
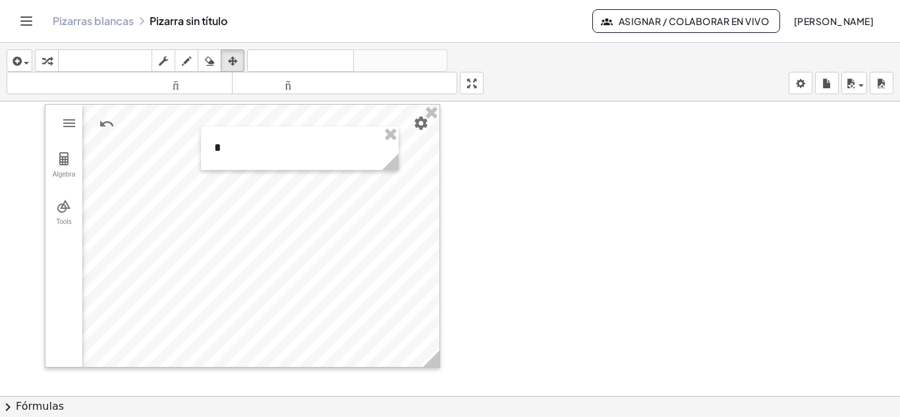
click at [468, 160] on div at bounding box center [450, 384] width 900 height 589
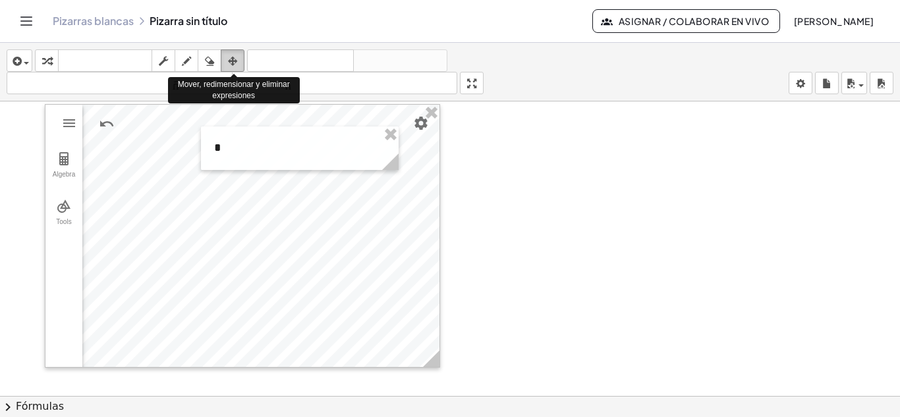
click at [233, 57] on icon "button" at bounding box center [232, 61] width 9 height 16
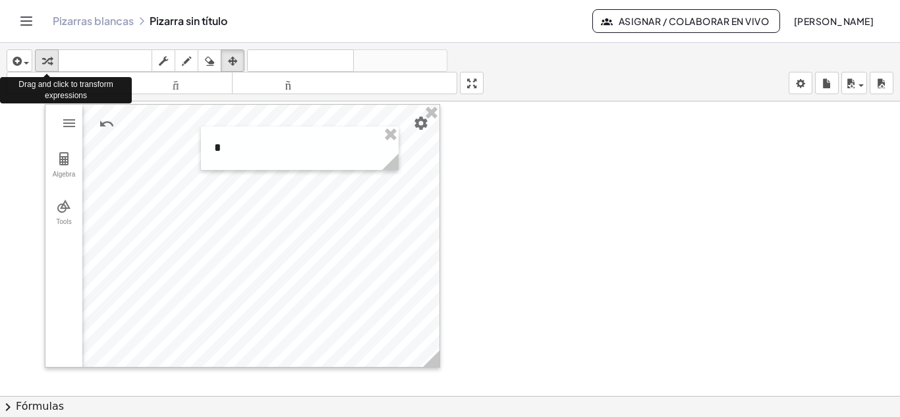
click at [46, 63] on icon "button" at bounding box center [46, 61] width 9 height 16
click at [26, 61] on div "button" at bounding box center [19, 61] width 19 height 16
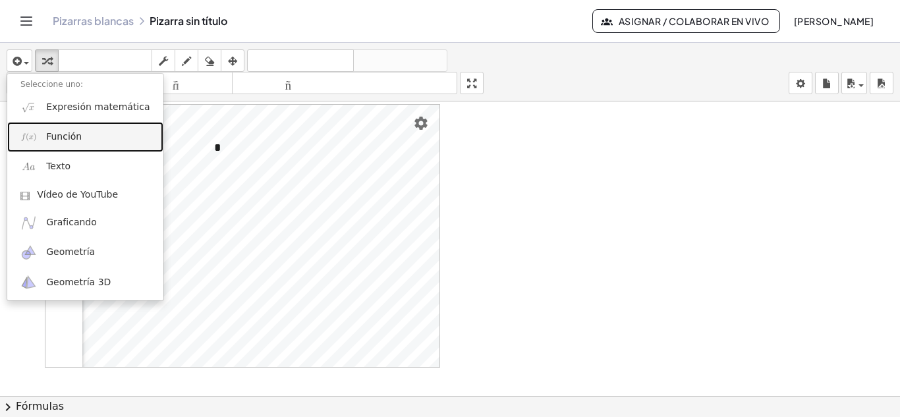
click at [66, 134] on font "Función" at bounding box center [64, 136] width 36 height 11
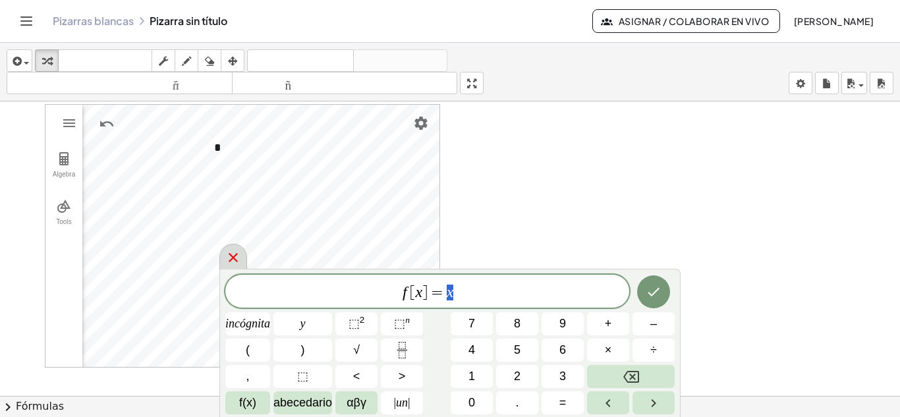
click at [233, 248] on div at bounding box center [233, 257] width 28 height 26
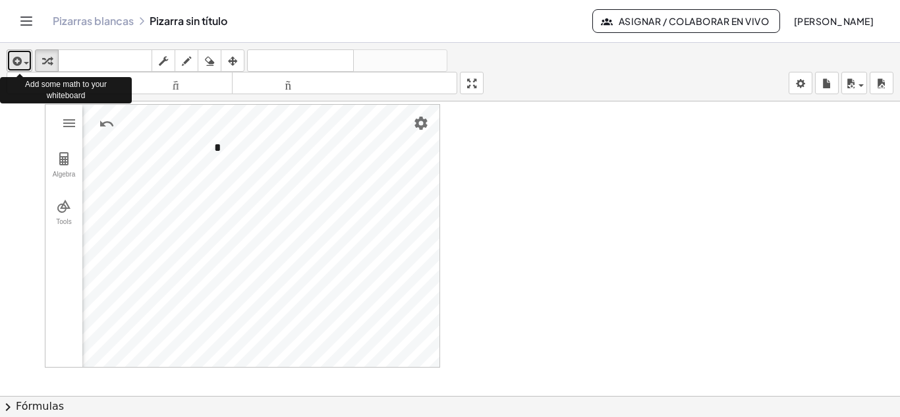
click at [27, 61] on div "button" at bounding box center [19, 61] width 19 height 16
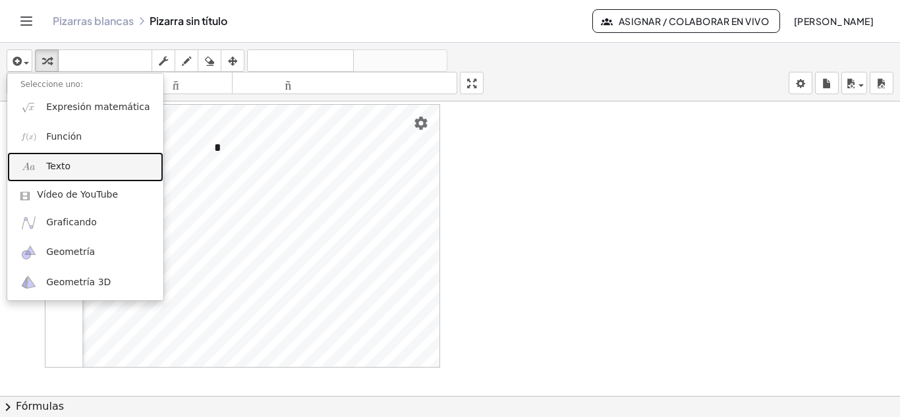
click at [52, 166] on font "Texto" at bounding box center [58, 166] width 24 height 11
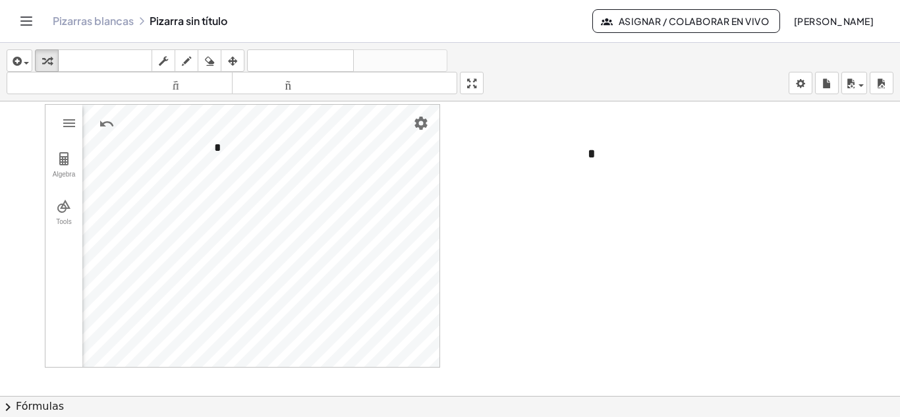
click at [596, 211] on div at bounding box center [450, 384] width 900 height 589
drag, startPoint x: 593, startPoint y: 155, endPoint x: 584, endPoint y: 155, distance: 8.6
click at [584, 155] on div "- + *" at bounding box center [674, 153] width 198 height 45
click at [566, 220] on div at bounding box center [450, 384] width 900 height 589
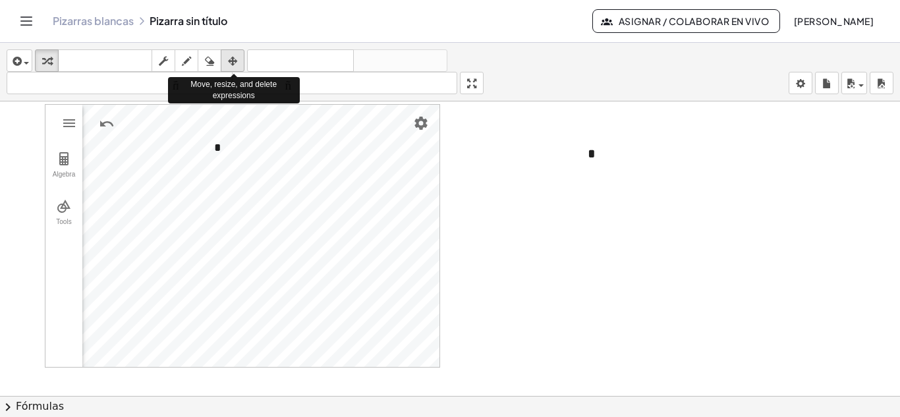
click at [236, 61] on icon "button" at bounding box center [232, 61] width 9 height 16
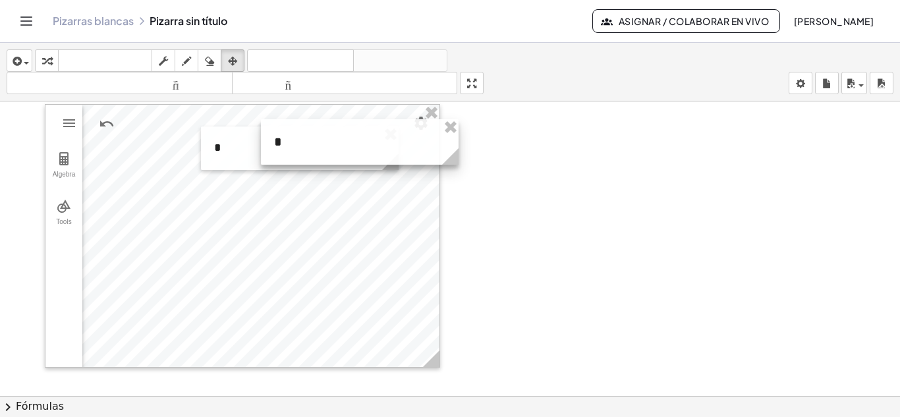
drag, startPoint x: 609, startPoint y: 158, endPoint x: 295, endPoint y: 146, distance: 313.9
click at [295, 146] on div at bounding box center [360, 141] width 198 height 45
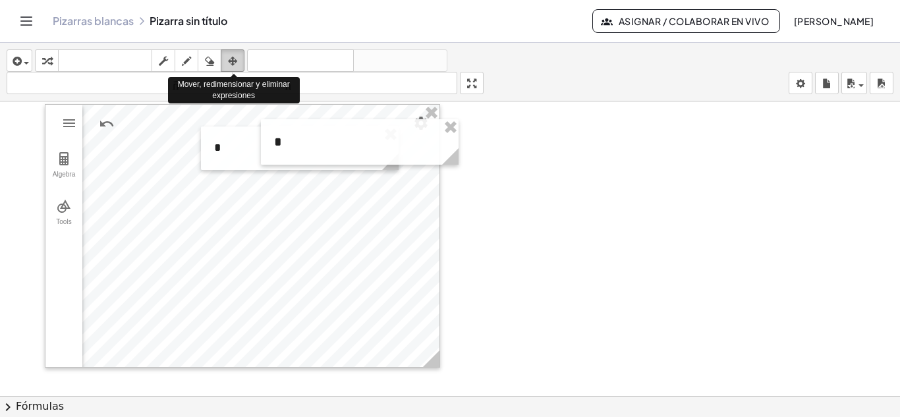
click at [235, 61] on icon "button" at bounding box center [232, 61] width 9 height 16
click at [237, 58] on icon "button" at bounding box center [232, 61] width 9 height 16
click at [235, 57] on icon "button" at bounding box center [232, 61] width 9 height 16
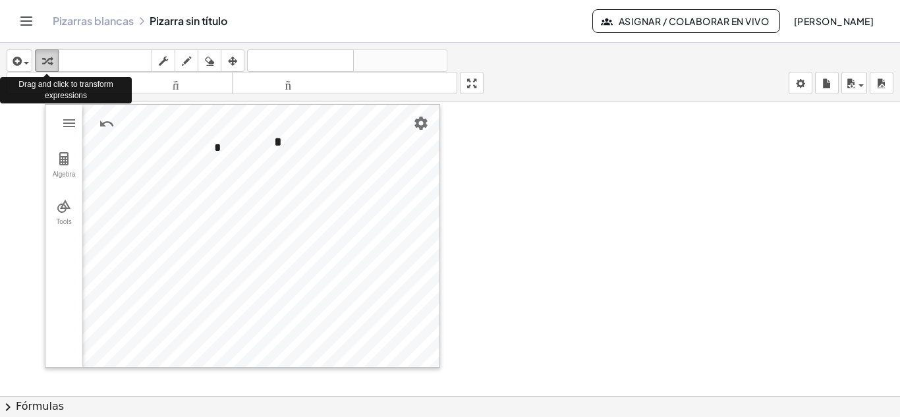
click at [50, 61] on icon "button" at bounding box center [46, 61] width 9 height 16
click at [28, 63] on span "button" at bounding box center [26, 63] width 5 height 3
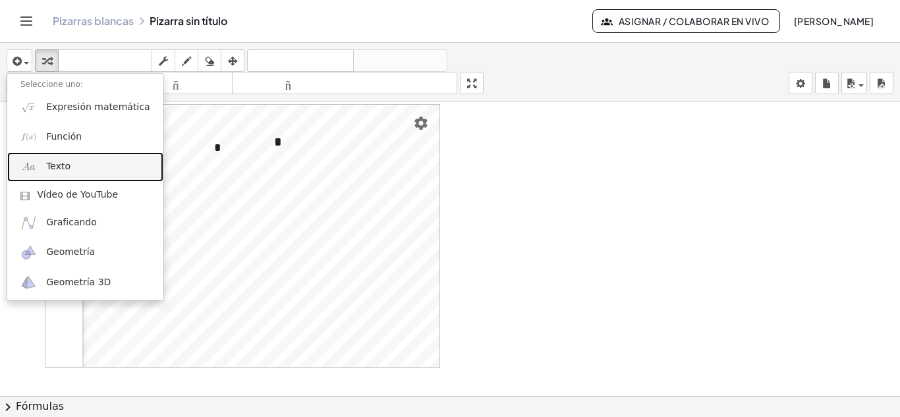
click at [55, 164] on font "Texto" at bounding box center [58, 166] width 24 height 11
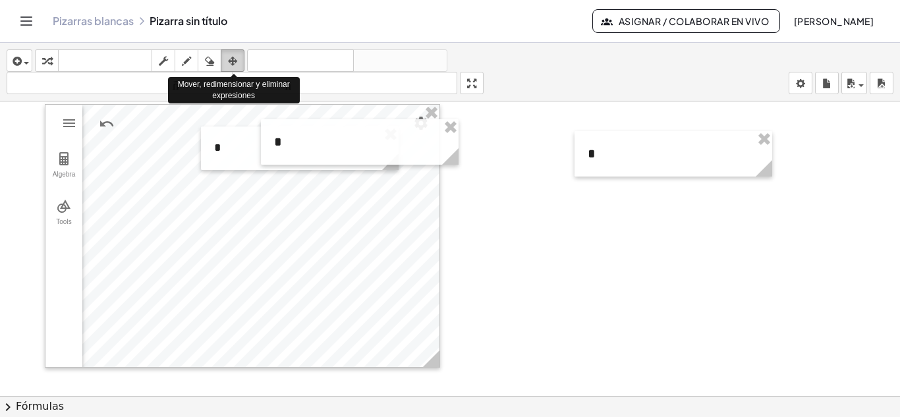
click at [233, 60] on icon "button" at bounding box center [232, 61] width 9 height 16
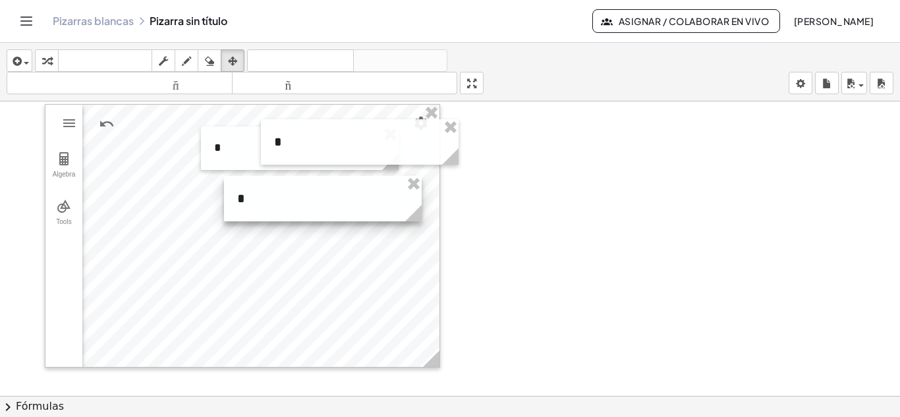
drag, startPoint x: 621, startPoint y: 161, endPoint x: 271, endPoint y: 206, distance: 353.4
click at [271, 206] on div at bounding box center [323, 198] width 198 height 45
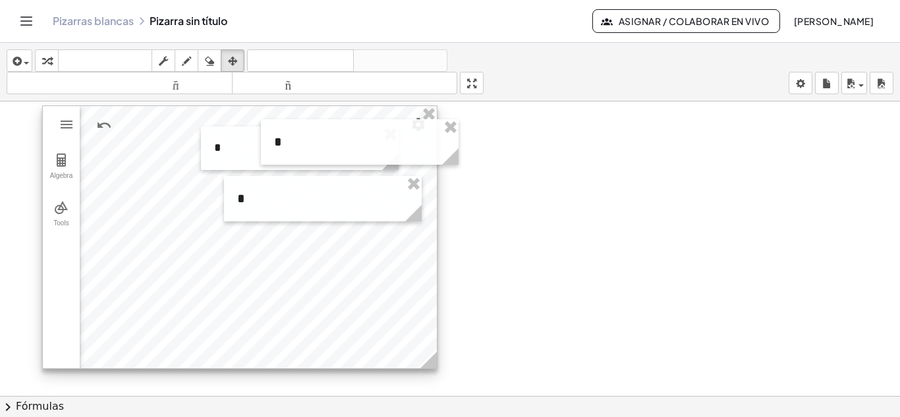
click at [419, 196] on div "GeoGebra Geometry Clear All Open Save online Save to your computer Share Export…" at bounding box center [450, 384] width 900 height 589
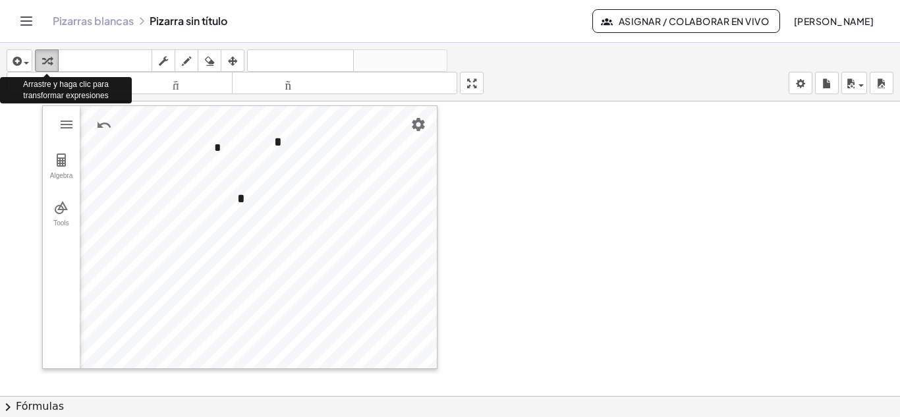
click at [45, 57] on icon "button" at bounding box center [46, 61] width 9 height 16
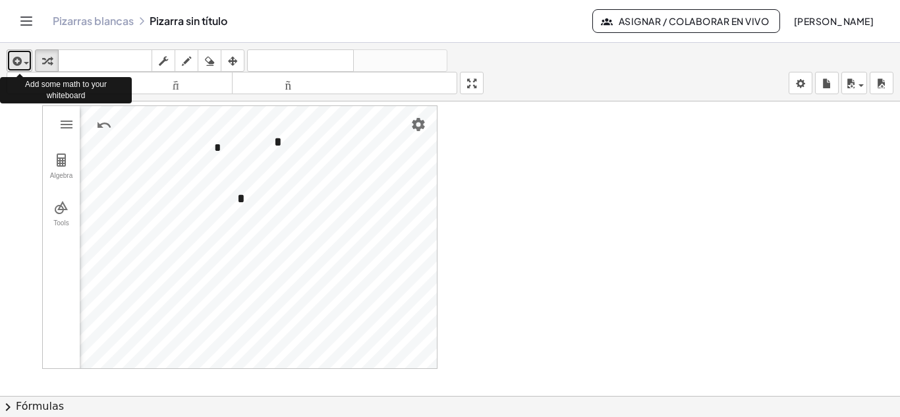
click at [26, 61] on div "button" at bounding box center [19, 61] width 19 height 16
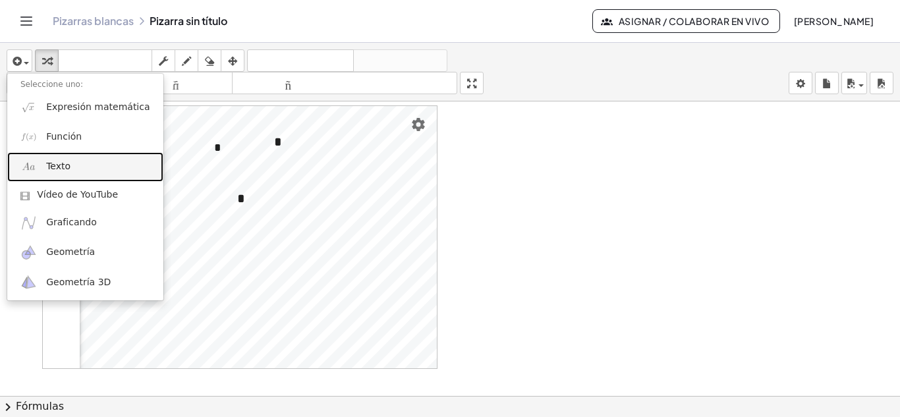
click at [55, 171] on font "Texto" at bounding box center [58, 166] width 24 height 11
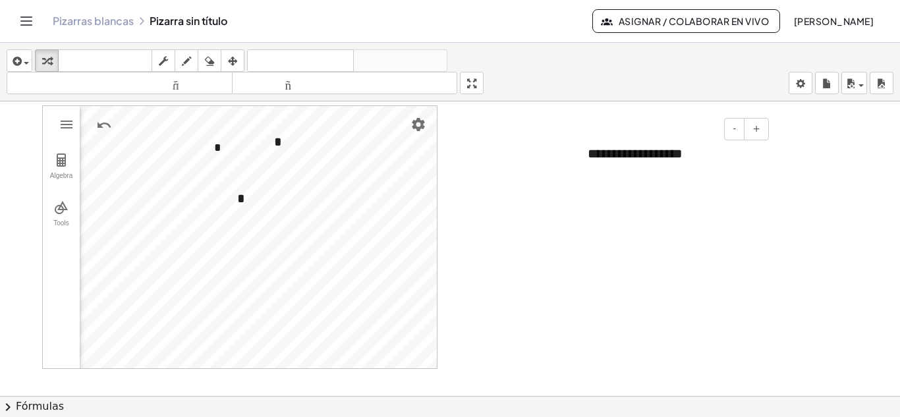
click at [611, 157] on font "**********" at bounding box center [635, 153] width 95 height 13
click at [692, 163] on div "**********" at bounding box center [674, 153] width 198 height 45
click at [736, 131] on font "-" at bounding box center [734, 128] width 3 height 11
click at [585, 155] on div at bounding box center [581, 152] width 13 height 43
click at [590, 151] on font "*" at bounding box center [590, 152] width 7 height 12
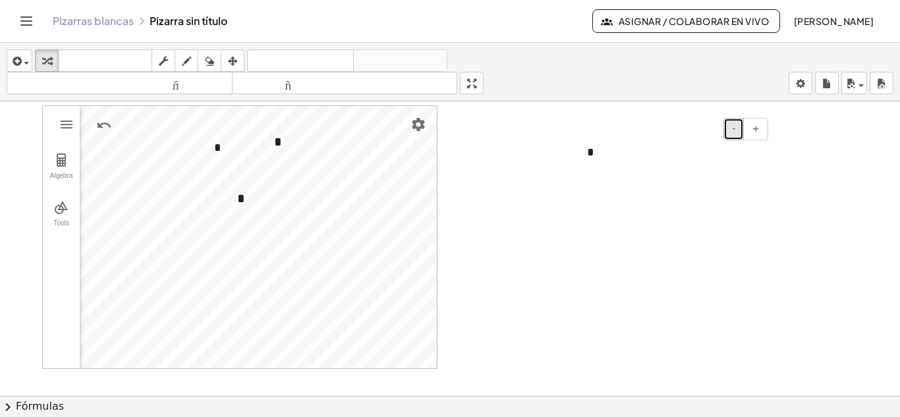
click at [732, 130] on button "-" at bounding box center [733, 129] width 20 height 22
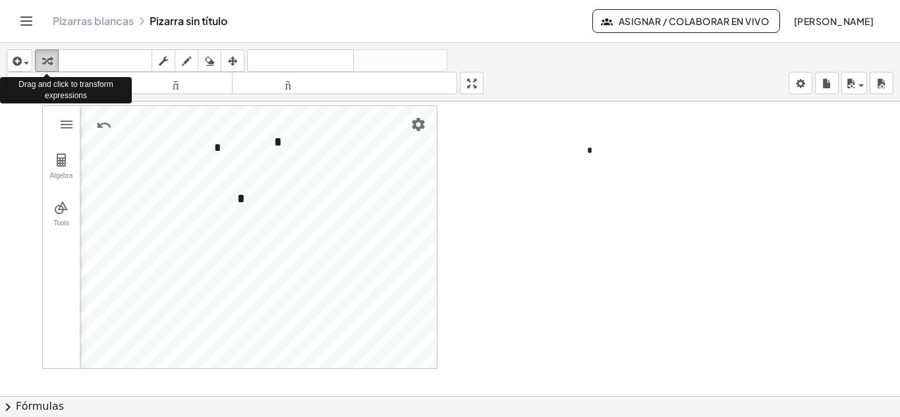
click at [44, 59] on icon "button" at bounding box center [46, 61] width 9 height 16
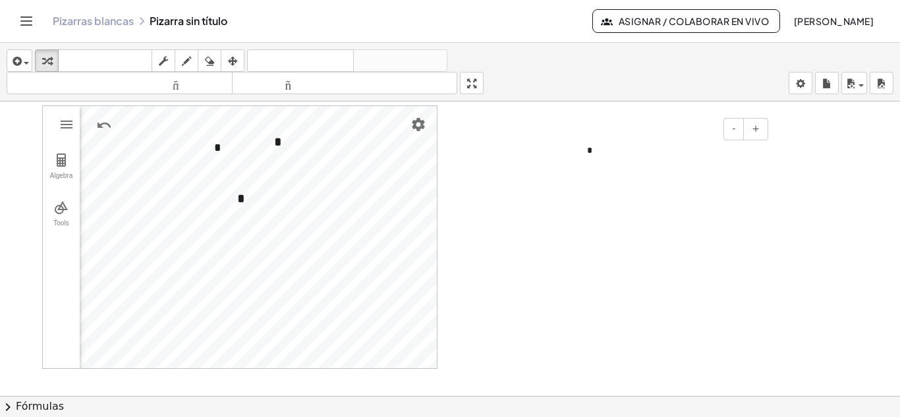
click at [587, 153] on div at bounding box center [580, 151] width 13 height 40
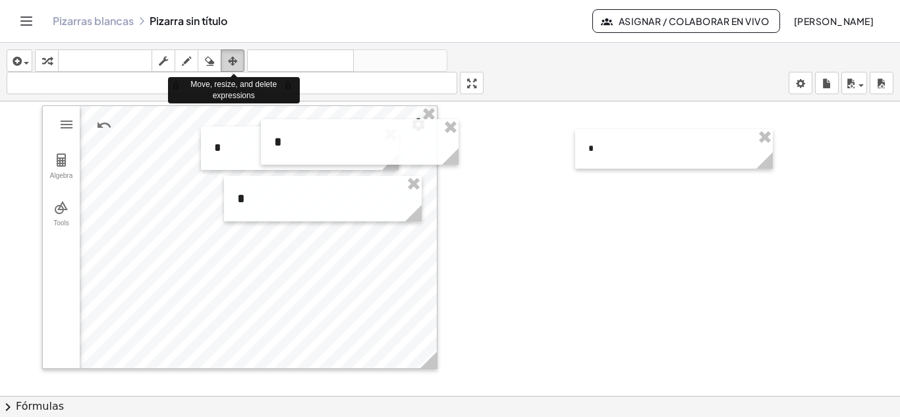
click at [230, 60] on icon "button" at bounding box center [232, 61] width 9 height 16
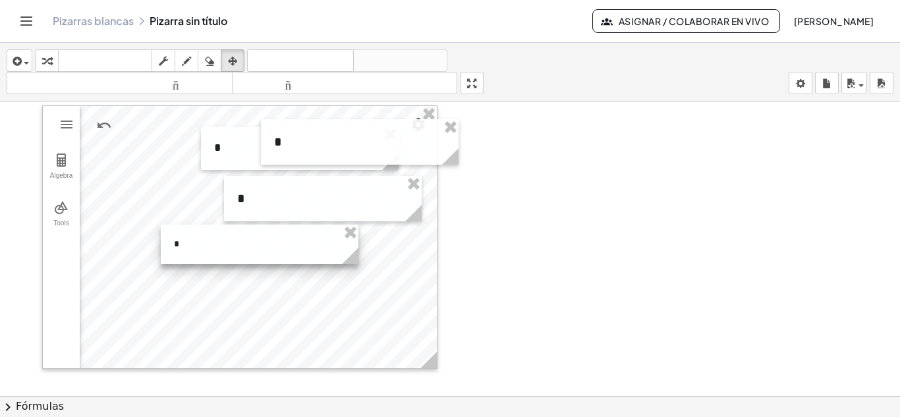
drag, startPoint x: 602, startPoint y: 153, endPoint x: 188, endPoint y: 248, distance: 425.3
click at [188, 248] on div at bounding box center [260, 245] width 198 height 40
click at [533, 244] on div at bounding box center [450, 384] width 900 height 589
click at [293, 244] on div at bounding box center [260, 245] width 198 height 40
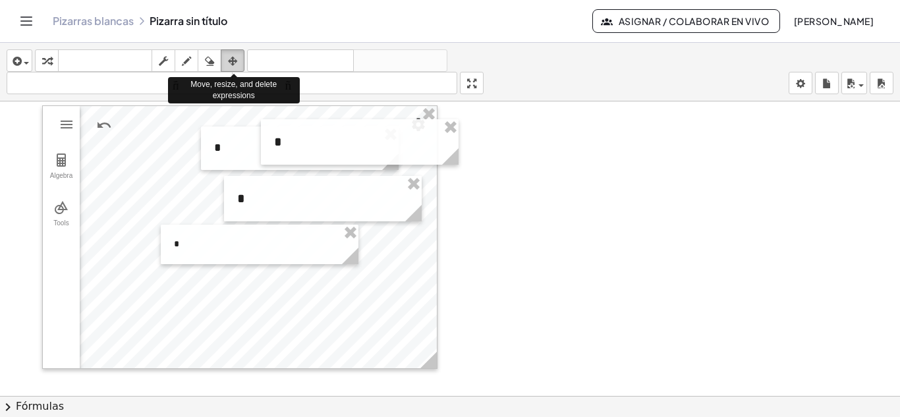
click at [235, 62] on icon "button" at bounding box center [232, 61] width 9 height 16
click at [235, 61] on icon "button" at bounding box center [232, 61] width 9 height 16
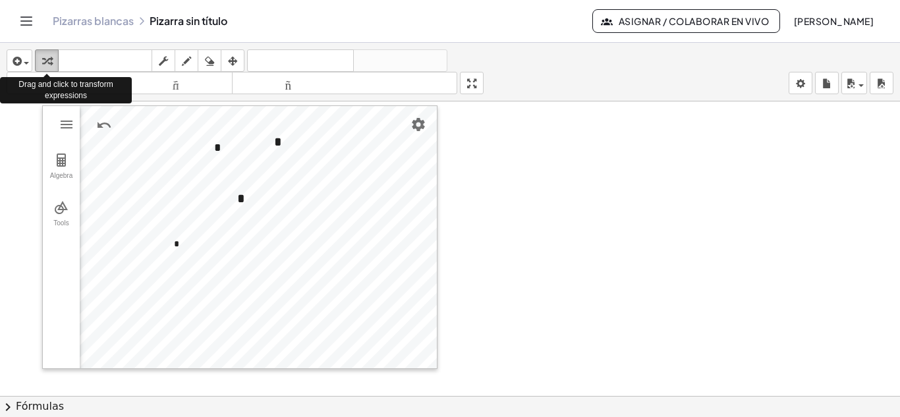
click at [53, 59] on div "button" at bounding box center [46, 61] width 17 height 16
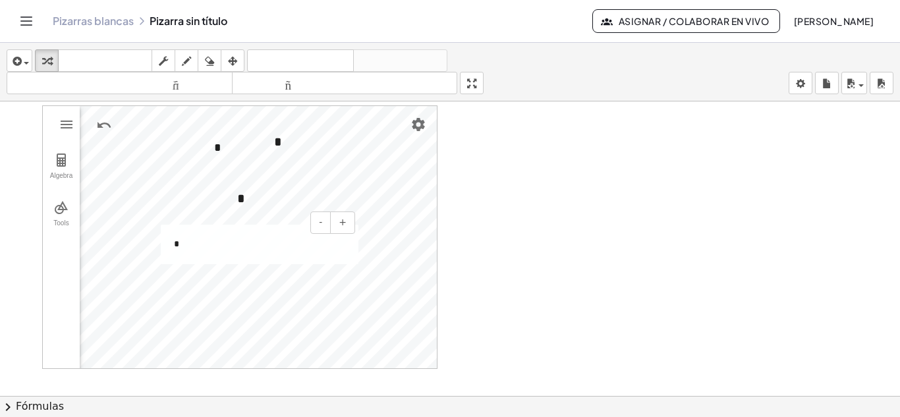
click at [173, 236] on div at bounding box center [167, 245] width 13 height 40
click at [345, 219] on font "+" at bounding box center [343, 222] width 8 height 11
click at [345, 218] on font "+" at bounding box center [343, 222] width 8 height 11
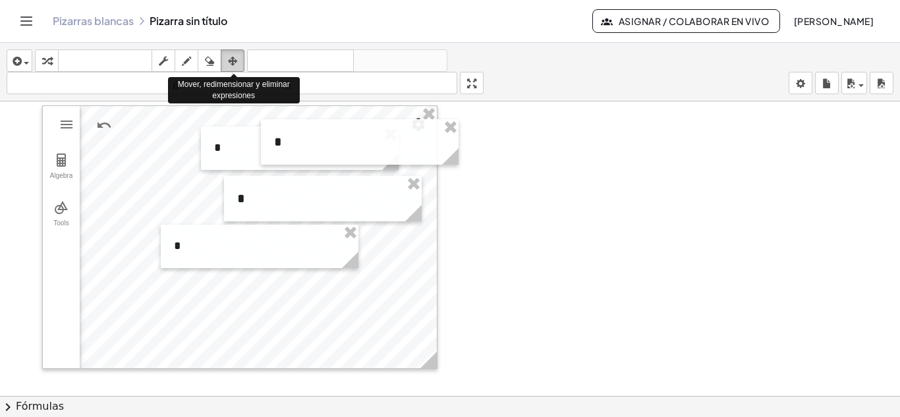
click at [233, 60] on icon "button" at bounding box center [232, 61] width 9 height 16
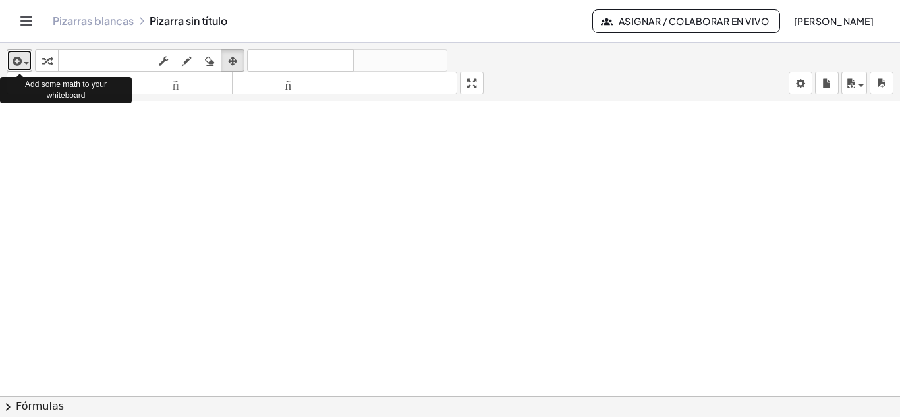
click at [26, 61] on div "button" at bounding box center [19, 61] width 19 height 16
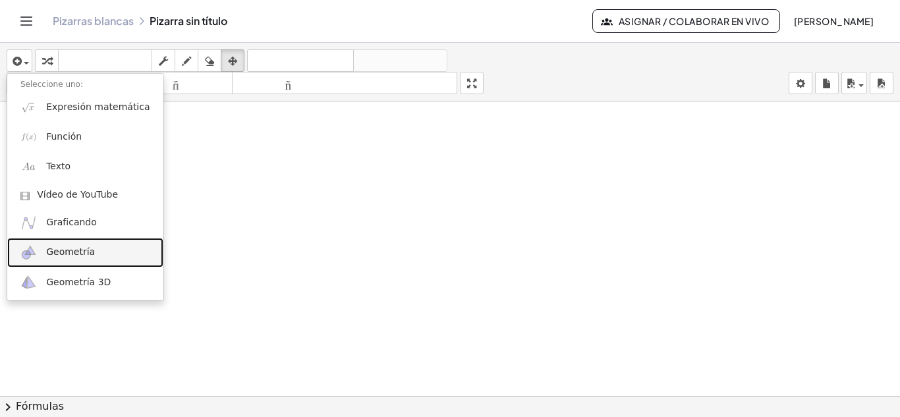
click at [67, 252] on font "Geometría" at bounding box center [70, 251] width 49 height 11
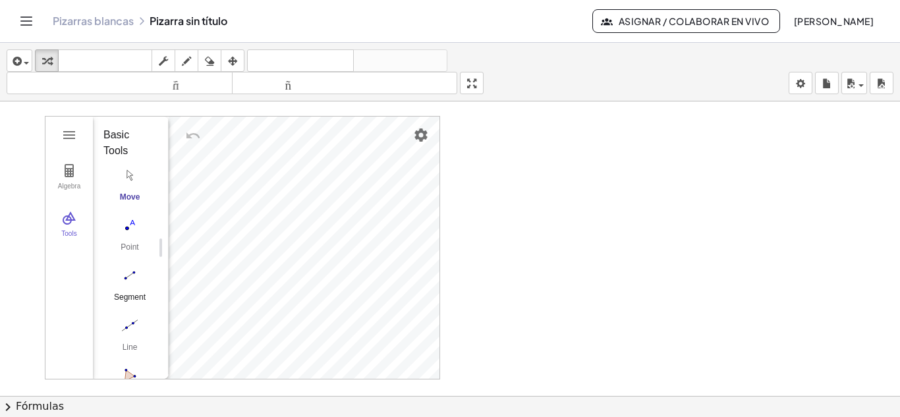
click at [130, 273] on img "Segment. Select two points or positions" at bounding box center [129, 275] width 53 height 21
click at [195, 140] on img "Undo" at bounding box center [193, 136] width 16 height 16
click at [188, 136] on img "Undo" at bounding box center [193, 136] width 16 height 16
drag, startPoint x: 188, startPoint y: 136, endPoint x: 138, endPoint y: 177, distance: 64.7
click at [138, 177] on div "Algebra Tools Point A Point B f = Segment A, B 1.9 GeoGebra Geometry Basic Tool…" at bounding box center [242, 248] width 395 height 264
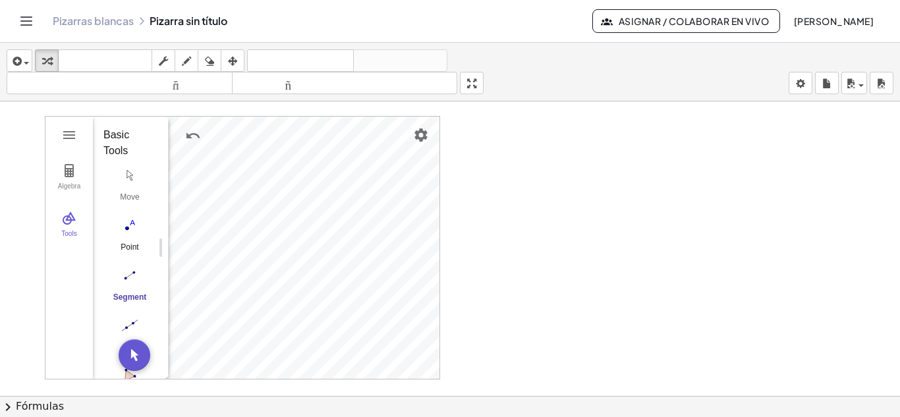
click at [125, 225] on img "Point. Select position or line, function, or curve" at bounding box center [129, 225] width 53 height 21
click at [188, 132] on img "Undo" at bounding box center [193, 136] width 16 height 16
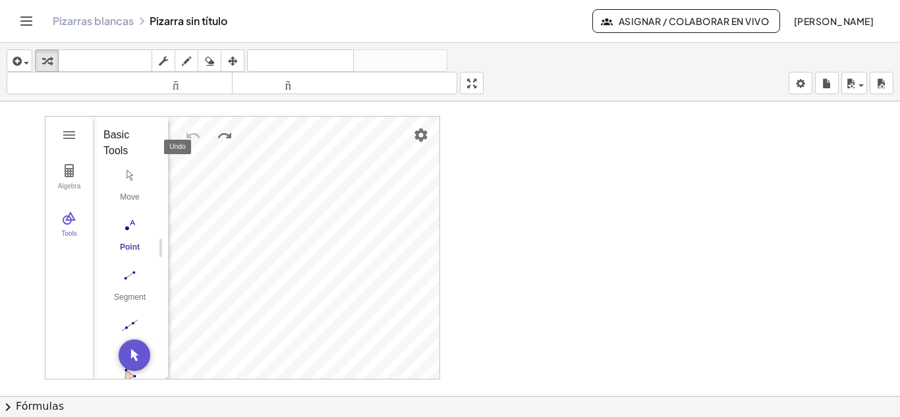
click at [194, 134] on img "Undo" at bounding box center [193, 136] width 16 height 16
click at [131, 241] on img "Segment. Select two points or positions" at bounding box center [129, 249] width 53 height 21
click at [130, 252] on img "Segment. Select two points or positions" at bounding box center [129, 249] width 53 height 21
click at [128, 244] on img "Segment. Select two points or positions" at bounding box center [129, 249] width 53 height 21
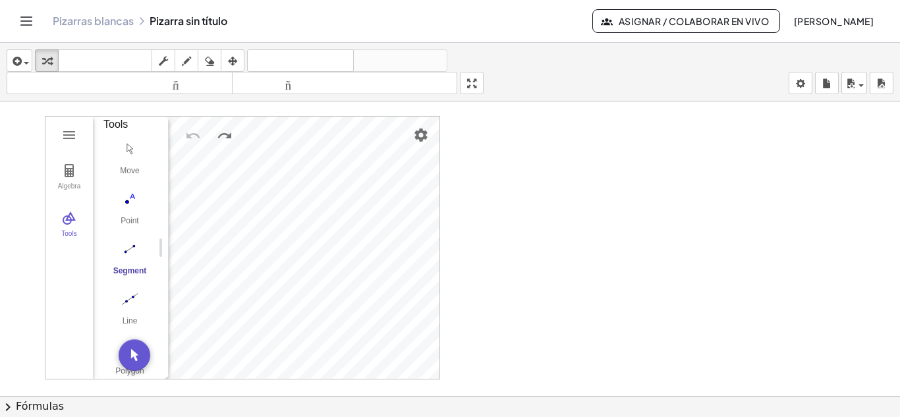
click at [128, 244] on img "Segment. Select two points or positions" at bounding box center [129, 249] width 53 height 21
click at [130, 246] on img "Segment. Select two points or positions" at bounding box center [129, 249] width 53 height 21
click at [190, 133] on img "Undo" at bounding box center [193, 136] width 16 height 16
click at [287, 266] on li "Duplicate" at bounding box center [309, 264] width 125 height 21
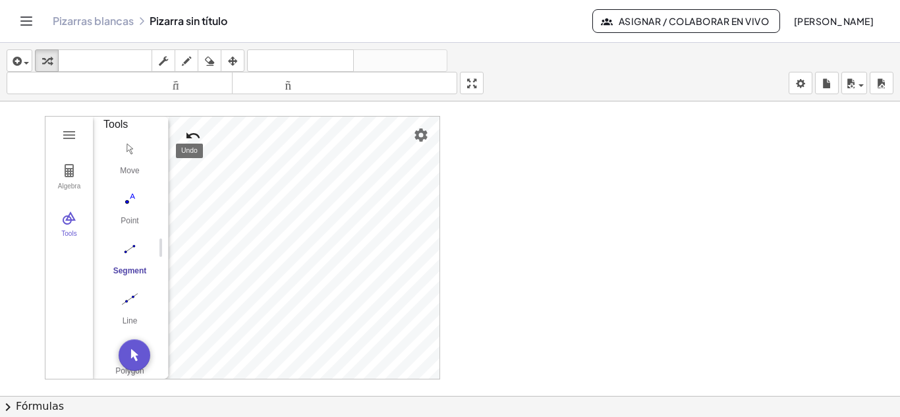
click at [188, 135] on img "Undo" at bounding box center [193, 136] width 16 height 16
click at [190, 134] on img "Undo" at bounding box center [193, 136] width 16 height 16
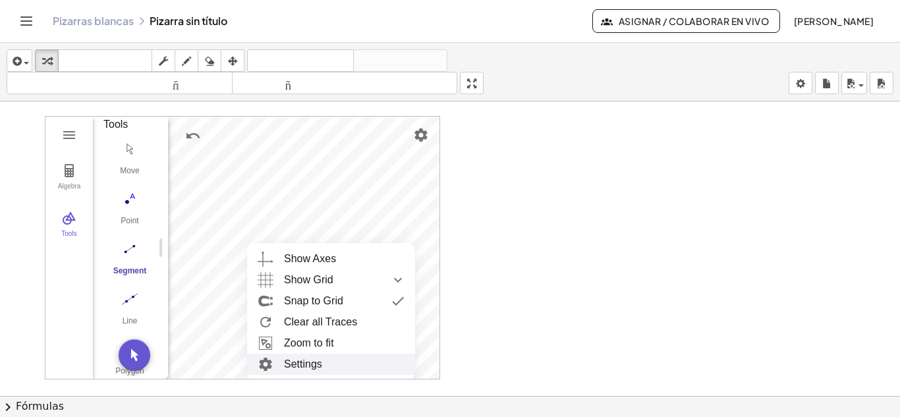
click at [311, 364] on li "Settings" at bounding box center [331, 364] width 168 height 21
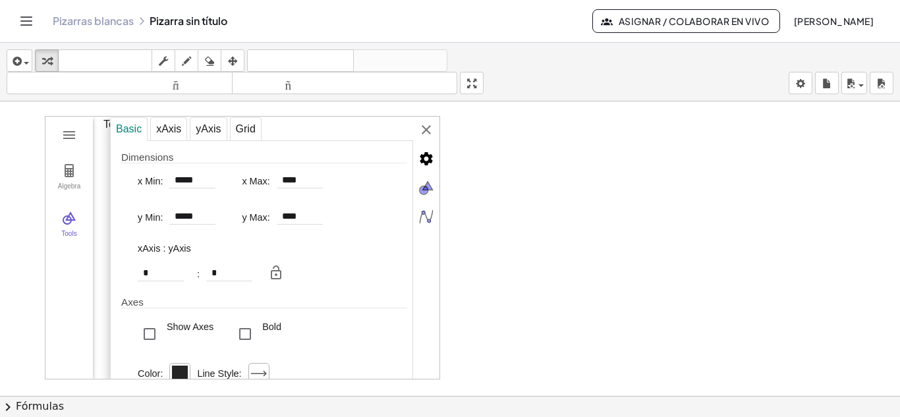
click at [530, 331] on div at bounding box center [450, 384] width 900 height 589
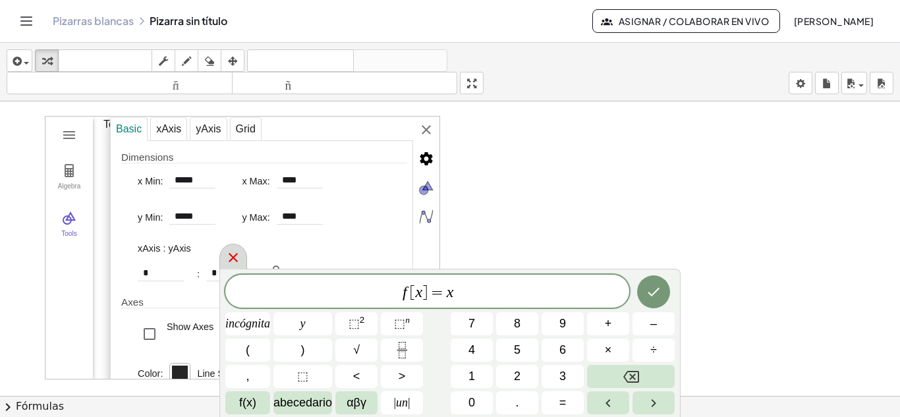
click at [236, 258] on icon at bounding box center [233, 258] width 16 height 16
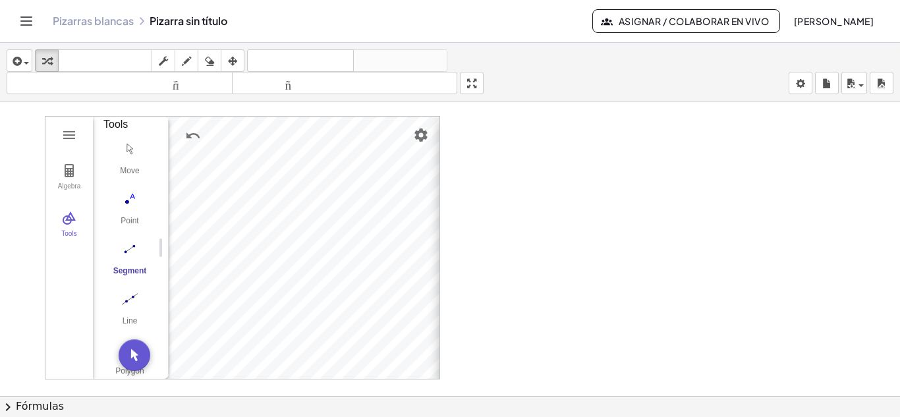
click at [439, 128] on div "Basic xAxis yAxis Grid Dimensions x Min: ***** x Max: **** y Min: ***** y Max: …" at bounding box center [603, 249] width 329 height 264
click at [188, 134] on img "Undo" at bounding box center [193, 136] width 16 height 16
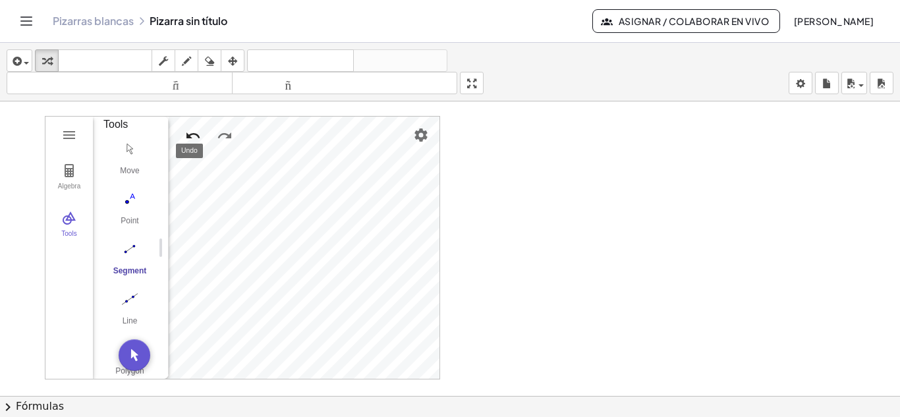
click at [188, 134] on img "Undo" at bounding box center [193, 136] width 16 height 16
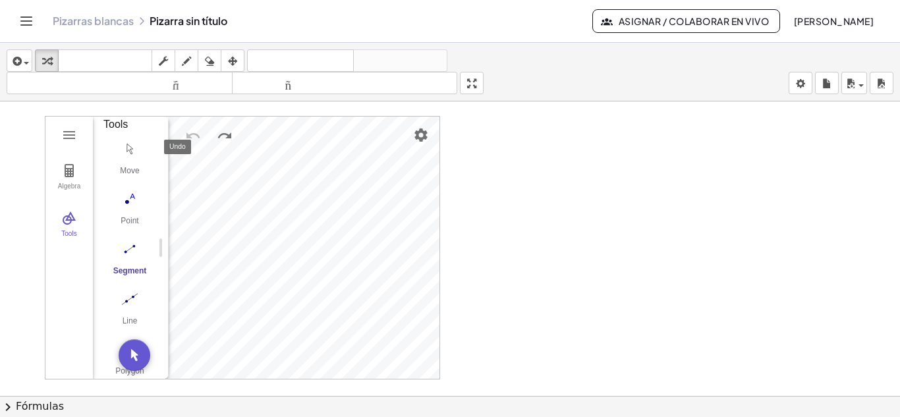
click at [188, 134] on img "Undo" at bounding box center [193, 136] width 16 height 16
click at [132, 248] on img "Segment. Select two points or positions" at bounding box center [129, 249] width 53 height 21
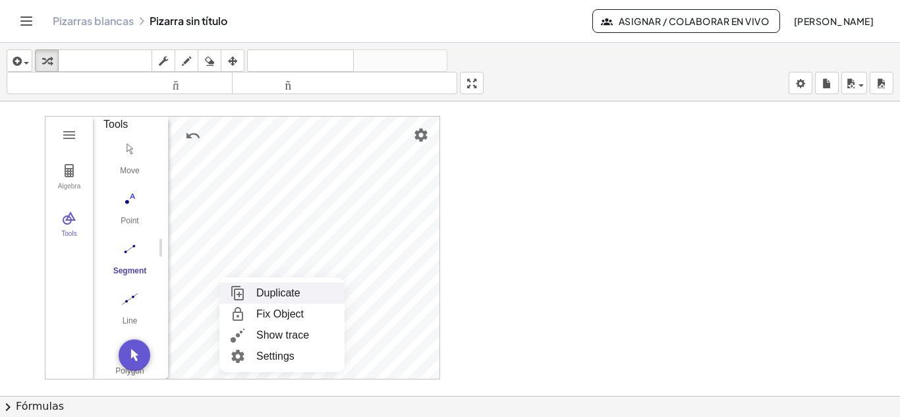
click at [273, 290] on li "Duplicate" at bounding box center [281, 293] width 125 height 21
click at [191, 137] on img "Undo" at bounding box center [193, 136] width 16 height 16
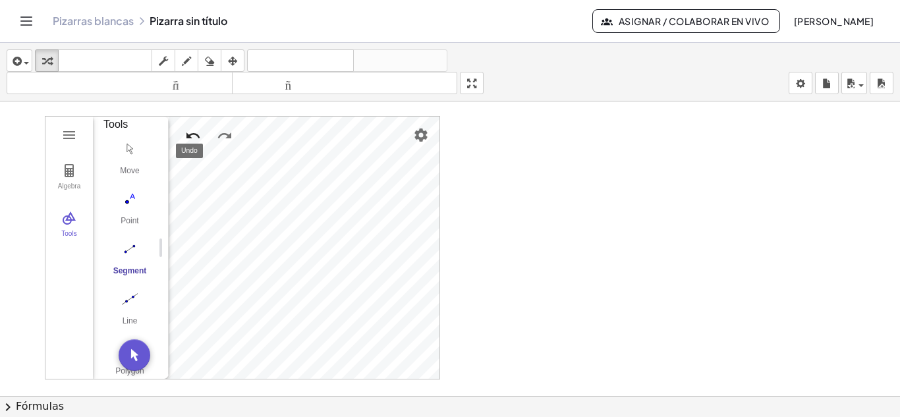
click at [190, 133] on img "Undo" at bounding box center [193, 136] width 16 height 16
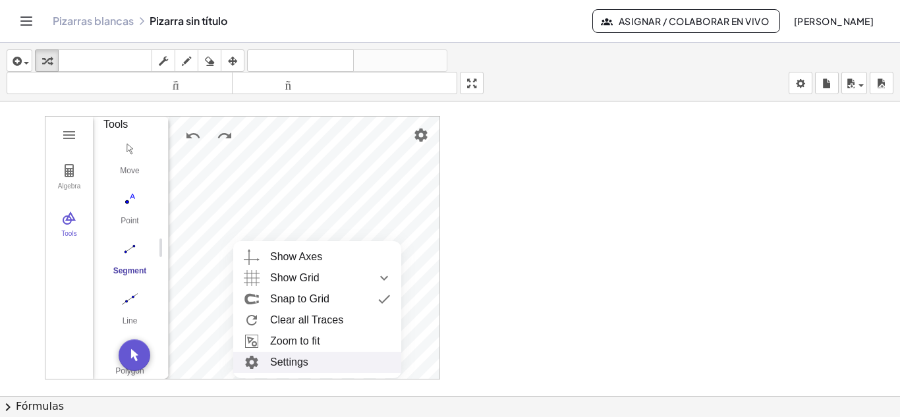
click at [263, 364] on img "Geometry" at bounding box center [252, 362] width 24 height 21
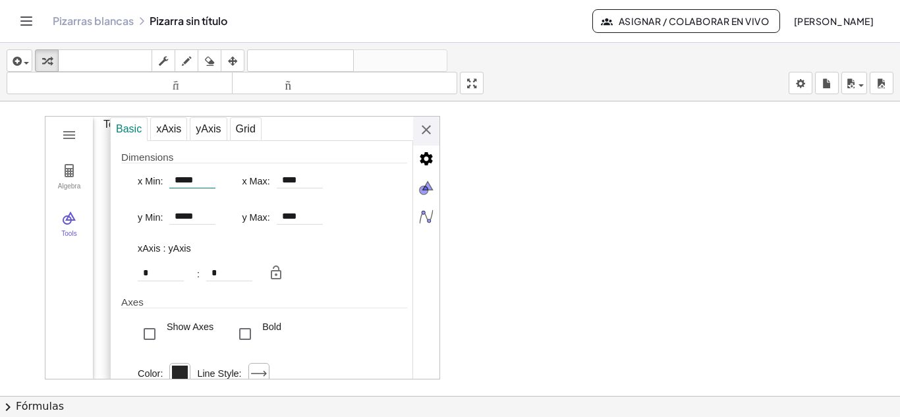
click at [184, 181] on input "*****" at bounding box center [192, 181] width 46 height 16
type input "*****"
type input "*******"
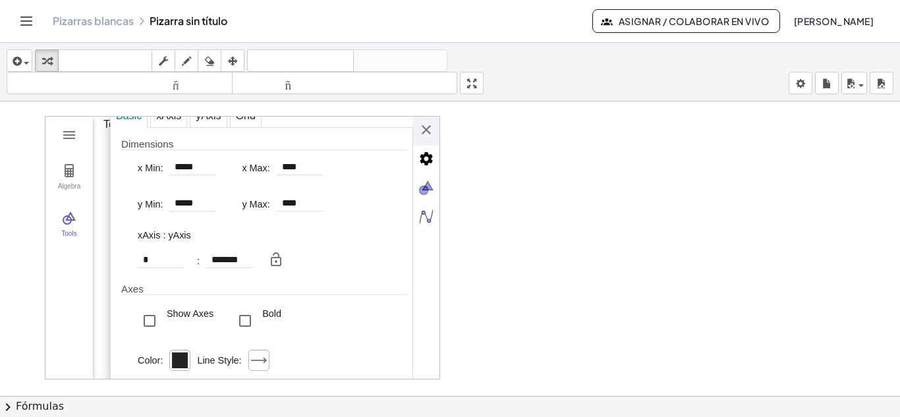
scroll to position [0, 0]
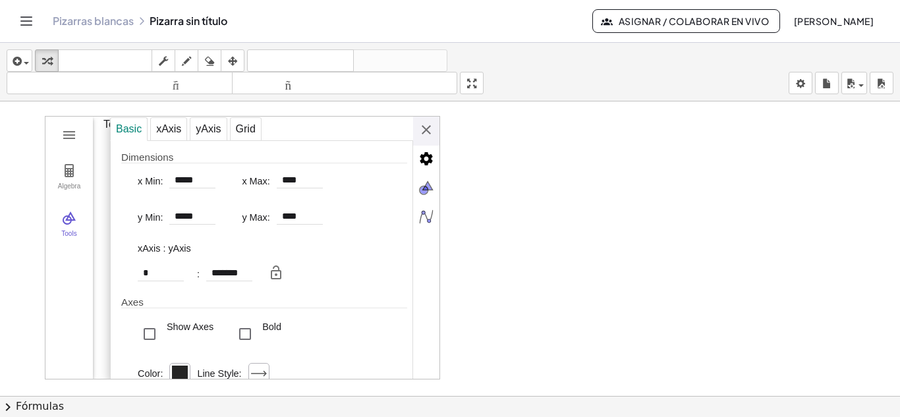
click at [525, 155] on div at bounding box center [450, 384] width 900 height 589
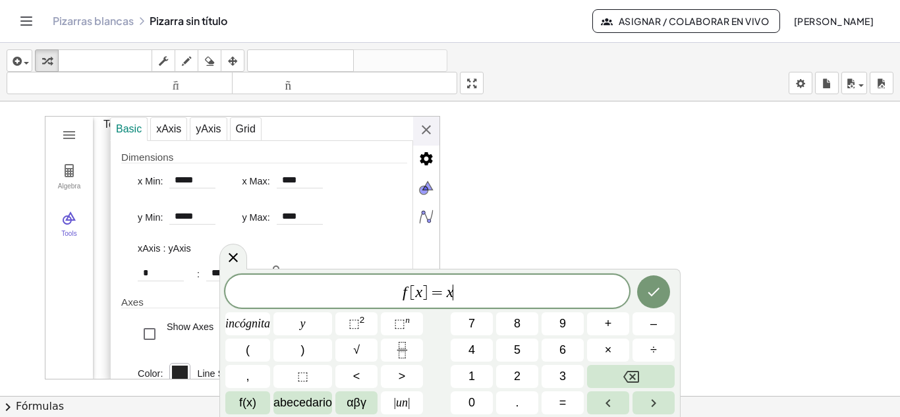
click at [525, 155] on div at bounding box center [450, 384] width 900 height 589
click at [240, 256] on icon at bounding box center [233, 258] width 16 height 16
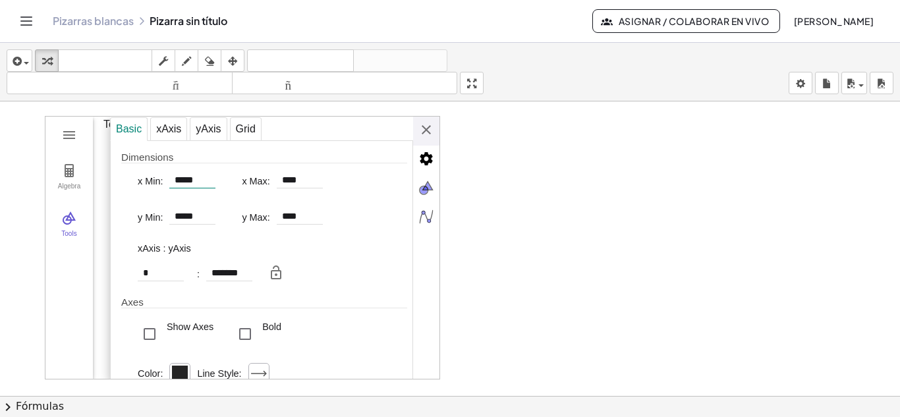
click at [182, 182] on input "*****" at bounding box center [192, 181] width 46 height 16
type input "*****"
type input "*******"
click at [136, 135] on div "Basic" at bounding box center [129, 129] width 38 height 24
click at [134, 123] on div "Basic" at bounding box center [129, 129] width 38 height 24
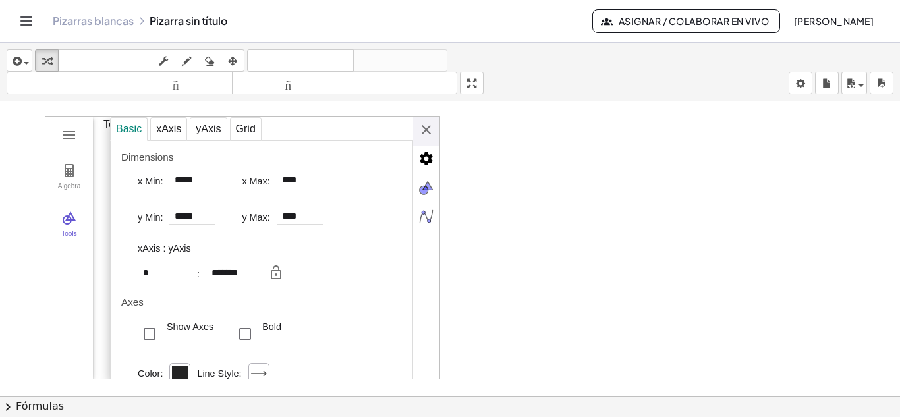
click at [142, 157] on div "Dimensions" at bounding box center [264, 158] width 286 height 12
click at [543, 284] on div at bounding box center [450, 384] width 900 height 589
click at [430, 155] on img "Advanced" at bounding box center [426, 159] width 26 height 26
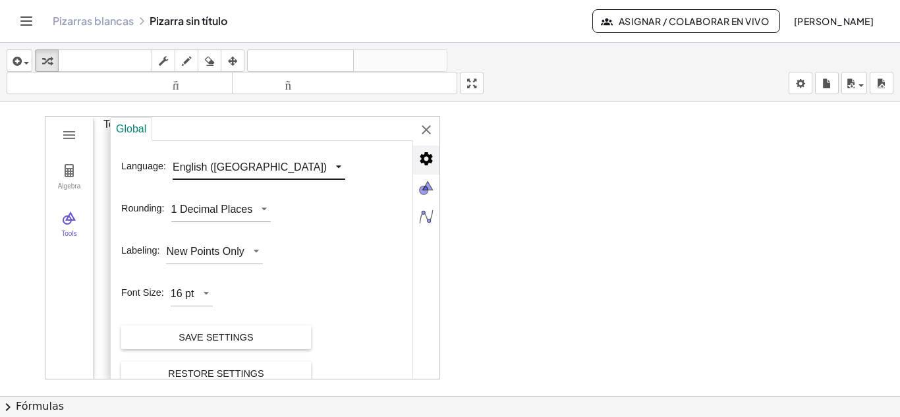
drag, startPoint x: 171, startPoint y: 132, endPoint x: 220, endPoint y: 154, distance: 53.7
click at [220, 154] on div "Global Language: English (US) Rounding: 1 Decimal Places Labeling: New Points O…" at bounding box center [261, 249] width 303 height 264
click at [244, 165] on div "Algebra Tools Point A Point B f = Segment A, B 2.5 Point B 1 Input… GeoGebra Ge…" at bounding box center [242, 248] width 395 height 264
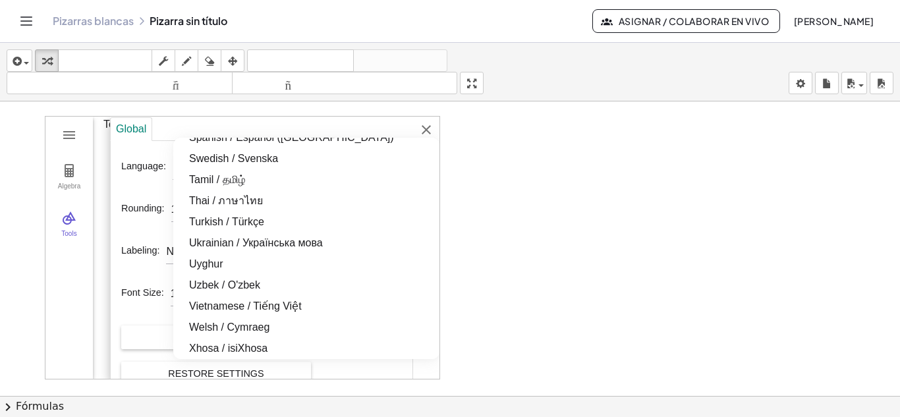
scroll to position [1255, 0]
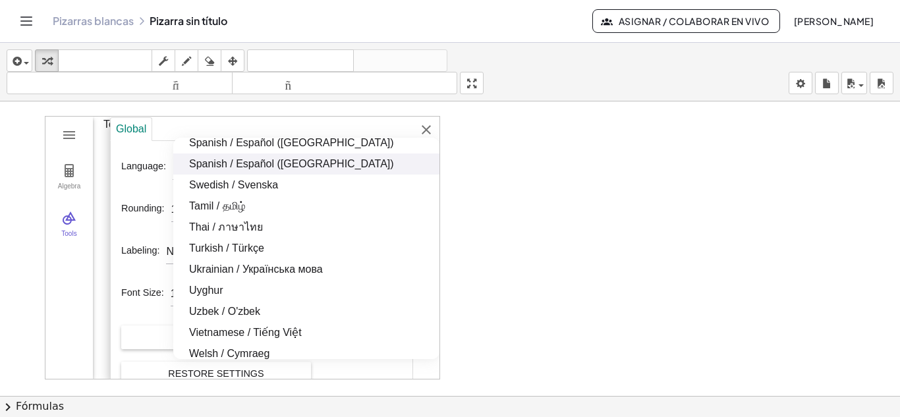
click at [222, 160] on li "Spanish / Español (España)" at bounding box center [306, 164] width 266 height 21
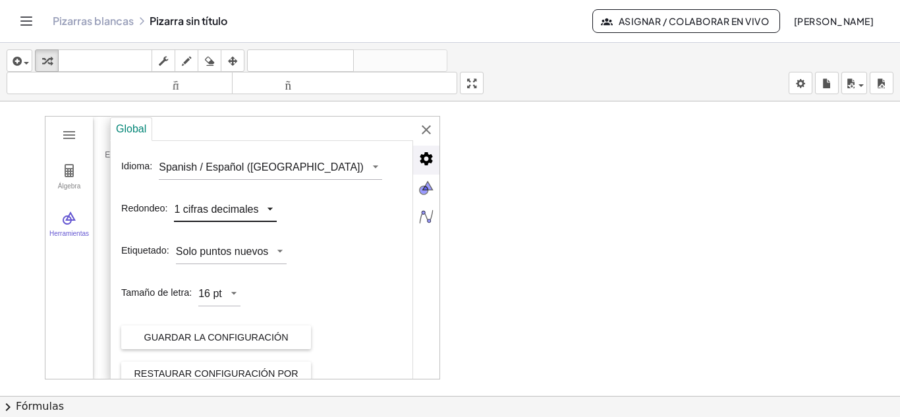
click at [269, 205] on div "Álgebra Herramientas Punto A Punto B f = Segmento [A, B] 2.5 Punto B 1 Entrada……" at bounding box center [242, 248] width 395 height 264
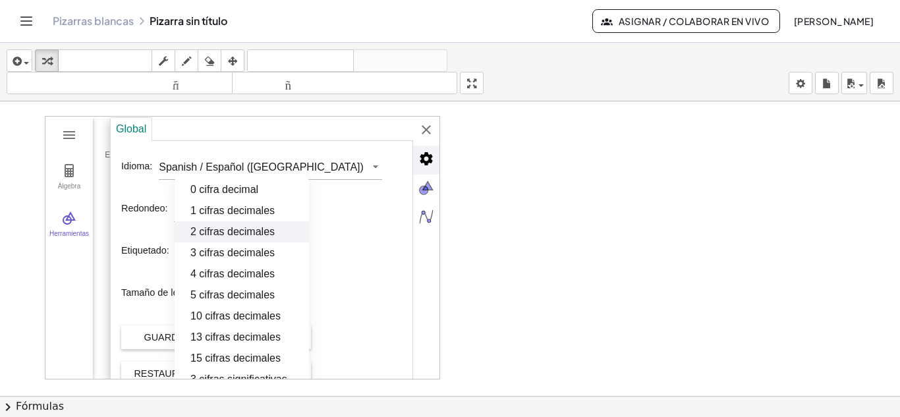
click at [244, 233] on li "2 cifras decimales" at bounding box center [242, 231] width 134 height 21
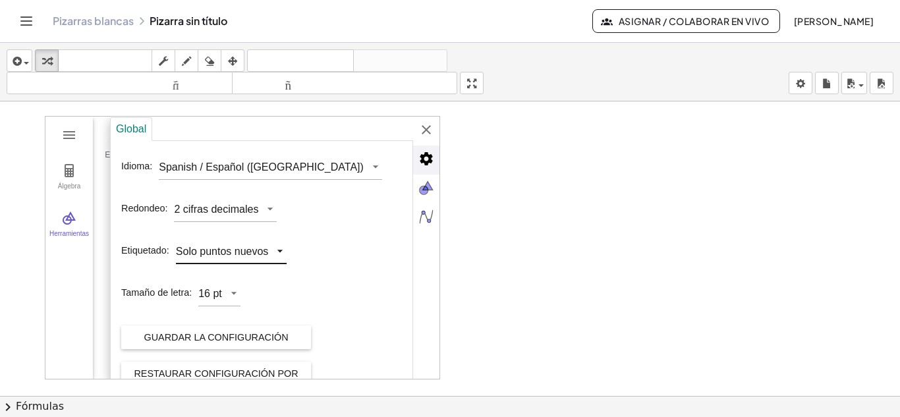
click at [279, 252] on div "Álgebra Herramientas Punto A Punto B f = Segmento [A, B] 2.53 Punto B 1 Entrada…" at bounding box center [242, 248] width 395 height 264
click at [337, 272] on div "Idioma: Spanish / Español (España) Redondeo: 2 cifras decimales Etiquetado: Sol…" at bounding box center [264, 266] width 286 height 241
click at [239, 291] on div "Álgebra Herramientas Punto A Punto B f = Segmento [A, B] 2.53 Punto B 1 Entrada…" at bounding box center [242, 248] width 395 height 264
click at [318, 300] on div "Tamaño de letra: 16 pt" at bounding box center [264, 291] width 286 height 36
click at [269, 337] on div "Guardar la configuración" at bounding box center [216, 337] width 169 height 24
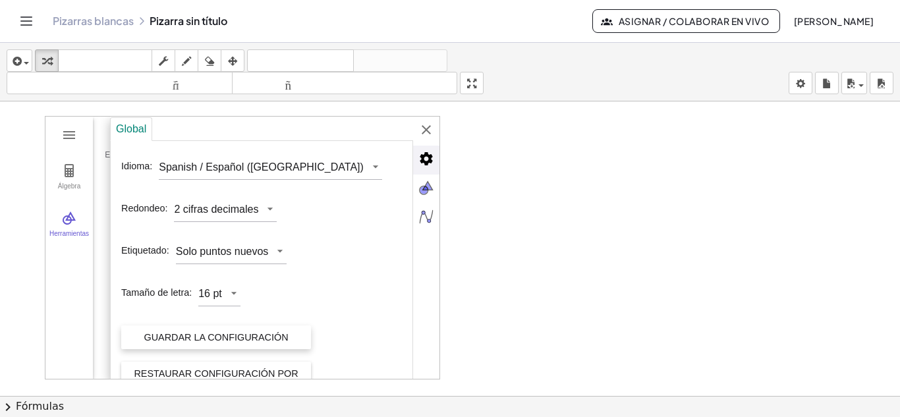
click at [269, 337] on div "Guardar la configuración" at bounding box center [216, 337] width 169 height 24
click at [199, 327] on div "Guardar la configuración" at bounding box center [216, 337] width 169 height 24
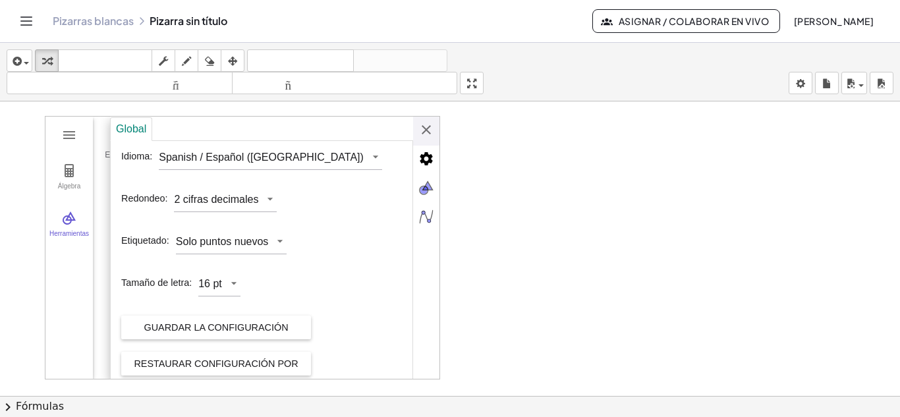
scroll to position [0, 0]
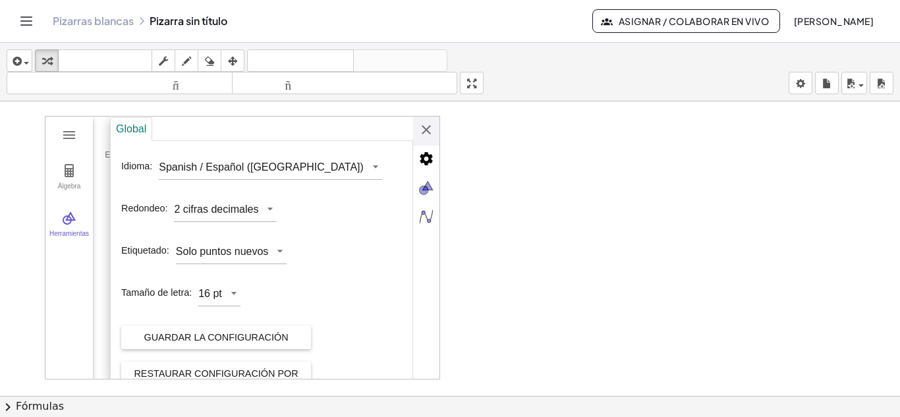
click at [565, 175] on div at bounding box center [450, 384] width 900 height 589
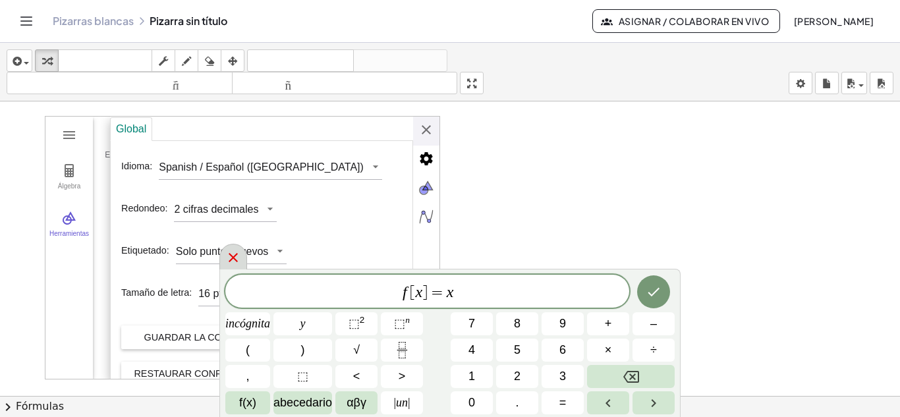
click at [233, 254] on icon at bounding box center [233, 258] width 16 height 16
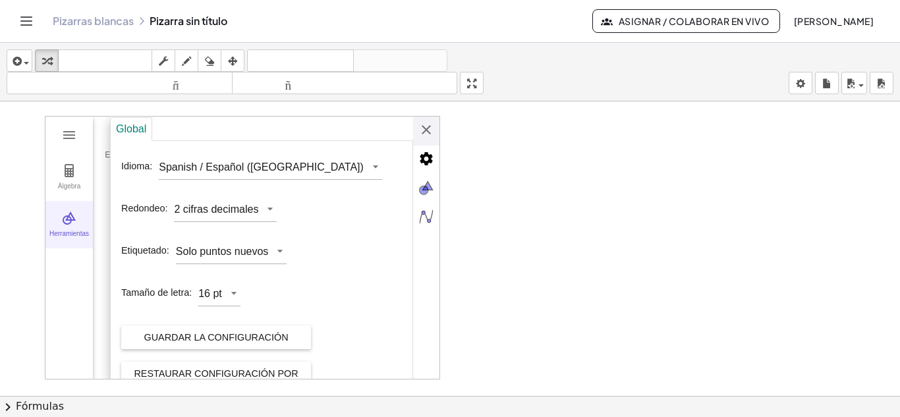
click at [70, 220] on img "Geometría" at bounding box center [69, 218] width 16 height 16
click at [69, 215] on img "Geometría" at bounding box center [69, 218] width 16 height 16
click at [65, 225] on img "Geometría" at bounding box center [69, 218] width 16 height 16
click at [425, 128] on div "Global Idioma: Spanish / Español (España) Redondeo: 2 cifras decimales Etiqueta…" at bounding box center [274, 249] width 329 height 264
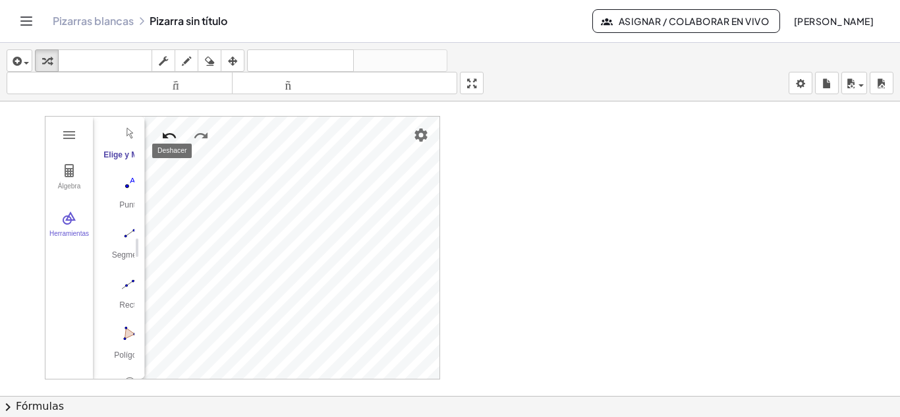
click at [165, 136] on img "Deshacer" at bounding box center [169, 136] width 16 height 16
click at [166, 134] on img "Deshacer" at bounding box center [169, 136] width 16 height 16
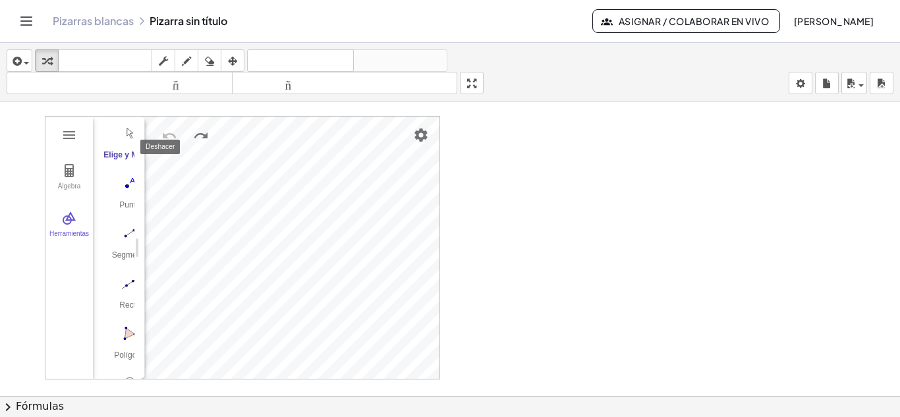
click at [166, 134] on img "Deshacer" at bounding box center [169, 136] width 16 height 16
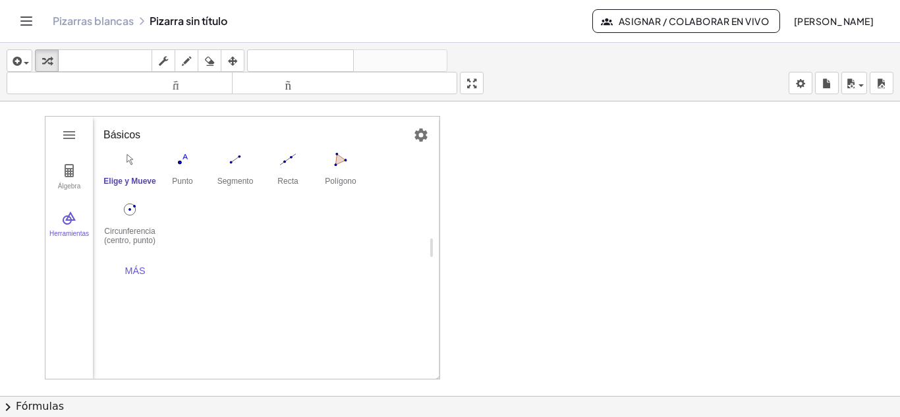
drag, startPoint x: 138, startPoint y: 244, endPoint x: 469, endPoint y: 240, distance: 331.4
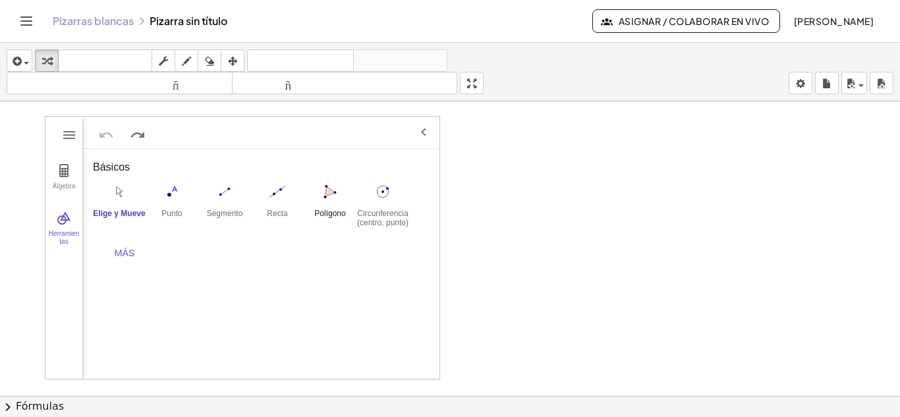
click at [331, 196] on img "Polígono. Elige los vértices, uno a uno, finalizando en el primero" at bounding box center [330, 191] width 53 height 21
click at [416, 354] on img "Elige y Mueve. Enmarca o selecciona los objetos" at bounding box center [416, 355] width 32 height 32
click at [331, 188] on img "Polígono. Elige los vértices, uno a uno, finalizando en el primero" at bounding box center [330, 191] width 53 height 21
click at [121, 212] on div "Elige y Mueve" at bounding box center [119, 218] width 53 height 18
click at [498, 253] on div at bounding box center [450, 384] width 900 height 589
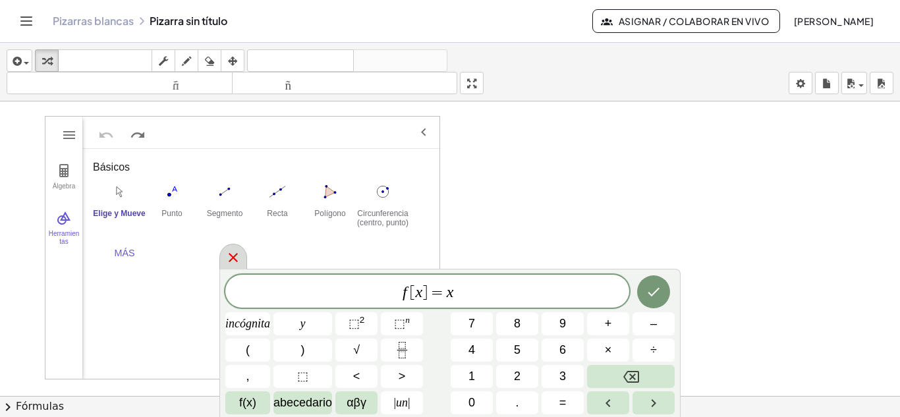
click at [237, 262] on icon at bounding box center [233, 257] width 9 height 9
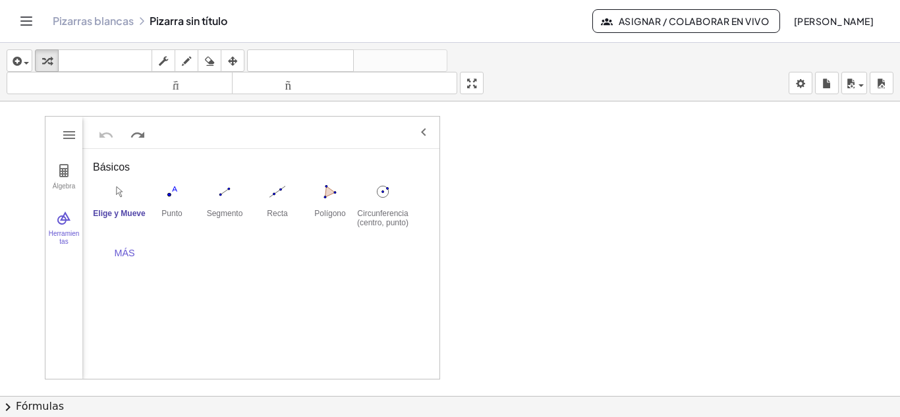
click at [119, 210] on div "Elige y Mueve" at bounding box center [119, 218] width 53 height 18
drag, startPoint x: 547, startPoint y: 230, endPoint x: 585, endPoint y: 226, distance: 38.4
click at [585, 226] on div at bounding box center [450, 384] width 900 height 589
click at [327, 200] on img "Polígono. Elige los vértices, uno a uno, finalizando en el primero" at bounding box center [330, 191] width 53 height 21
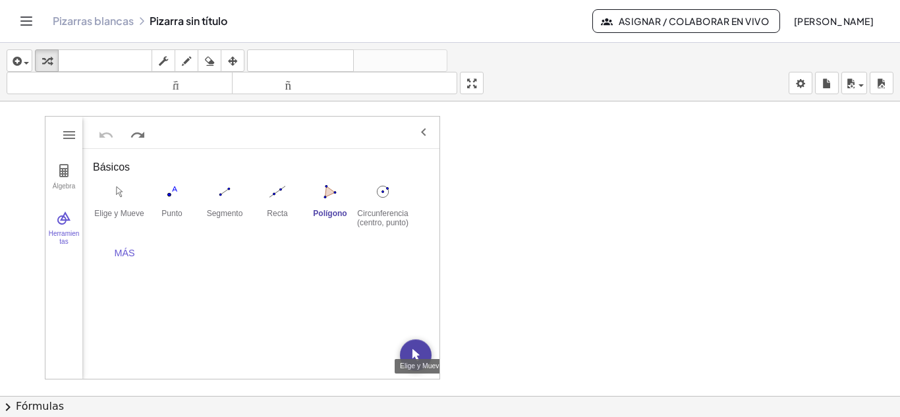
click at [418, 353] on img "Elige y Mueve. Enmarca o selecciona los objetos" at bounding box center [416, 355] width 32 height 32
drag, startPoint x: 488, startPoint y: 310, endPoint x: 520, endPoint y: 289, distance: 38.0
click at [520, 289] on div at bounding box center [450, 384] width 900 height 589
click at [333, 203] on button "Polígono" at bounding box center [330, 204] width 53 height 47
drag, startPoint x: 414, startPoint y: 351, endPoint x: 484, endPoint y: 310, distance: 81.5
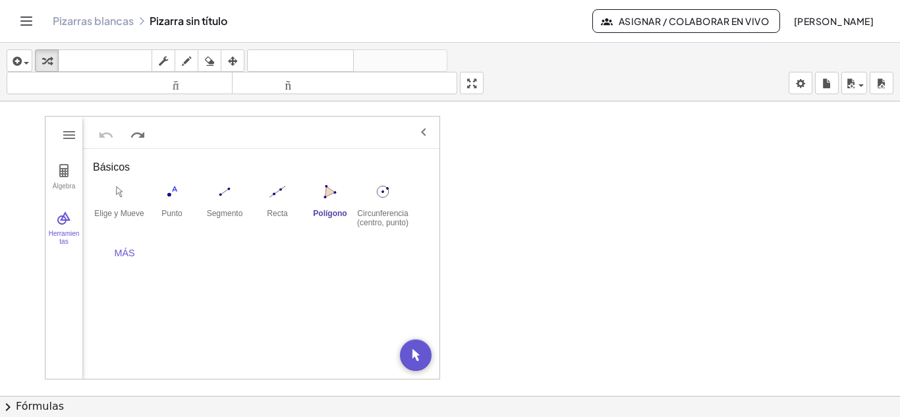
click at [484, 310] on div "Álgebra Herramientas Punto A Entrada… GeoGebra Geometría Básicos Elige y Mueve …" at bounding box center [450, 384] width 900 height 589
drag, startPoint x: 484, startPoint y: 310, endPoint x: 527, endPoint y: 288, distance: 48.3
click at [527, 288] on div at bounding box center [450, 384] width 900 height 589
click at [418, 351] on img "Elige y Mueve. Enmarca o selecciona los objetos" at bounding box center [416, 355] width 32 height 32
click at [418, 351] on div "Básicos Elige y Mueve Punto Segmento Recta Polígono Circunferencia (centro, pun…" at bounding box center [260, 264] width 357 height 230
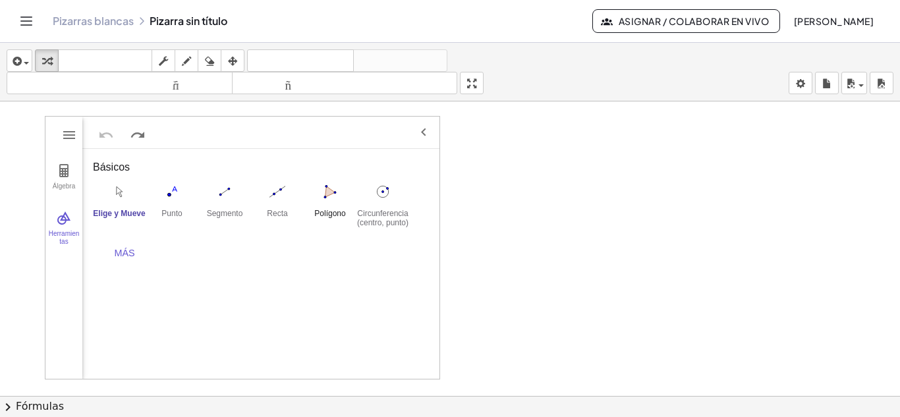
click at [332, 198] on img "Polígono. Elige los vértices, uno a uno, finalizando en el primero" at bounding box center [330, 191] width 53 height 21
click at [228, 209] on div "Segmento" at bounding box center [224, 218] width 53 height 18
drag, startPoint x: 496, startPoint y: 225, endPoint x: 523, endPoint y: 225, distance: 27.0
click at [523, 225] on div at bounding box center [450, 384] width 900 height 589
drag, startPoint x: 364, startPoint y: 272, endPoint x: 392, endPoint y: 271, distance: 27.7
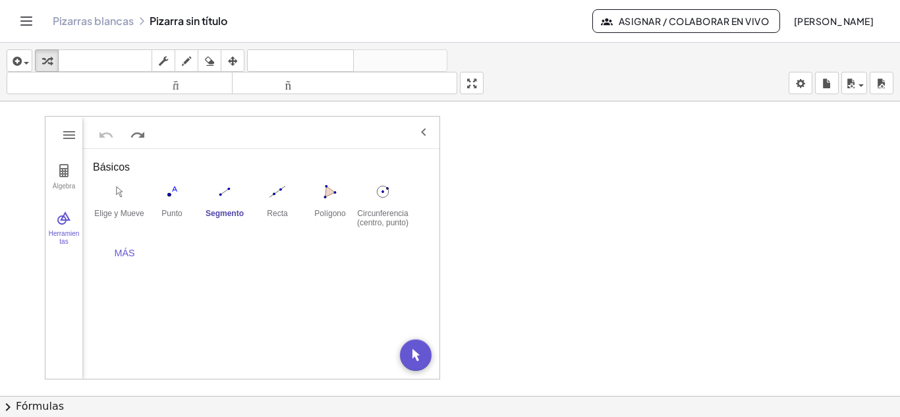
click at [392, 271] on div "Básicos Elige y Mueve Punto Segmento Recta Polígono Circunferencia (centro, pun…" at bounding box center [260, 211] width 357 height 125
drag, startPoint x: 516, startPoint y: 265, endPoint x: 537, endPoint y: 265, distance: 21.1
click at [537, 265] on div at bounding box center [450, 384] width 900 height 589
click at [337, 193] on img "Polígono. Elige los vértices, uno a uno, finalizando en el primero" at bounding box center [330, 191] width 53 height 21
click at [326, 192] on img "Polígono. Elige los vértices, uno a uno, finalizando en el primero" at bounding box center [330, 191] width 53 height 21
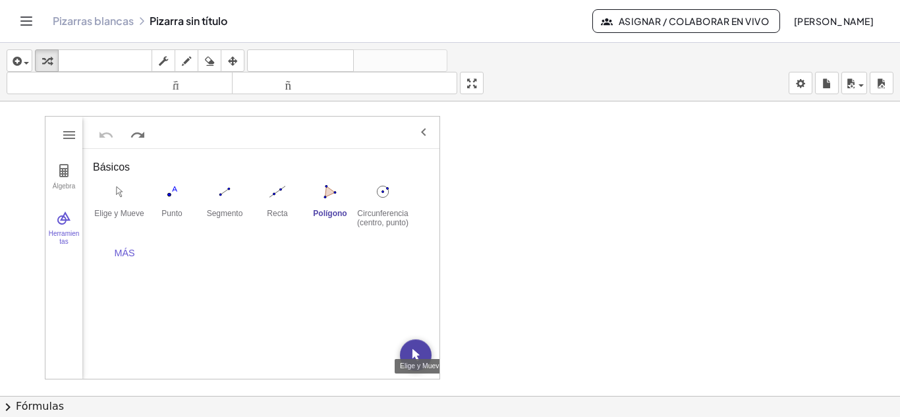
click at [418, 320] on div "Punto A Entrada… GeoGebra Geometría Básicos Elige y Mueve Punto Segmento Recta …" at bounding box center [260, 264] width 357 height 230
drag, startPoint x: 416, startPoint y: 352, endPoint x: 426, endPoint y: 314, distance: 39.5
click at [426, 314] on div "Punto A Entrada… GeoGebra Geometría Básicos Elige y Mueve Punto Segmento Recta …" at bounding box center [260, 264] width 357 height 230
click at [123, 183] on img "Elige y Mueve. Enmarca o selecciona los objetos" at bounding box center [119, 191] width 53 height 21
drag, startPoint x: 120, startPoint y: 212, endPoint x: 571, endPoint y: 261, distance: 453.3
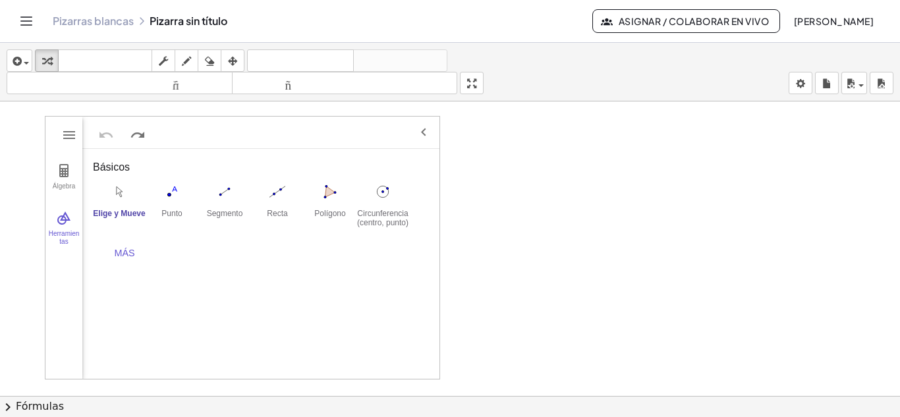
click at [571, 261] on div "Álgebra Herramientas Punto A Entrada… GeoGebra Geometría Básicos Elige y Mueve …" at bounding box center [450, 384] width 900 height 589
click at [130, 249] on div "Más" at bounding box center [124, 253] width 42 height 11
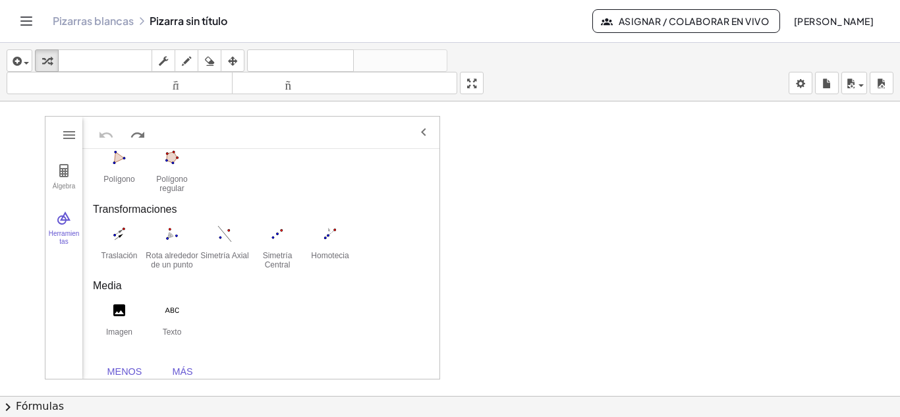
scroll to position [507, 0]
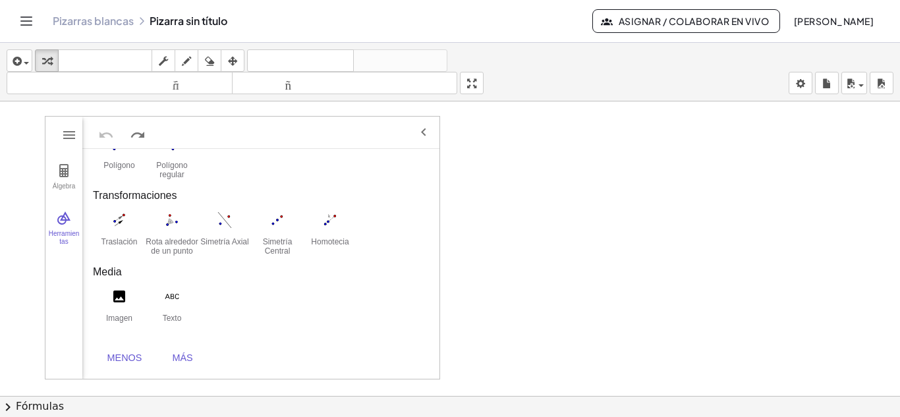
click at [108, 275] on div "Media" at bounding box center [261, 272] width 336 height 16
click at [117, 271] on div "Media" at bounding box center [261, 272] width 336 height 16
click at [192, 354] on div "Más" at bounding box center [182, 358] width 42 height 11
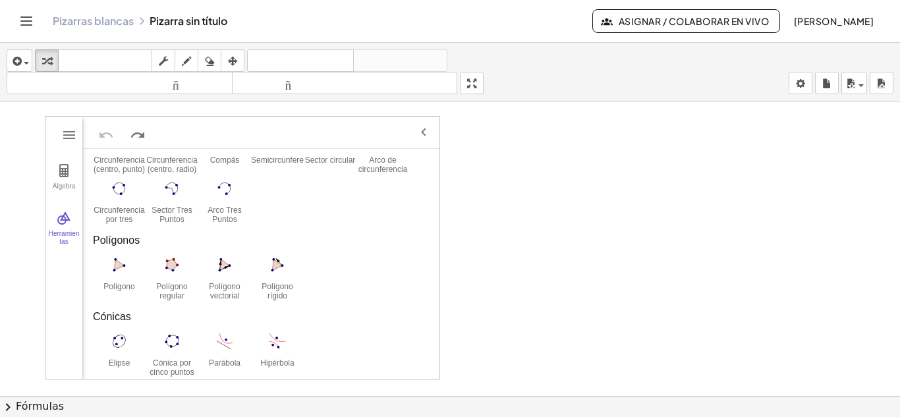
scroll to position [638, 0]
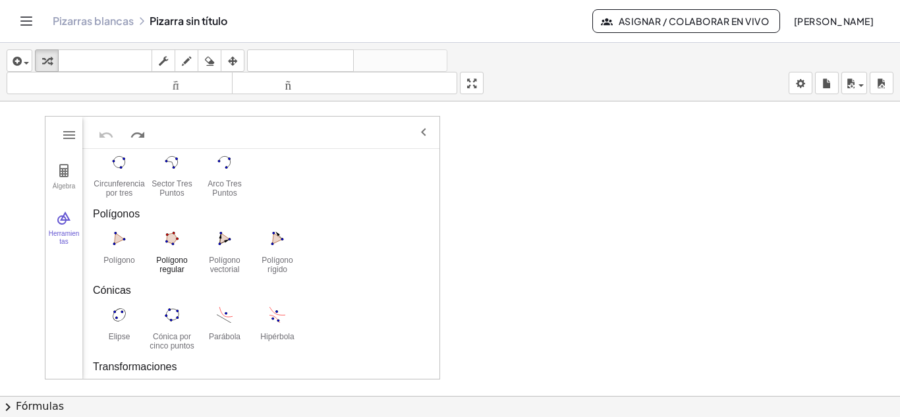
click at [170, 233] on img "Polígono regular. Elige dos puntos (vértices consecutivos); luego, número de vé…" at bounding box center [172, 238] width 53 height 21
drag, startPoint x: 494, startPoint y: 292, endPoint x: 522, endPoint y: 275, distance: 32.5
click at [522, 275] on div at bounding box center [450, 384] width 900 height 589
click at [418, 358] on img "Elige y Mueve. Enmarca o selecciona los objetos" at bounding box center [416, 355] width 32 height 32
drag, startPoint x: 479, startPoint y: 328, endPoint x: 546, endPoint y: 283, distance: 80.6
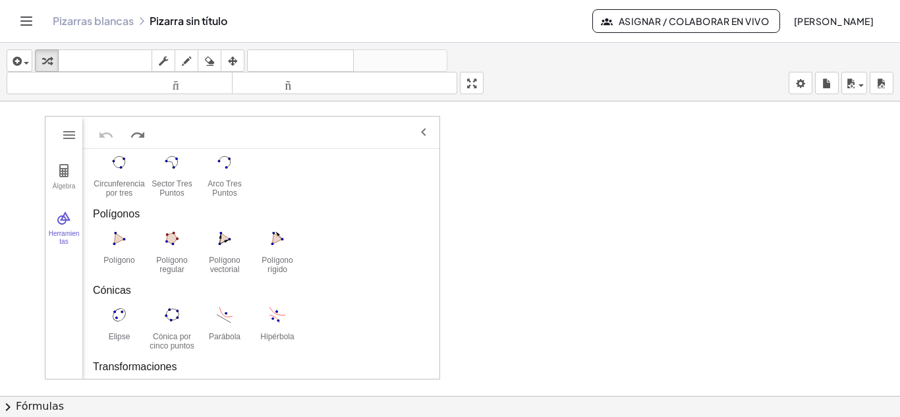
click at [546, 283] on div at bounding box center [450, 384] width 900 height 589
click at [177, 235] on img "Polígono regular. Elige dos puntos (vértices consecutivos); luego, número de vé…" at bounding box center [172, 238] width 53 height 21
drag, startPoint x: 177, startPoint y: 235, endPoint x: 230, endPoint y: 256, distance: 57.6
click at [200, 242] on div "Polígono Polígono regular Polígono vectorial Polígono rígido" at bounding box center [261, 252] width 336 height 50
drag, startPoint x: 479, startPoint y: 239, endPoint x: 534, endPoint y: 226, distance: 56.3
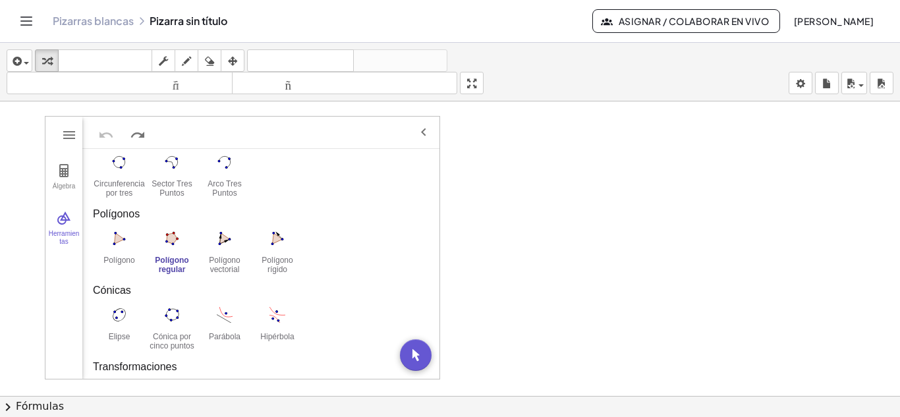
click at [534, 226] on div at bounding box center [450, 384] width 900 height 589
click at [279, 238] on img "Polígono rígido. Vértices, uno a uno, finalizando en el primero (o un clic sobr…" at bounding box center [277, 238] width 53 height 21
drag, startPoint x: 505, startPoint y: 241, endPoint x: 577, endPoint y: 206, distance: 80.1
click at [577, 206] on div at bounding box center [450, 384] width 900 height 589
click at [226, 242] on img "Polígono vectorial. Elige los vértices, uno a uno, finalizando en el primero" at bounding box center [224, 238] width 53 height 21
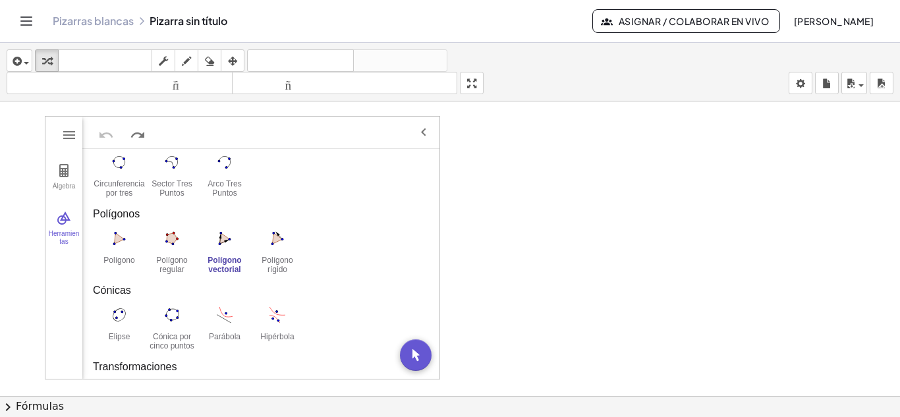
drag, startPoint x: 472, startPoint y: 253, endPoint x: 533, endPoint y: 235, distance: 64.0
click at [533, 235] on div at bounding box center [450, 384] width 900 height 589
click at [414, 352] on img "Elige y Mueve. Enmarca o selecciona los objetos" at bounding box center [416, 355] width 32 height 32
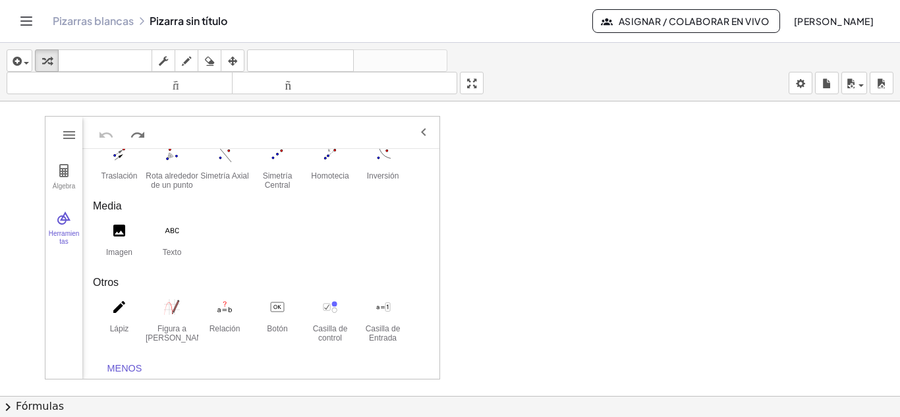
scroll to position [886, 0]
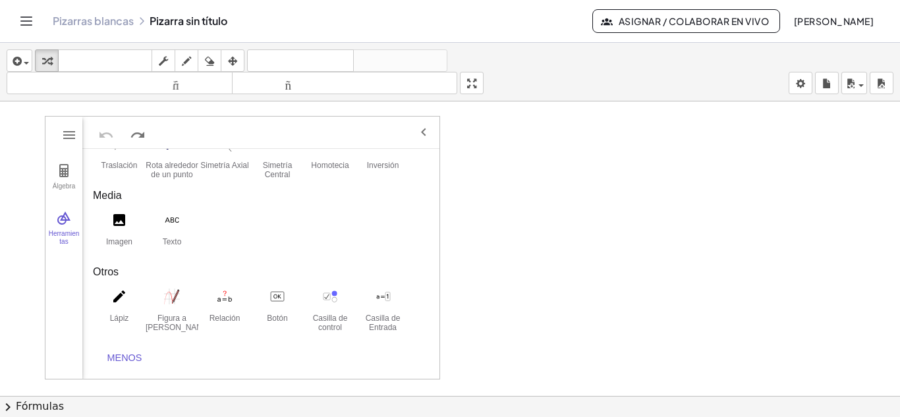
click at [436, 152] on div "Básicos Elige y Mueve Punto Segmento Recta Polígono Circunferencia (centro, pun…" at bounding box center [260, 264] width 357 height 230
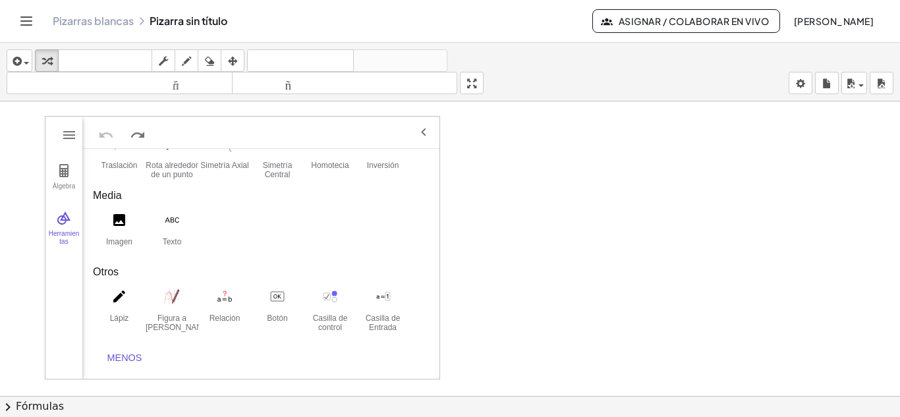
click at [425, 131] on img "Geometría" at bounding box center [424, 133] width 16 height 16
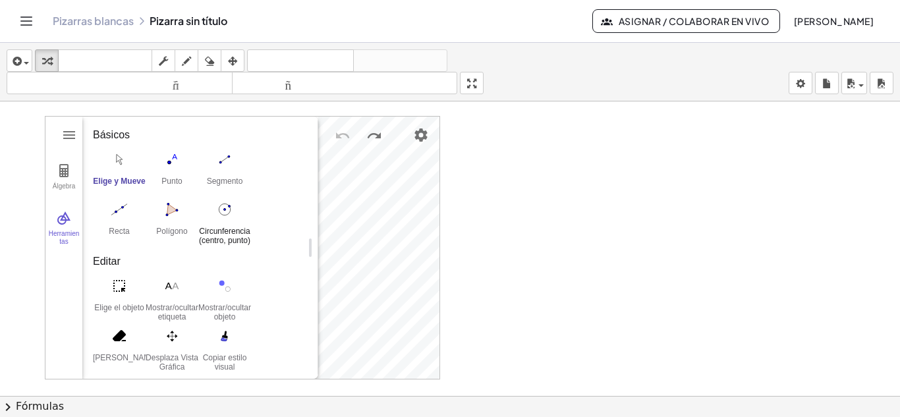
click at [231, 210] on img "Circunferencia (centro, punto). Elige el centro y luego un punto de la circunfe…" at bounding box center [224, 209] width 53 height 21
drag, startPoint x: 288, startPoint y: 349, endPoint x: 285, endPoint y: 325, distance: 24.5
click at [285, 325] on div "Punto A Entrada… GeoGebra Geometría Básicos Elige y Mueve Punto Segmento Recta …" at bounding box center [194, 248] width 225 height 262
drag, startPoint x: 497, startPoint y: 290, endPoint x: 527, endPoint y: 255, distance: 45.8
click at [527, 255] on div at bounding box center [450, 384] width 900 height 589
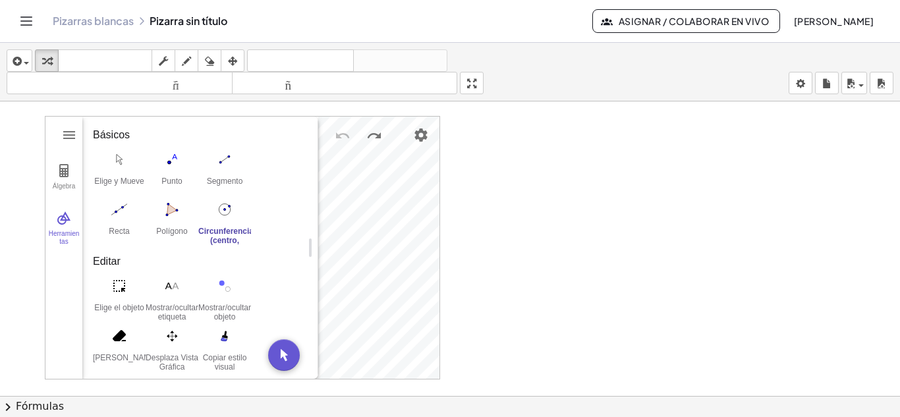
click at [502, 260] on div at bounding box center [450, 384] width 900 height 589
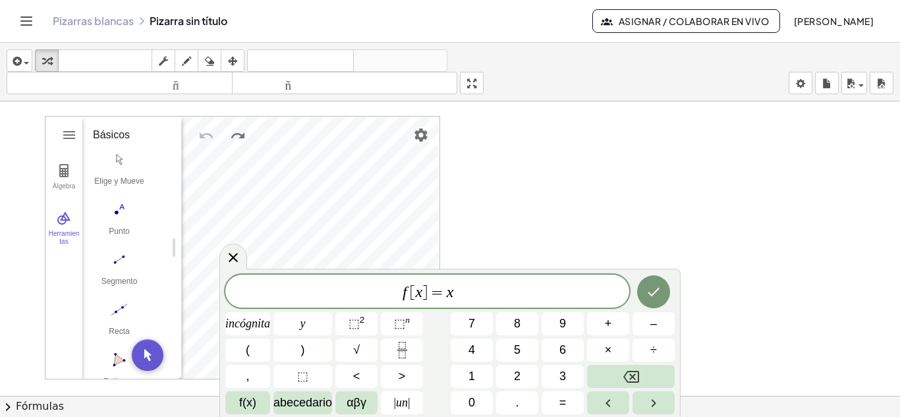
drag, startPoint x: 310, startPoint y: 246, endPoint x: 169, endPoint y: 237, distance: 141.3
click at [231, 254] on icon at bounding box center [233, 258] width 16 height 16
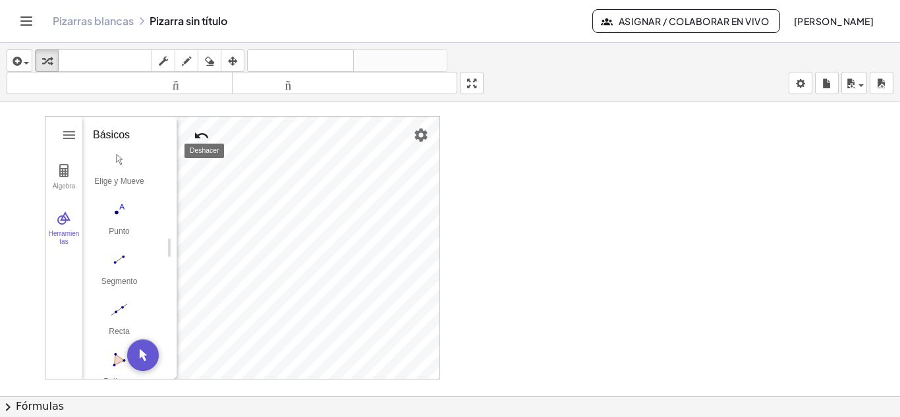
click at [194, 140] on img "Deshacer" at bounding box center [202, 136] width 16 height 16
click at [197, 136] on img "Deshacer" at bounding box center [202, 136] width 16 height 16
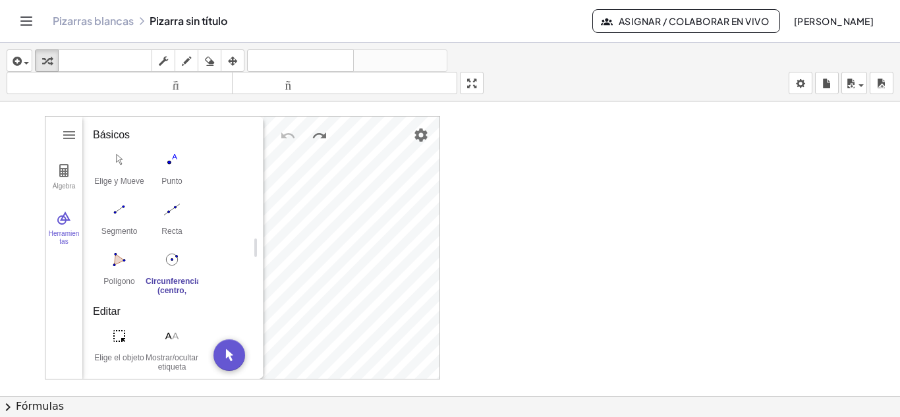
drag, startPoint x: 171, startPoint y: 249, endPoint x: 258, endPoint y: 252, distance: 86.4
click at [115, 260] on img "Polígono. Elige los vértices, uno a uno, finalizando en el primero" at bounding box center [119, 259] width 53 height 21
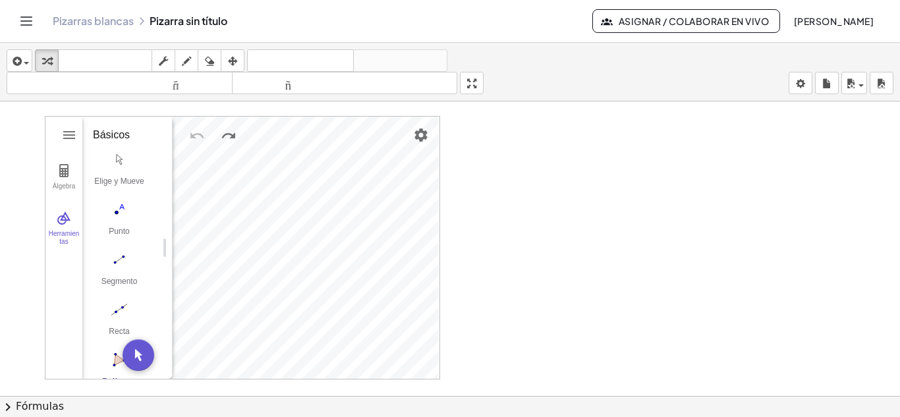
drag, startPoint x: 254, startPoint y: 245, endPoint x: 163, endPoint y: 235, distance: 91.5
click at [135, 355] on img "Elige y Mueve. Enmarca o selecciona los objetos" at bounding box center [139, 355] width 32 height 32
click at [420, 134] on img "Configuración" at bounding box center [421, 135] width 16 height 16
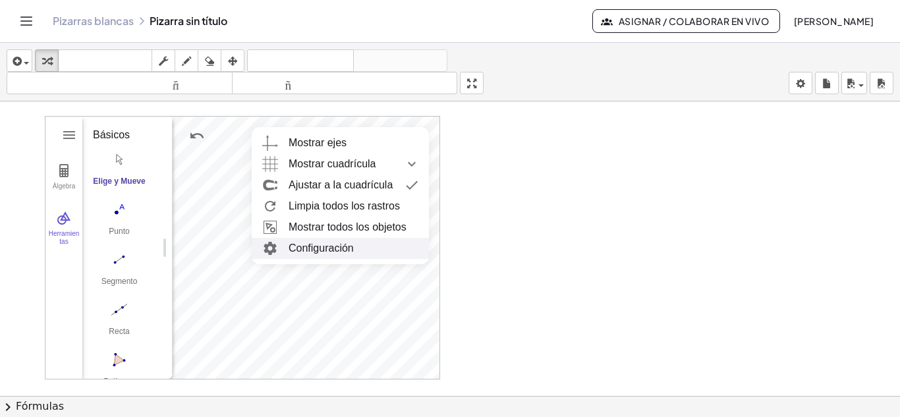
click at [339, 252] on li "Configuración" at bounding box center [340, 248] width 177 height 21
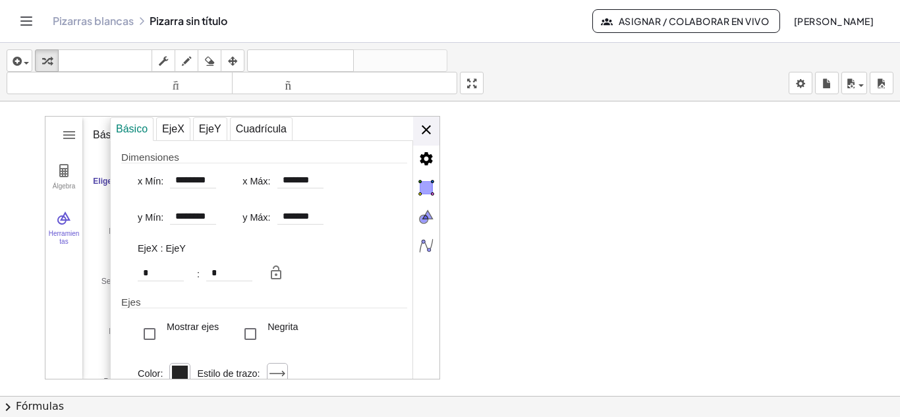
click at [425, 130] on div "Álgebra Herramientas Punto A Punto B Punto C t1 = Polígono A, B, C 1.2 a = Segm…" at bounding box center [242, 248] width 395 height 264
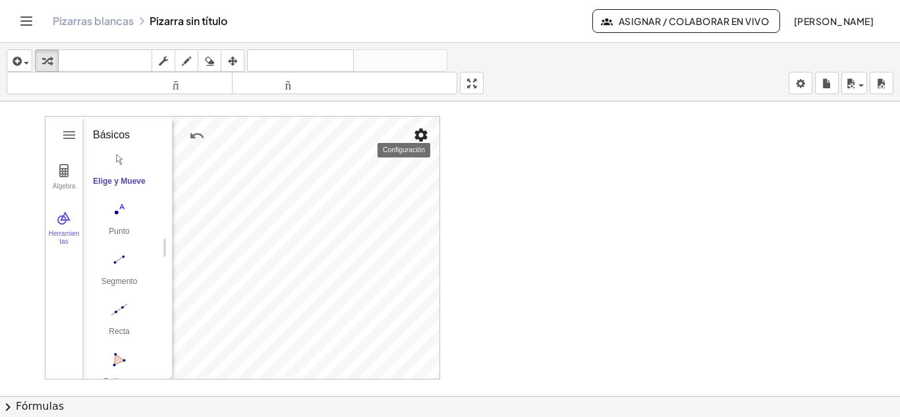
click at [419, 135] on img "Configuración" at bounding box center [421, 135] width 16 height 16
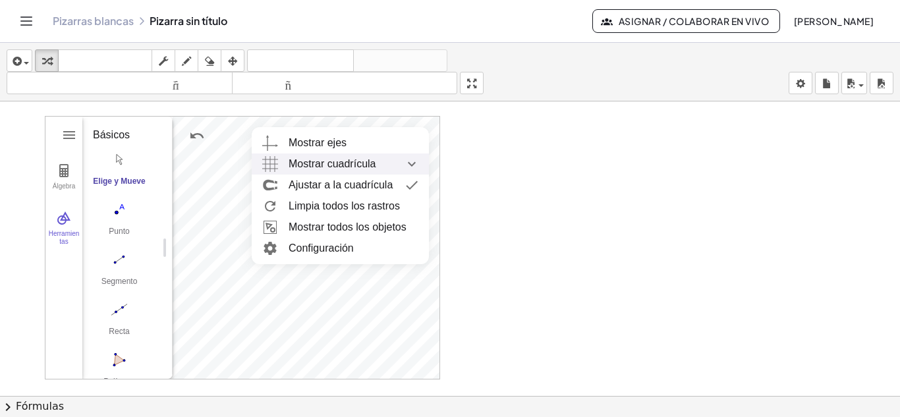
click at [370, 165] on span "Mostrar cuadrícula" at bounding box center [333, 164] width 88 height 21
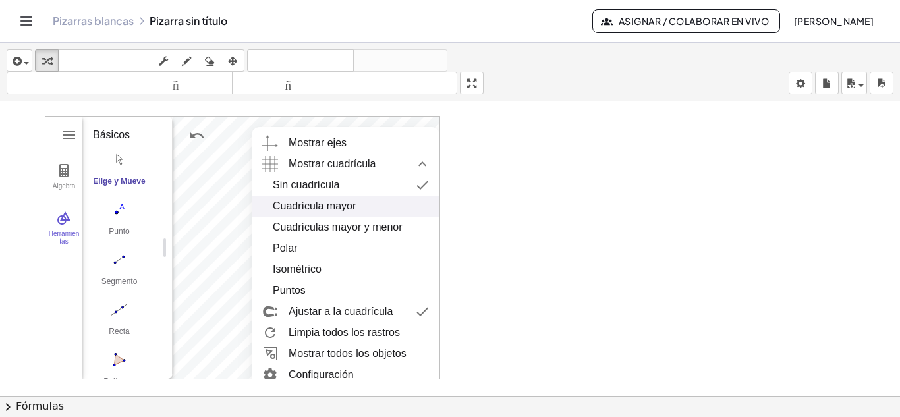
click at [340, 205] on div "Cuadrícula mayor" at bounding box center [314, 206] width 83 height 21
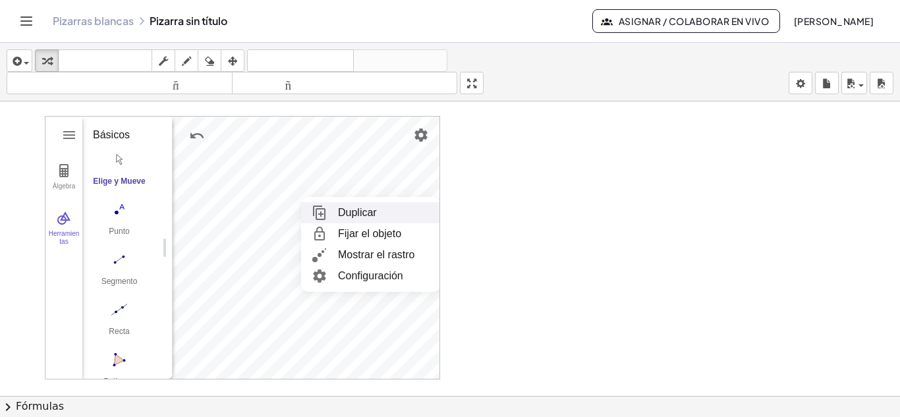
click at [354, 215] on li "Duplicar" at bounding box center [371, 212] width 140 height 21
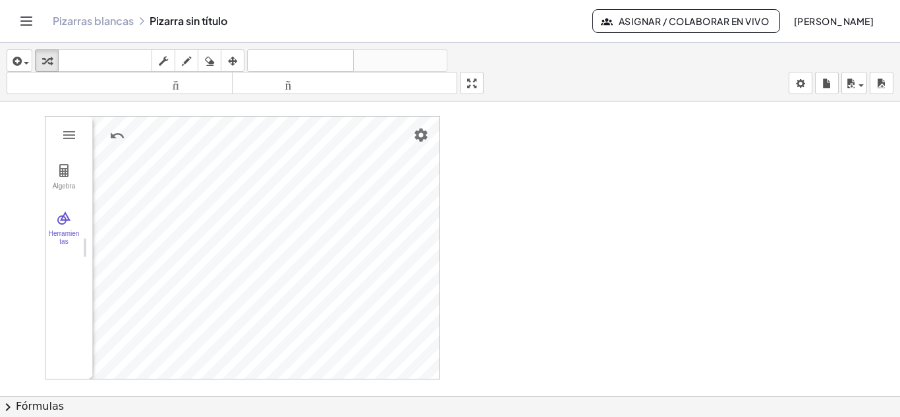
drag, startPoint x: 165, startPoint y: 247, endPoint x: 72, endPoint y: 260, distance: 93.7
click at [103, 134] on img "Deshacer" at bounding box center [107, 136] width 16 height 16
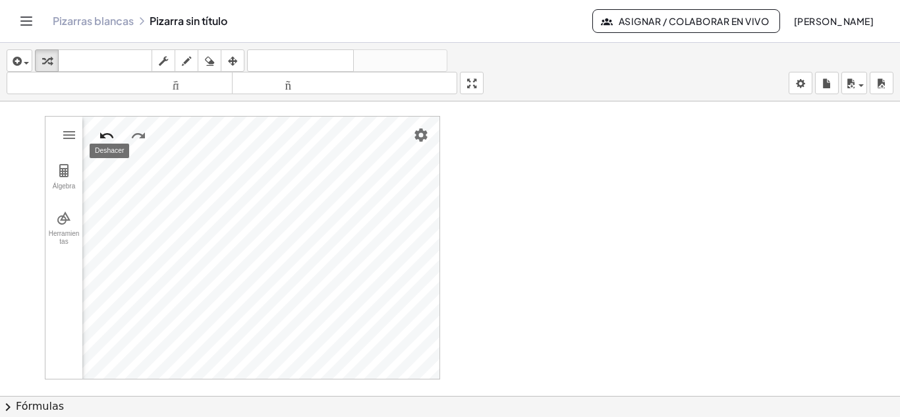
click at [103, 134] on img "Deshacer" at bounding box center [107, 136] width 16 height 16
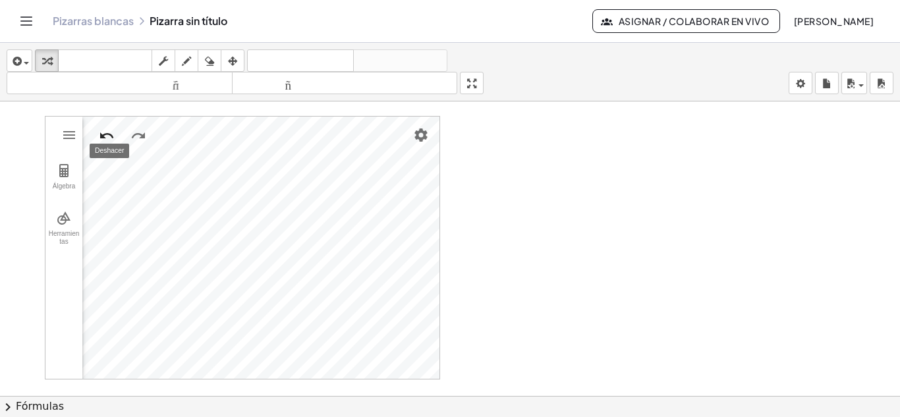
click at [104, 136] on img "Deshacer" at bounding box center [107, 136] width 16 height 16
